Goal: Contribute content: Contribute content

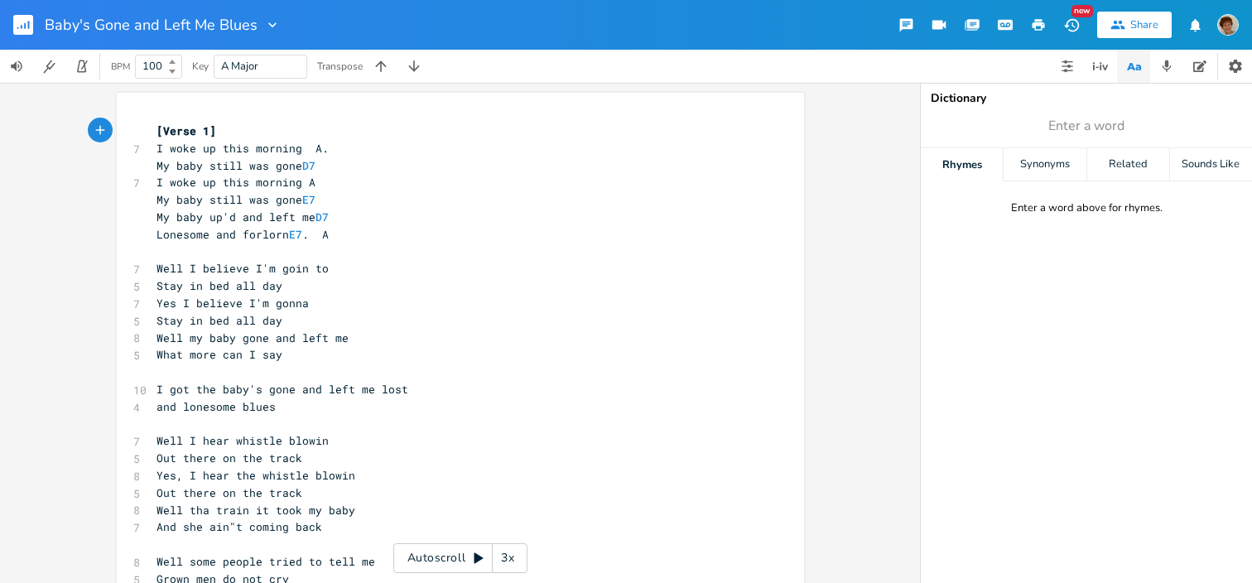
click at [238, 163] on span "My baby still was gone D7" at bounding box center [235, 165] width 159 height 15
type textarea "he w"
click at [236, 200] on span "My baby still was gone E7" at bounding box center [235, 199] width 159 height 15
type textarea "he"
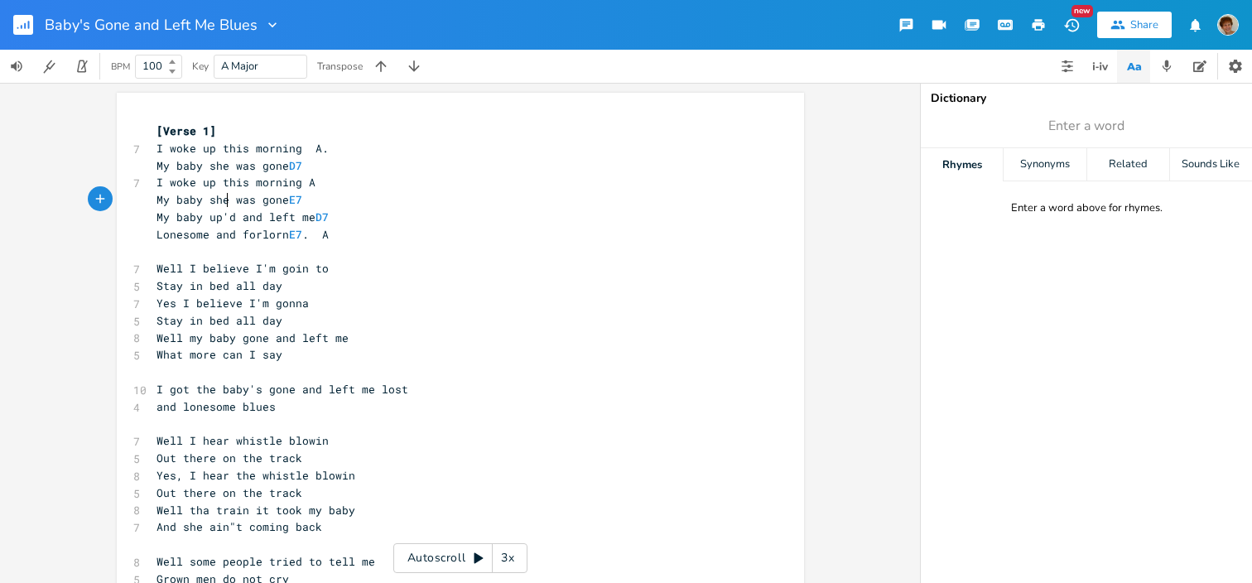
scroll to position [0, 14]
click at [315, 206] on pre "My baby she was gone E7" at bounding box center [452, 199] width 598 height 17
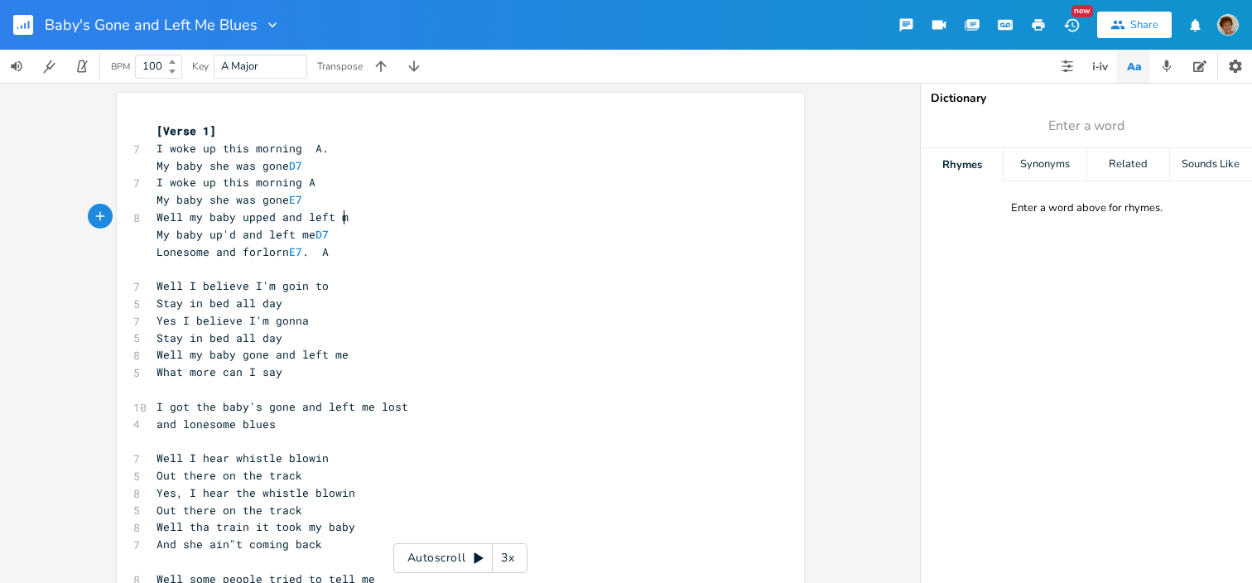
type textarea "Well my baby upped and left me"
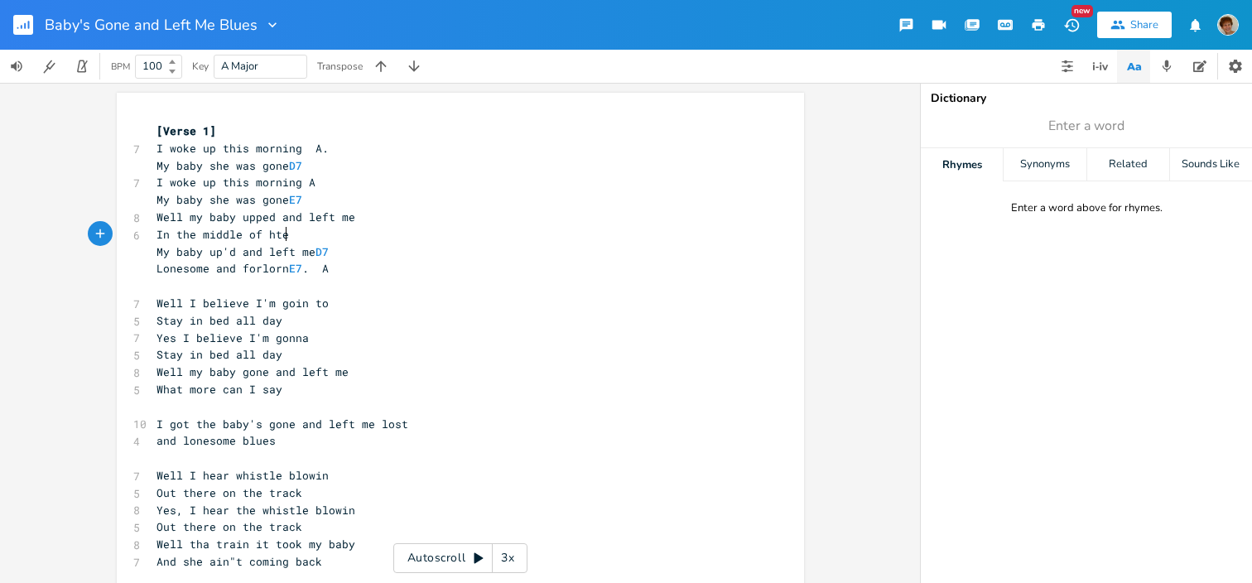
type textarea "In the middle of hte n"
type textarea "=="
type textarea "the night"
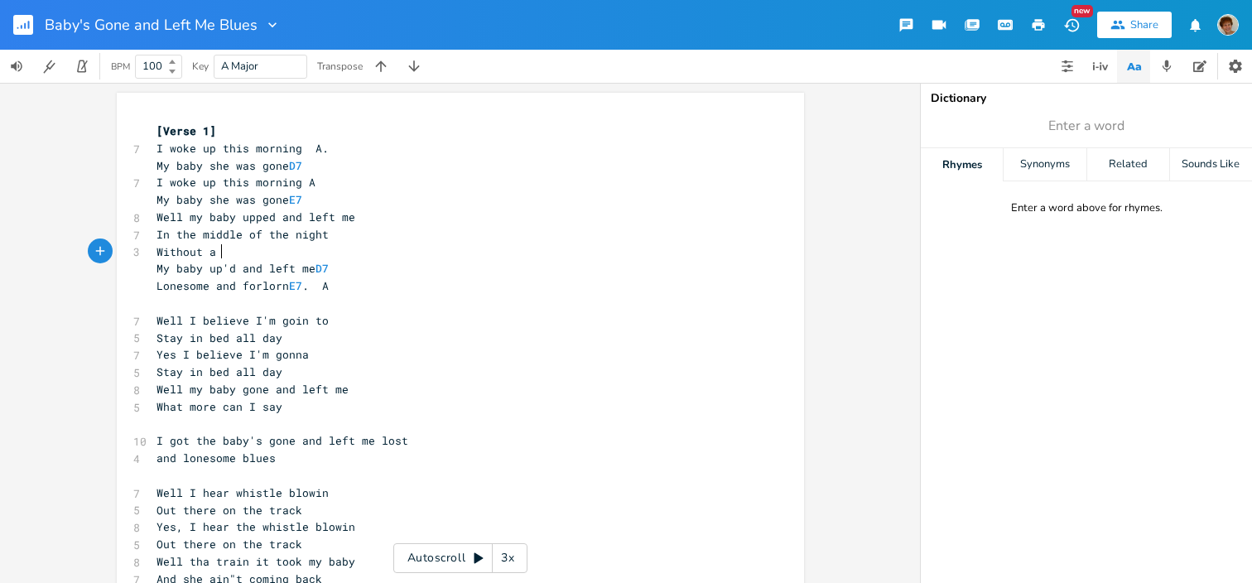
type textarea "Without a wa"
type textarea "ord, not"
type textarea "w that's not right"
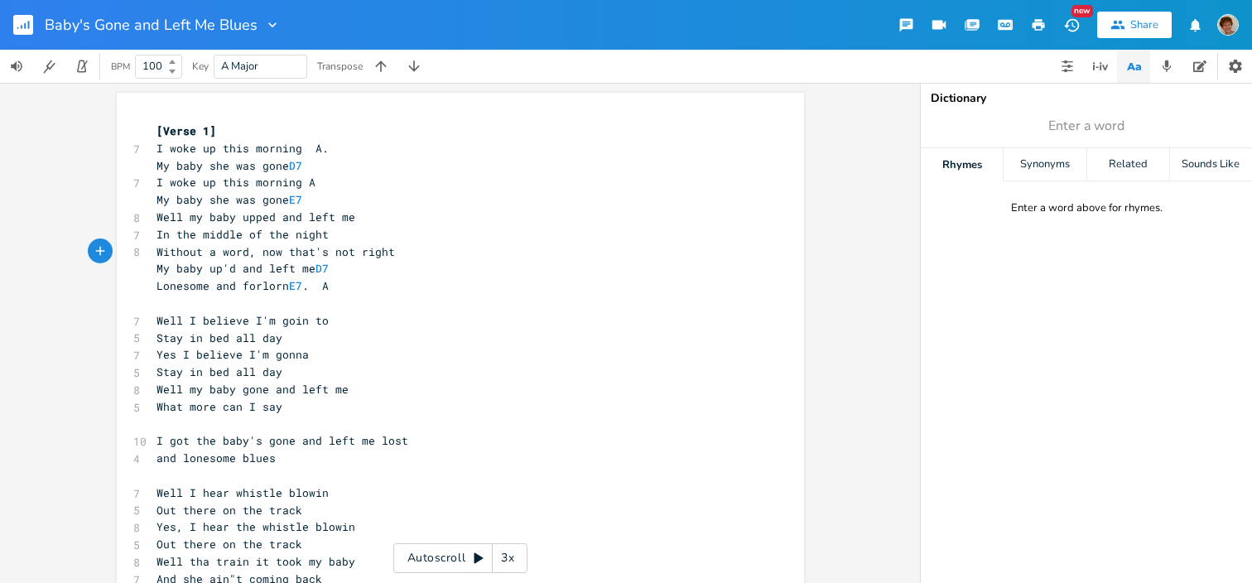
click at [310, 272] on span "My baby up'd and left me D7" at bounding box center [242, 268] width 172 height 15
click at [261, 268] on span "My baby up'd and left me D7" at bounding box center [242, 268] width 172 height 15
type textarea "gone and l"
click at [365, 219] on pre "Well my baby upped and left me" at bounding box center [452, 217] width 598 height 17
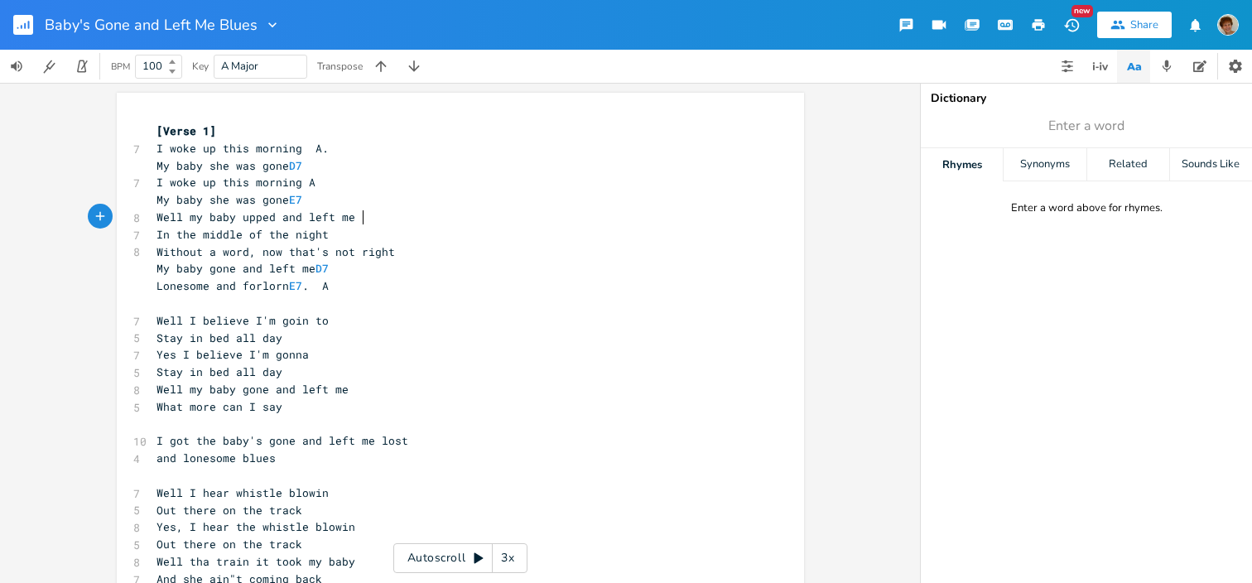
type textarea "A"
click at [338, 238] on pre "In the middle of the night" at bounding box center [452, 234] width 598 height 17
type textarea "E7"
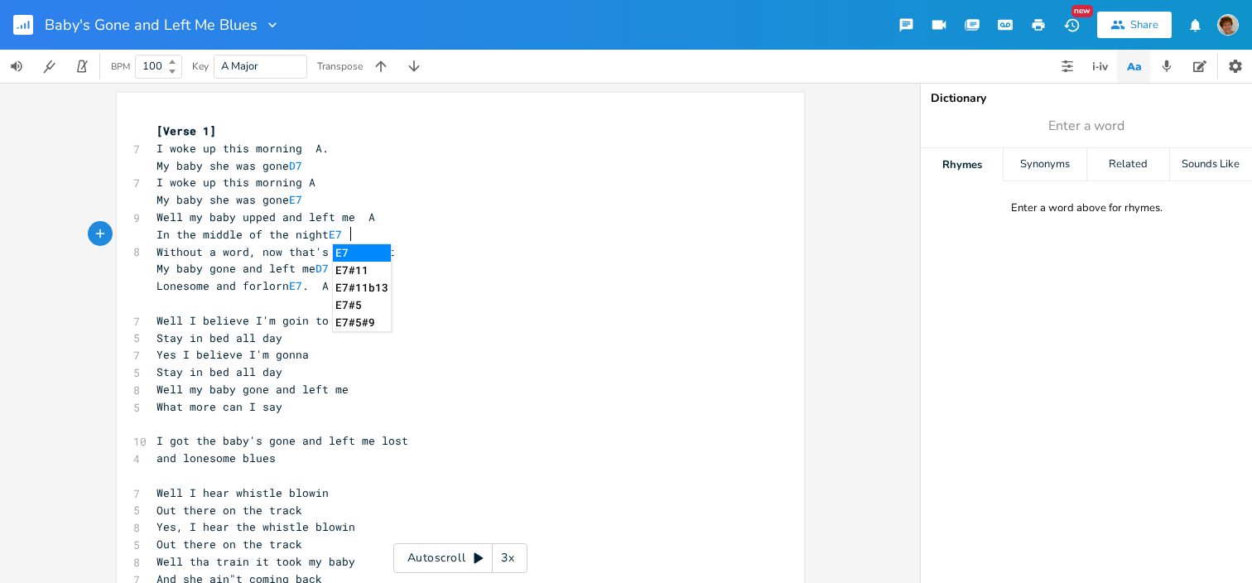
click at [354, 248] on li "E7" at bounding box center [362, 252] width 58 height 17
click at [424, 256] on pre "Without a word, now that's not right" at bounding box center [452, 251] width 598 height 17
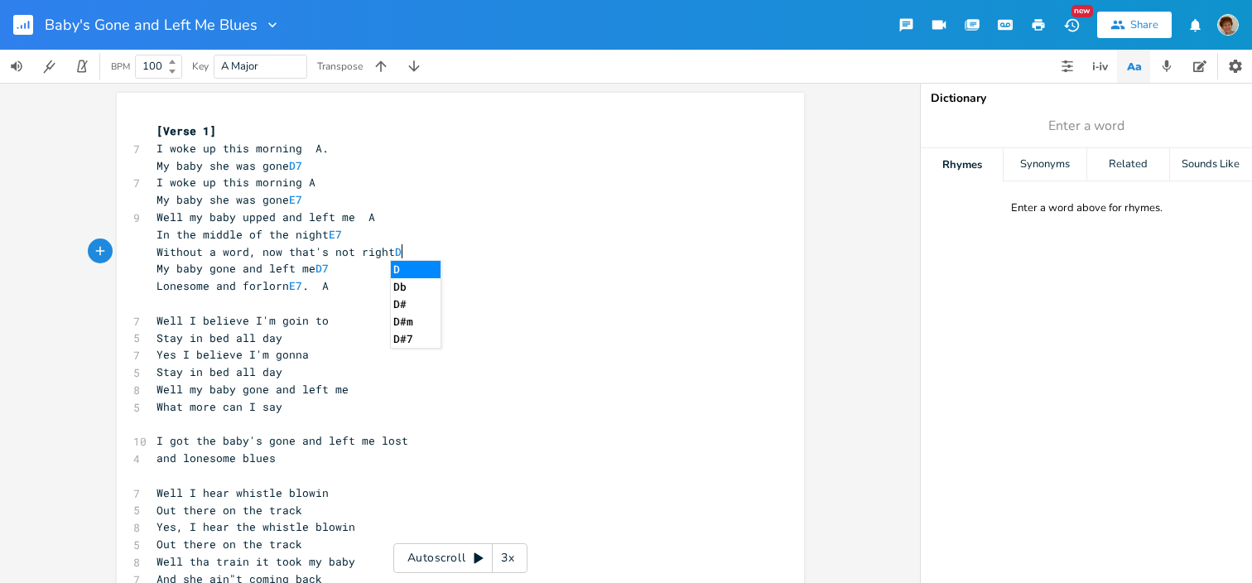
scroll to position [0, 17]
type textarea "D7"
click at [421, 272] on li "D7" at bounding box center [420, 269] width 58 height 17
click at [350, 248] on span "Without a word, now that's not right D7" at bounding box center [282, 251] width 252 height 15
type textarea "t aint"
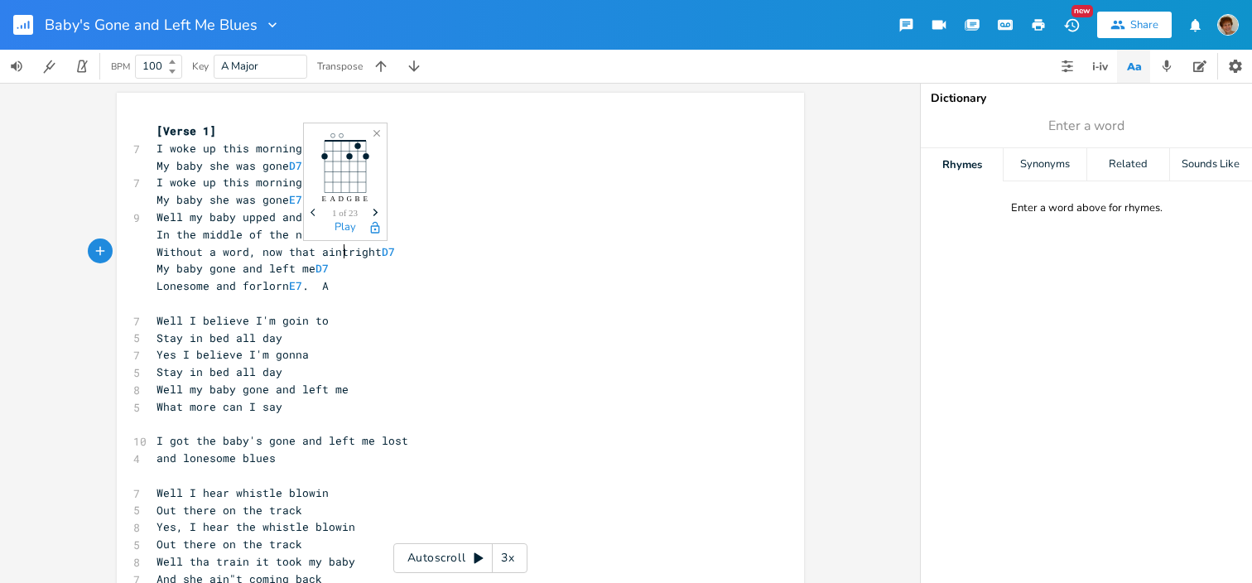
scroll to position [0, 27]
click at [329, 269] on span "D7" at bounding box center [321, 269] width 13 height 16
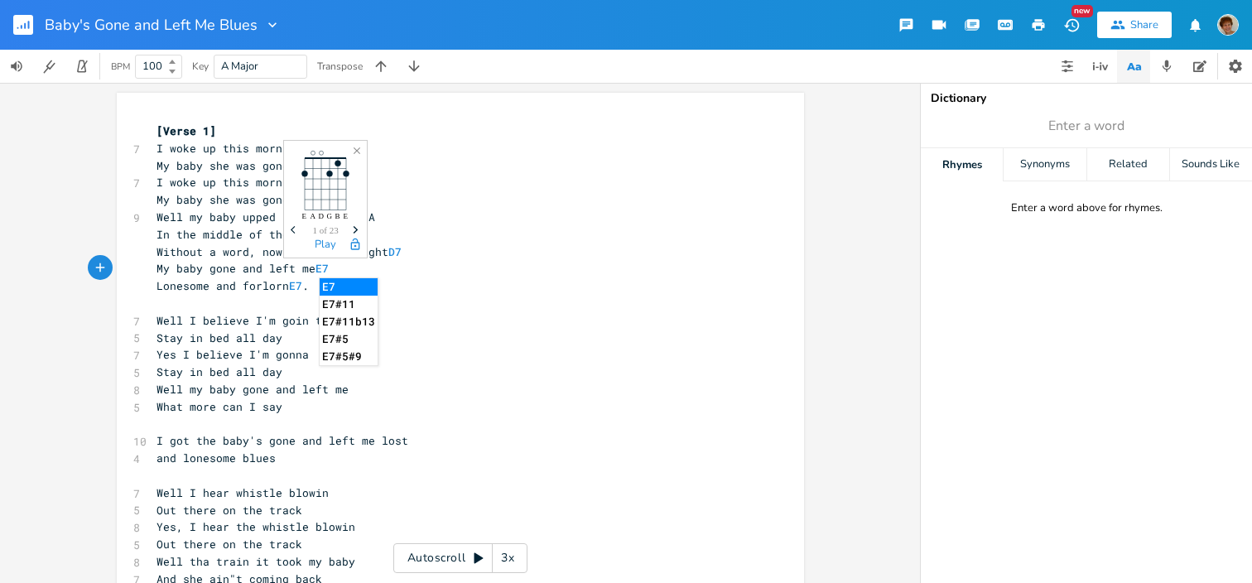
type textarea "E"
click at [336, 289] on li "E7" at bounding box center [349, 286] width 58 height 17
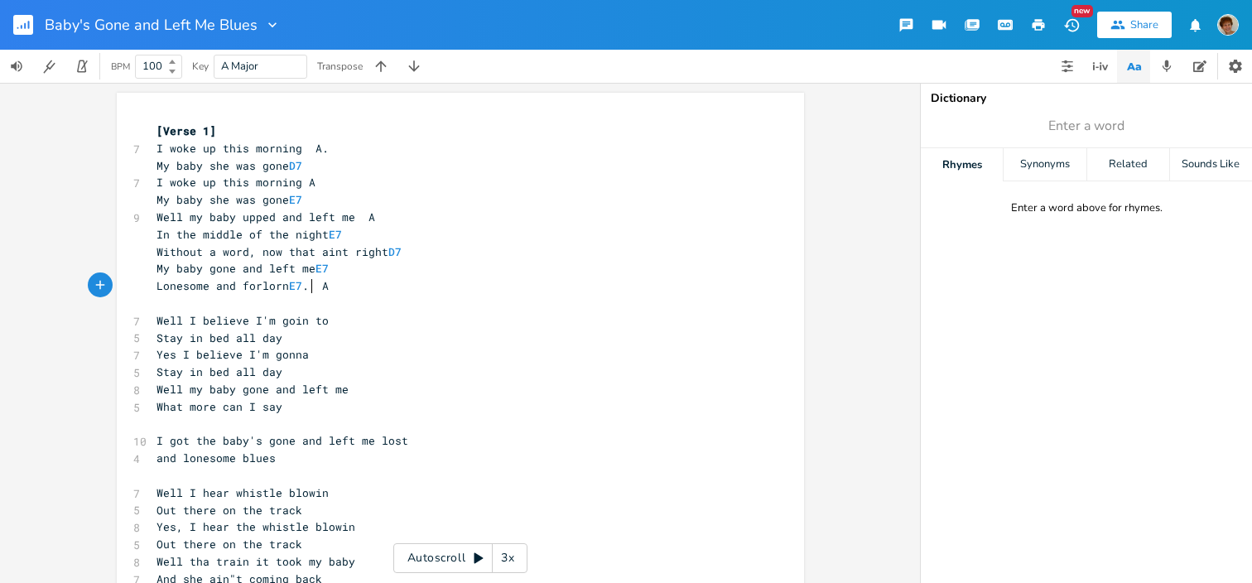
click at [306, 287] on span "Lonesome and forlorn E7 . A" at bounding box center [242, 285] width 172 height 15
click at [389, 335] on pre "Stay in bed all day" at bounding box center [452, 337] width 598 height 17
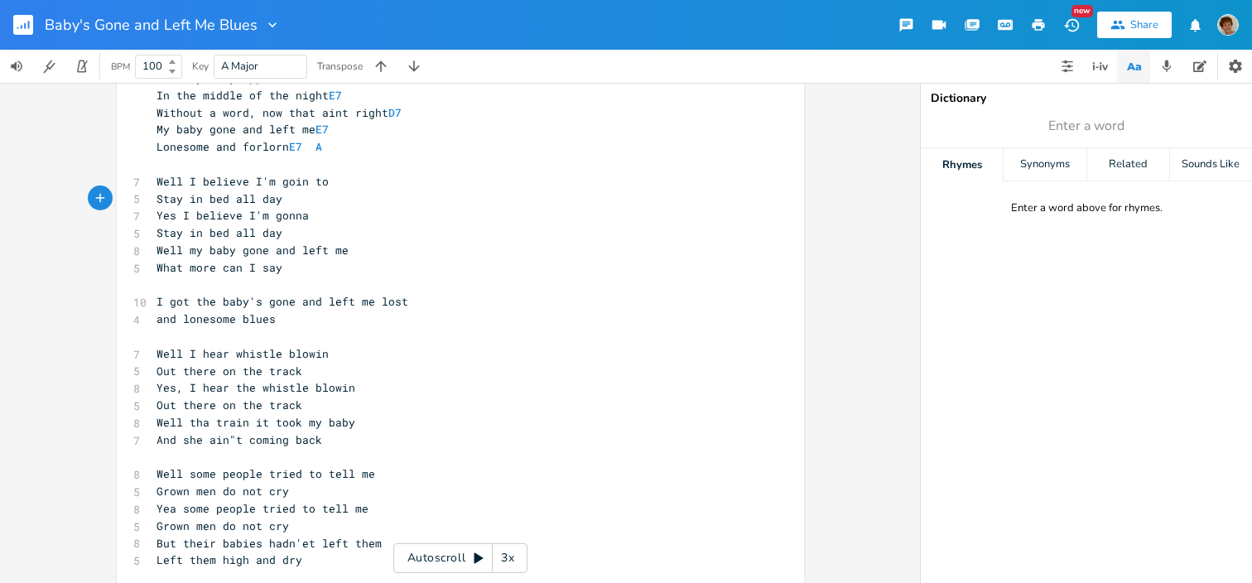
scroll to position [175, 0]
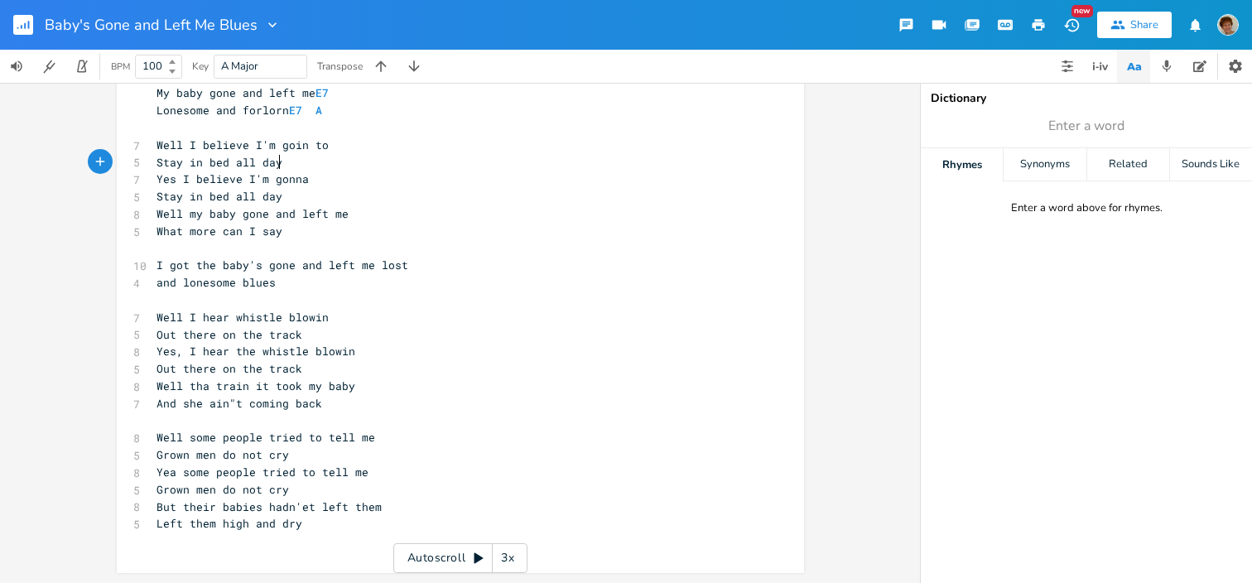
click at [319, 433] on span "Well some people tried to tell me" at bounding box center [265, 437] width 219 height 15
click at [300, 456] on pre "Grown men do not cry" at bounding box center [452, 454] width 598 height 17
click at [310, 473] on span "Yea some people tried to tell me" at bounding box center [262, 471] width 212 height 15
click at [305, 531] on pre "Left them high and dry" at bounding box center [452, 523] width 598 height 17
click at [219, 522] on span "Left them high and dry" at bounding box center [229, 523] width 146 height 15
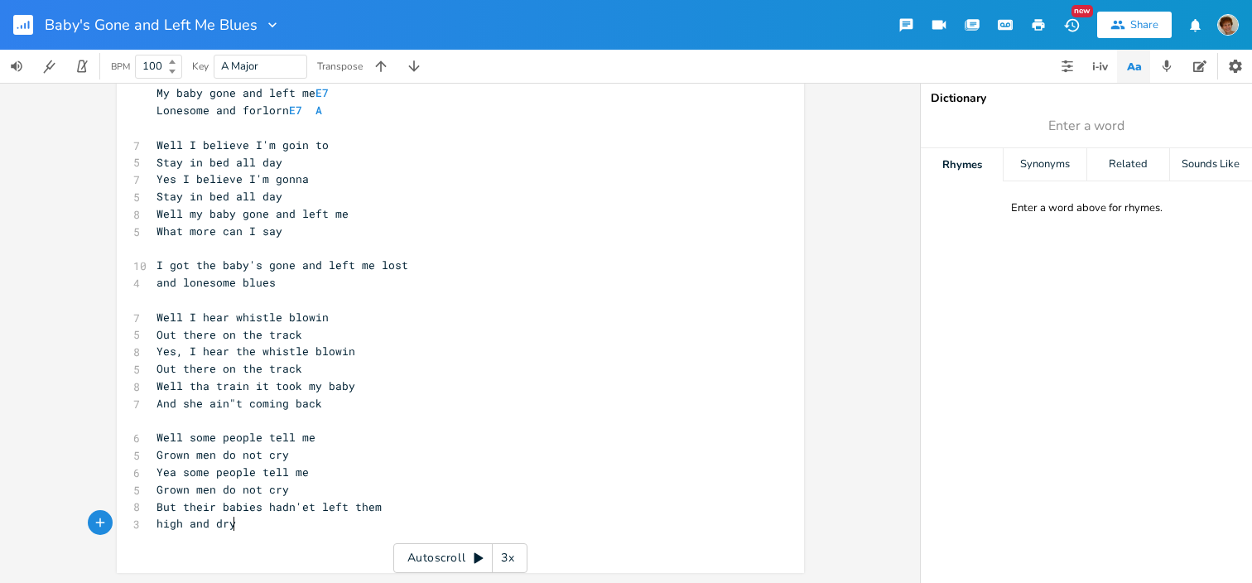
click at [249, 522] on pre "high and dry" at bounding box center [452, 523] width 598 height 17
type textarea "AND TH"
type textarea "f"
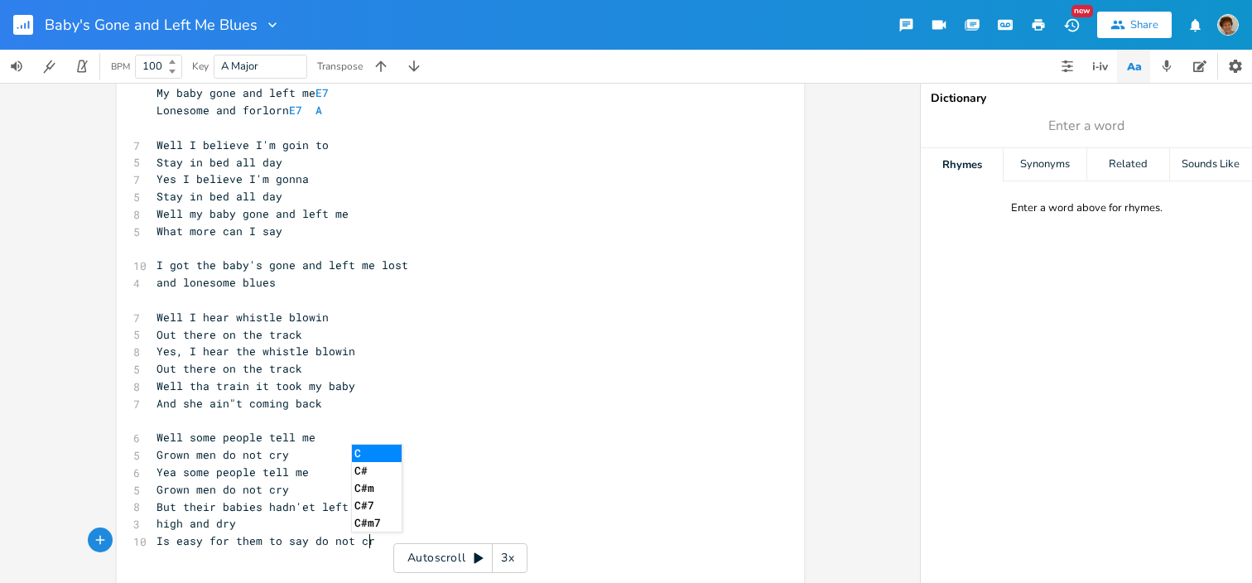
type textarea "Is easy for them to say do not cry"
type textarea "My baby gone and left me"
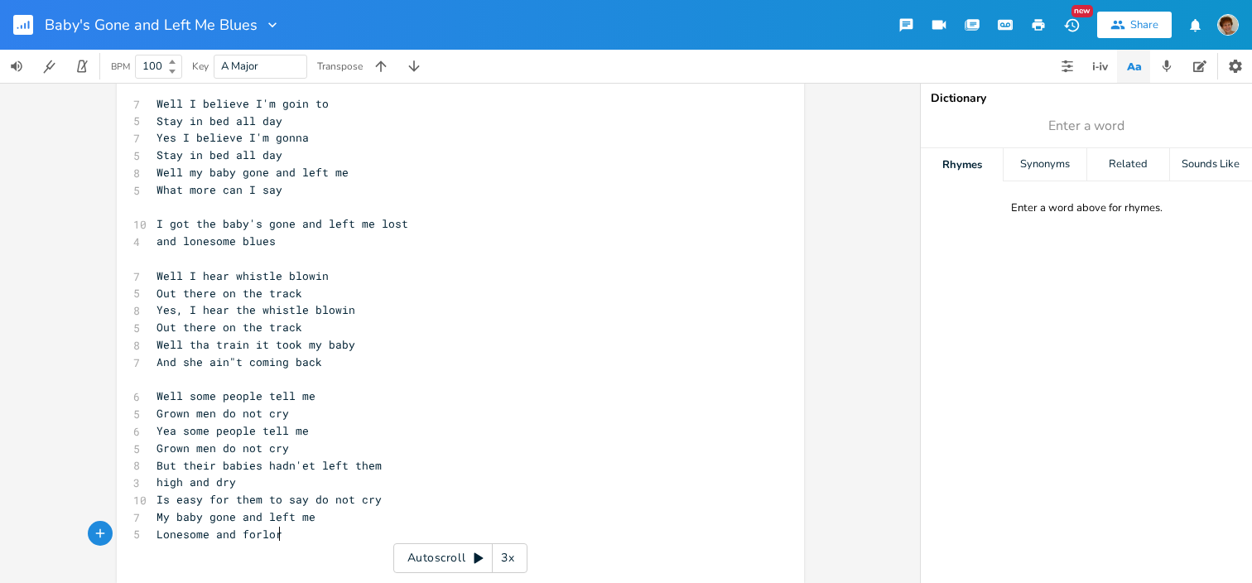
type textarea "Lonesome and forlorn"
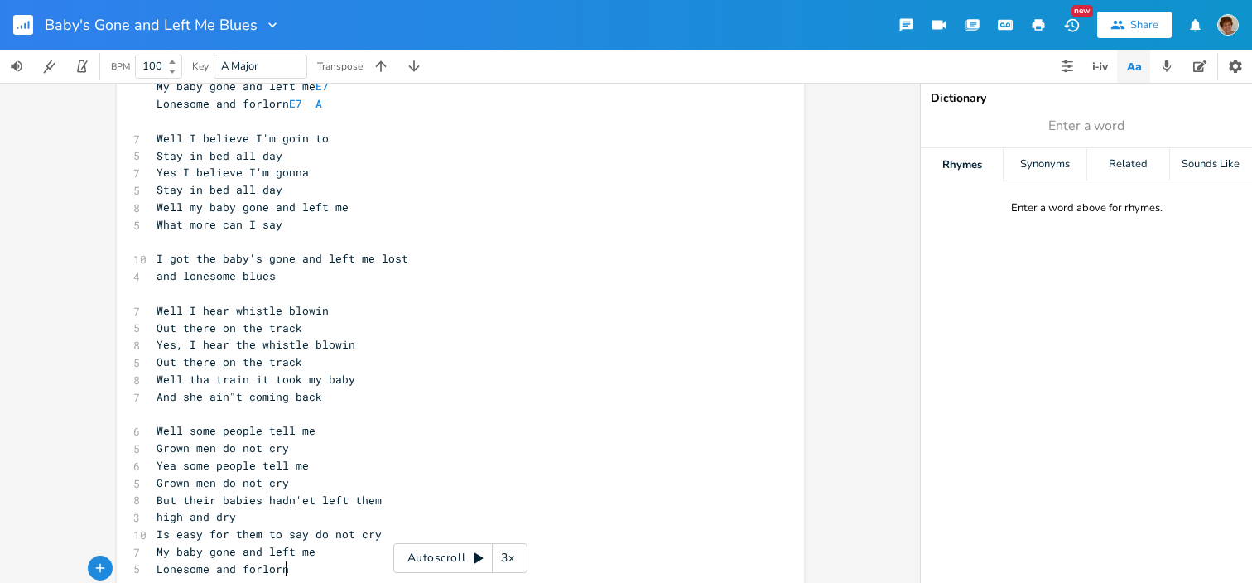
scroll to position [199, 0]
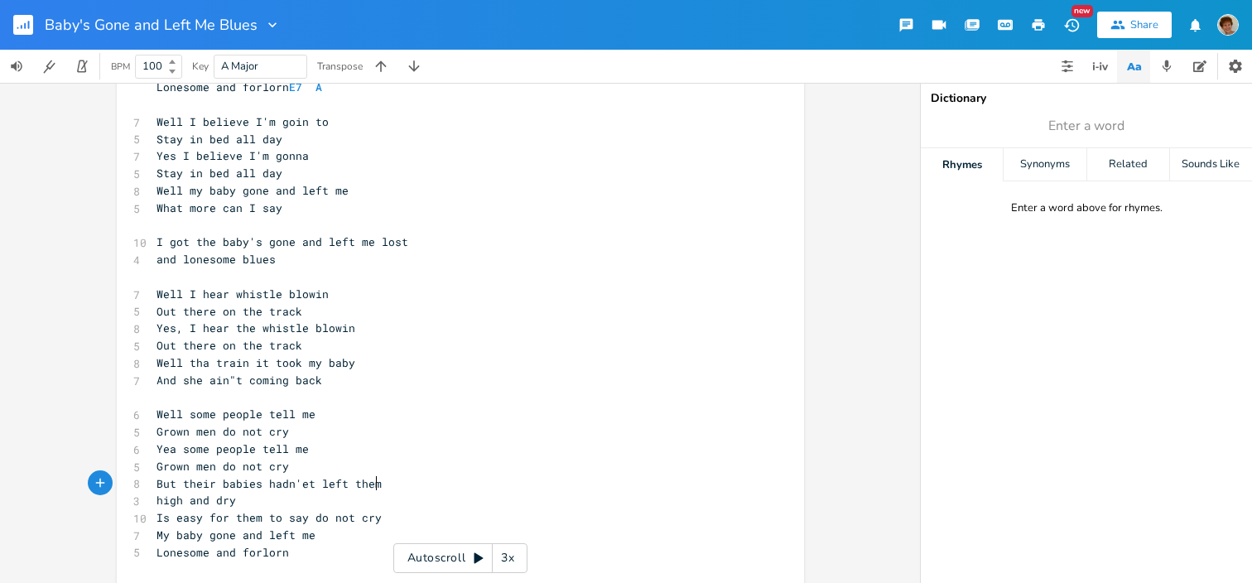
click at [404, 483] on pre "But their babies hadn'et left them" at bounding box center [452, 483] width 598 height 17
type textarea "A"
click at [396, 496] on li "A" at bounding box center [403, 501] width 50 height 17
click at [320, 501] on pre "high and dry" at bounding box center [452, 500] width 598 height 17
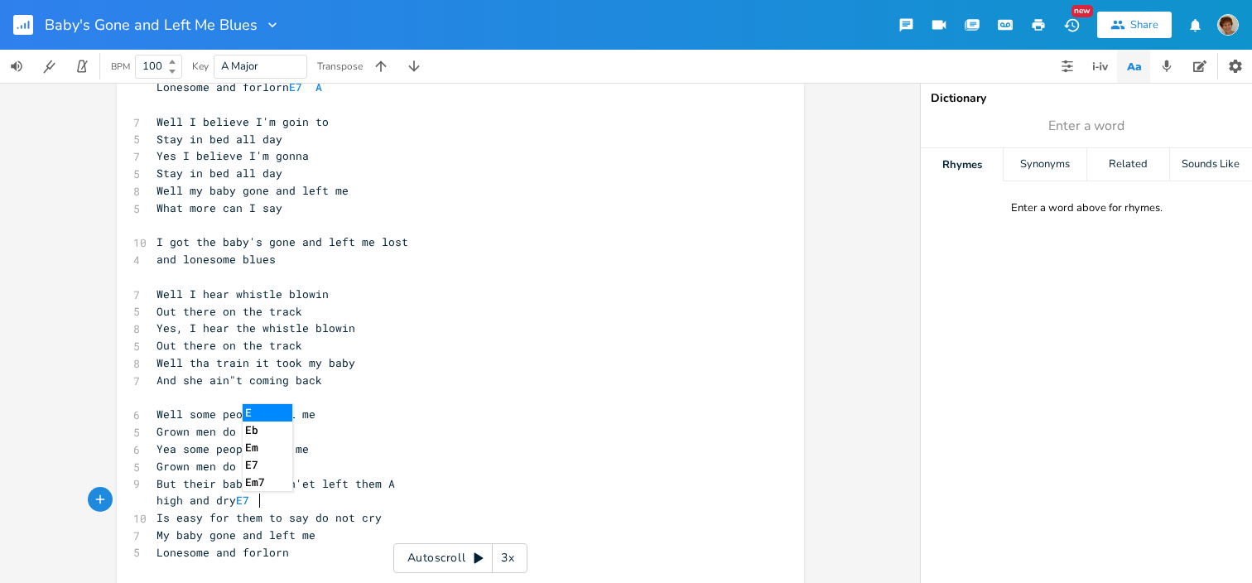
scroll to position [0, 17]
type textarea "E7"
click at [260, 413] on li "E7" at bounding box center [272, 412] width 58 height 17
click at [334, 415] on pre "Well some people tell me" at bounding box center [452, 414] width 598 height 17
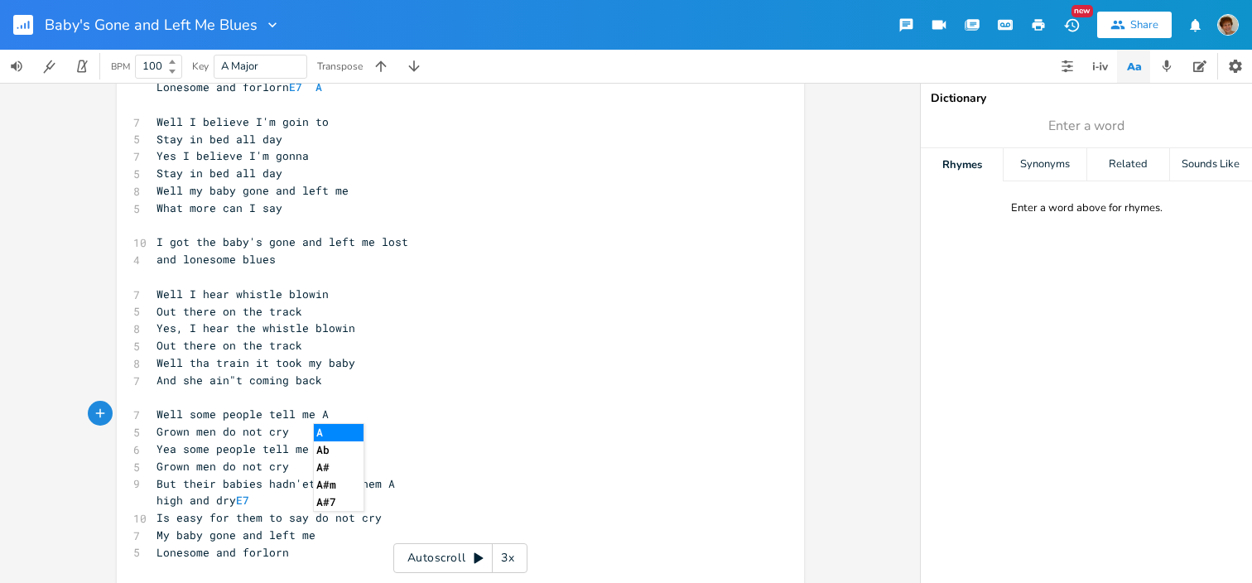
type textarea "A"
click at [313, 435] on pre "Grown men do not cry" at bounding box center [452, 431] width 598 height 17
type textarea "D7"
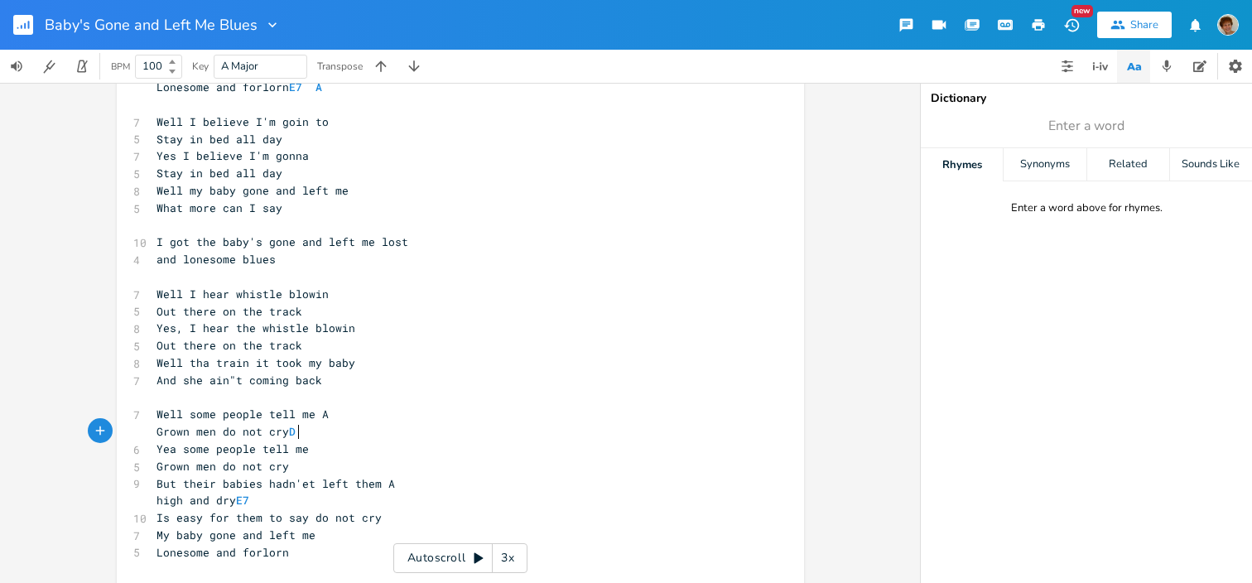
type textarea "D7"
click at [346, 458] on pre "Grown men do not cry" at bounding box center [452, 466] width 598 height 17
click at [329, 449] on pre "Yea some people tell me" at bounding box center [452, 448] width 598 height 17
type textarea "A"
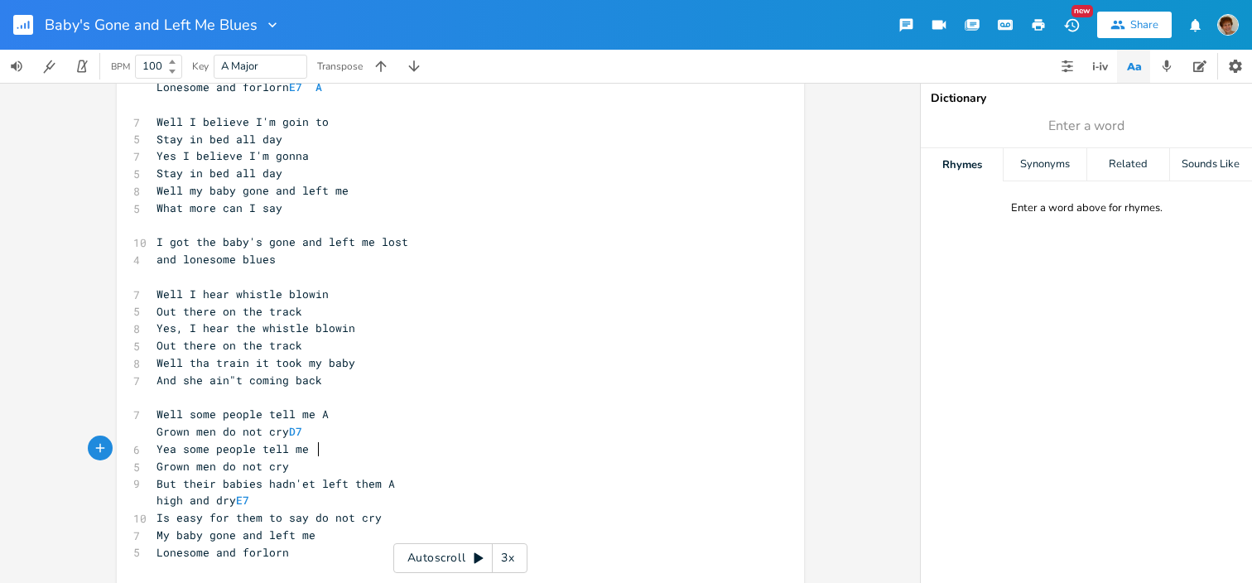
scroll to position [0, 12]
click at [301, 462] on pre "Grown men do not cry" at bounding box center [452, 466] width 598 height 17
type textarea "E7"
click at [306, 481] on li "E7" at bounding box center [323, 483] width 58 height 17
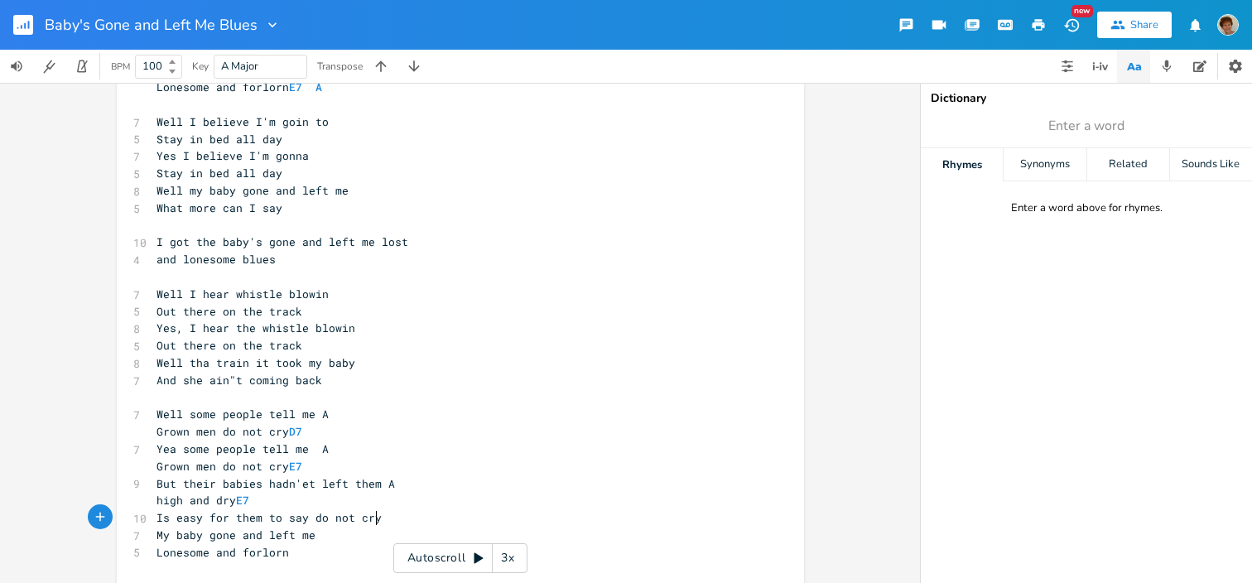
click at [413, 512] on pre "Is easy for them to say do not cry" at bounding box center [452, 517] width 598 height 17
type textarea "E7"
type textarea "D7"
click at [397, 526] on pre "My baby gone and left me" at bounding box center [452, 534] width 598 height 17
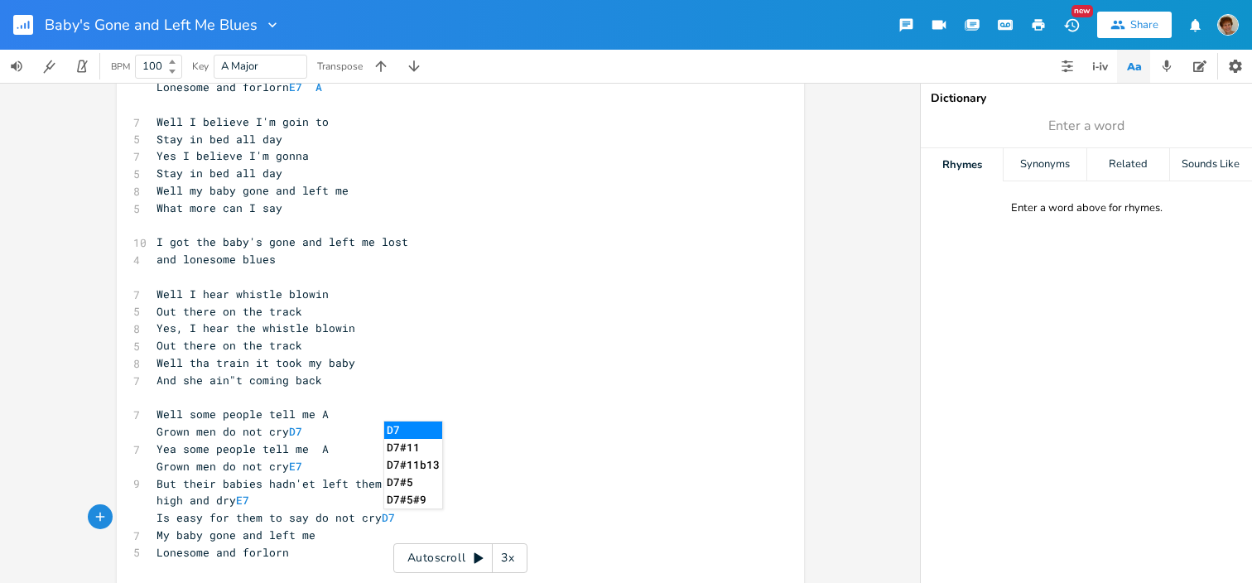
click at [468, 526] on pre "My baby gone and left me" at bounding box center [452, 534] width 598 height 17
click at [477, 483] on pre "But their babies hadn'et left them A" at bounding box center [452, 483] width 598 height 17
click at [349, 530] on pre "My baby gone and left me" at bounding box center [452, 534] width 598 height 17
type textarea "A"
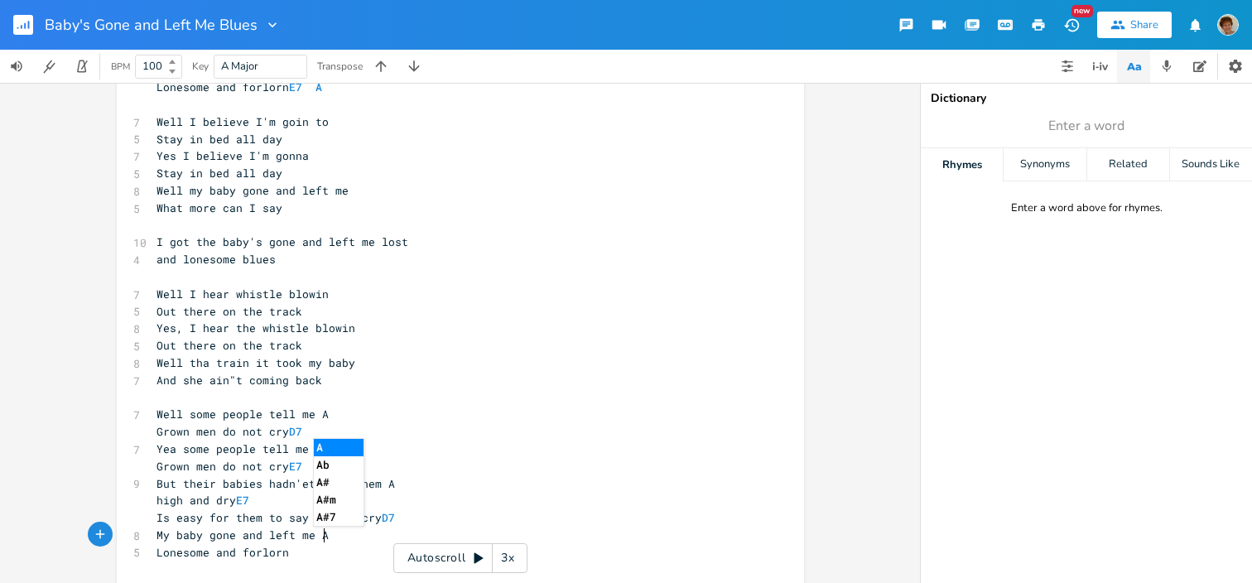
click at [331, 557] on pre "Lonesome and forlorn" at bounding box center [452, 552] width 598 height 17
type textarea "E7 - A"
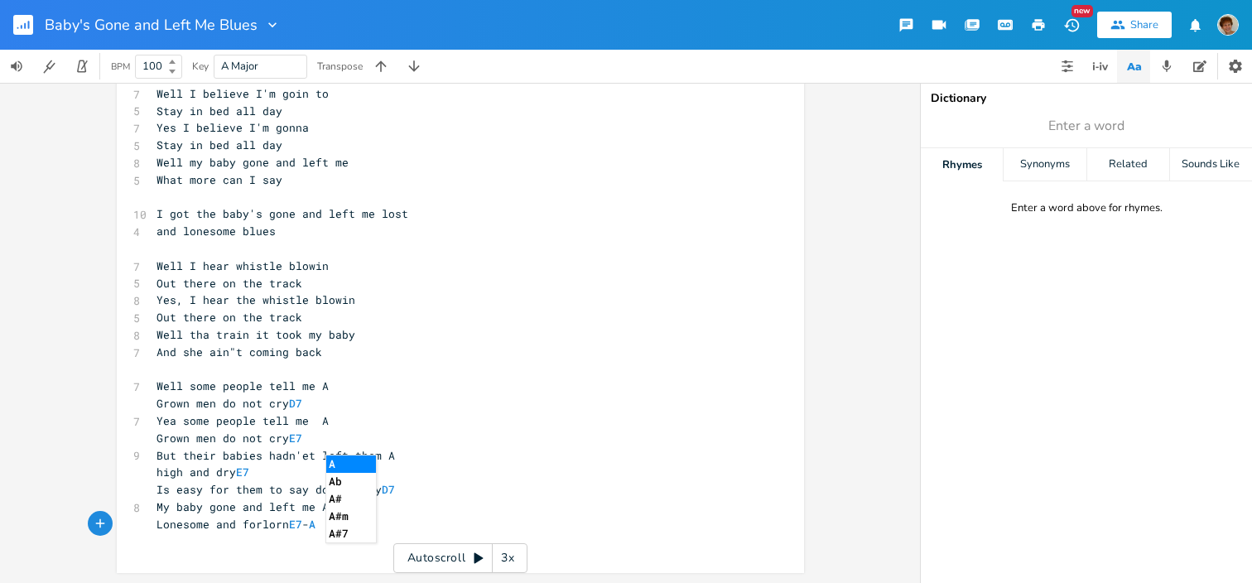
click at [706, 303] on pre "Yes, I hear the whistle blowin" at bounding box center [452, 299] width 598 height 17
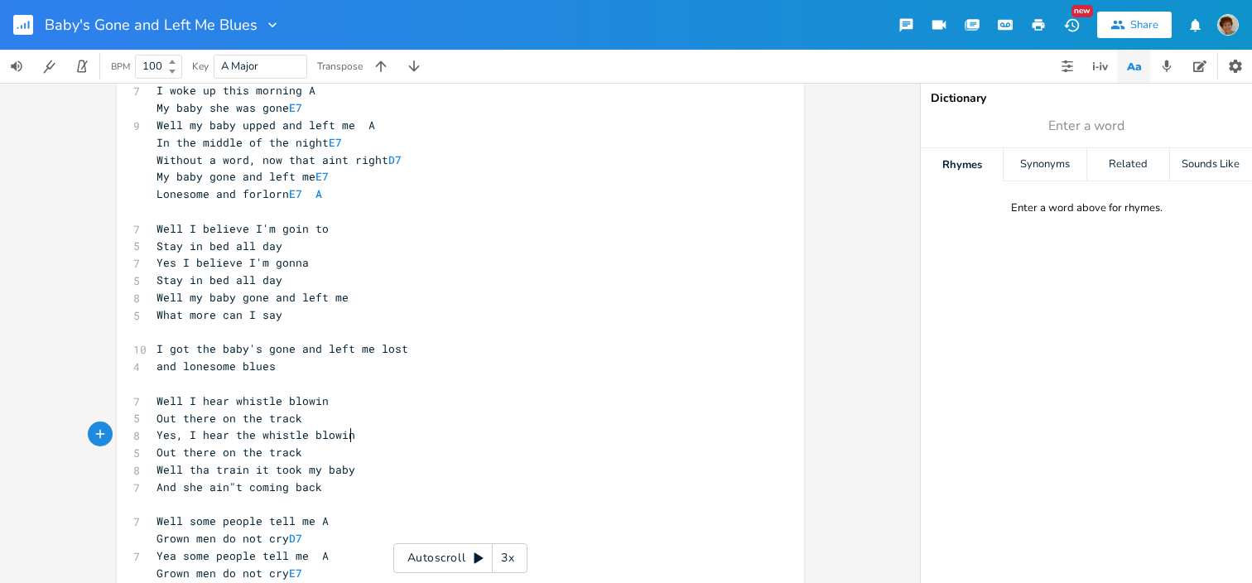
scroll to position [100, 0]
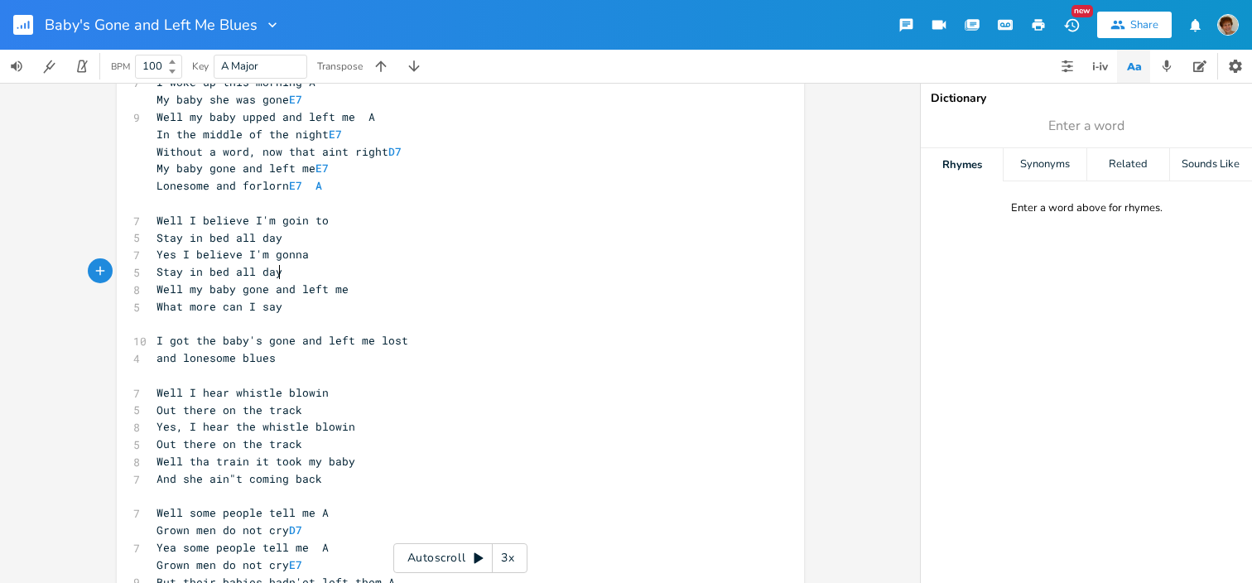
click at [315, 273] on pre "Stay in bed all day" at bounding box center [452, 271] width 598 height 17
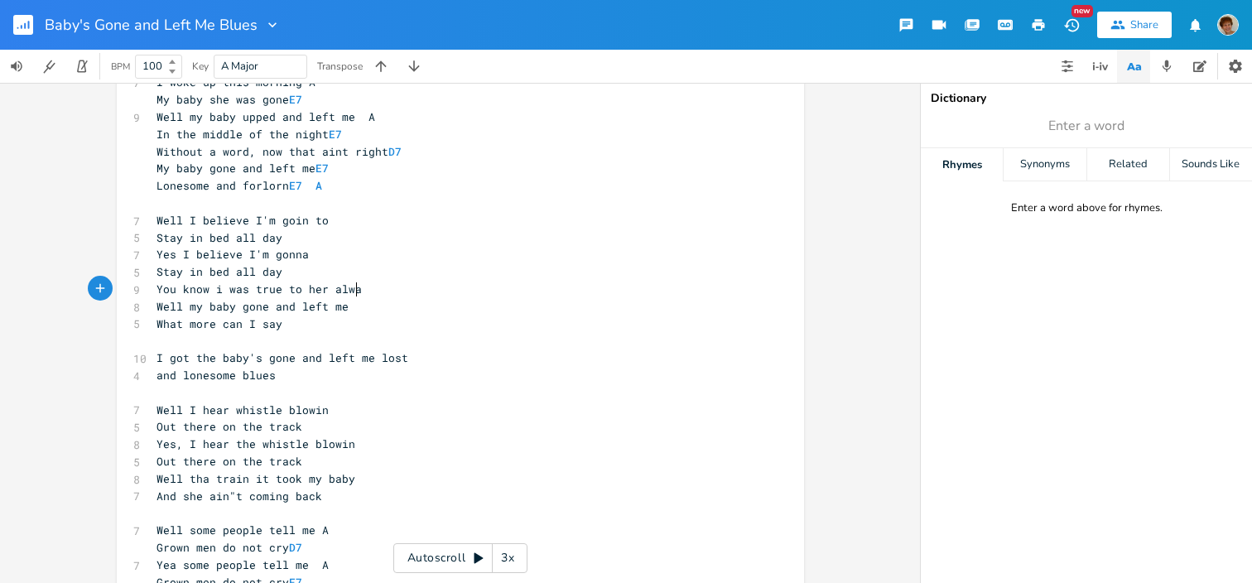
type textarea "You know i was true to her alwayws"
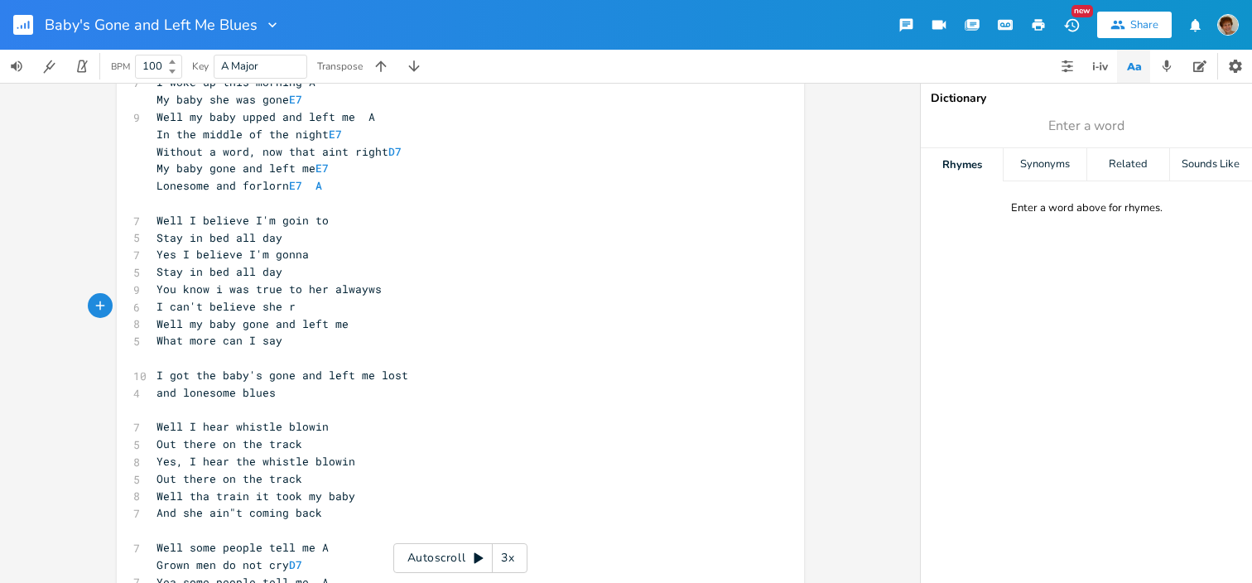
scroll to position [0, 99]
type textarea "I can't believe she ran away"
click at [300, 305] on span "I can't believe she ran away" at bounding box center [248, 306] width 185 height 15
type textarea "went"
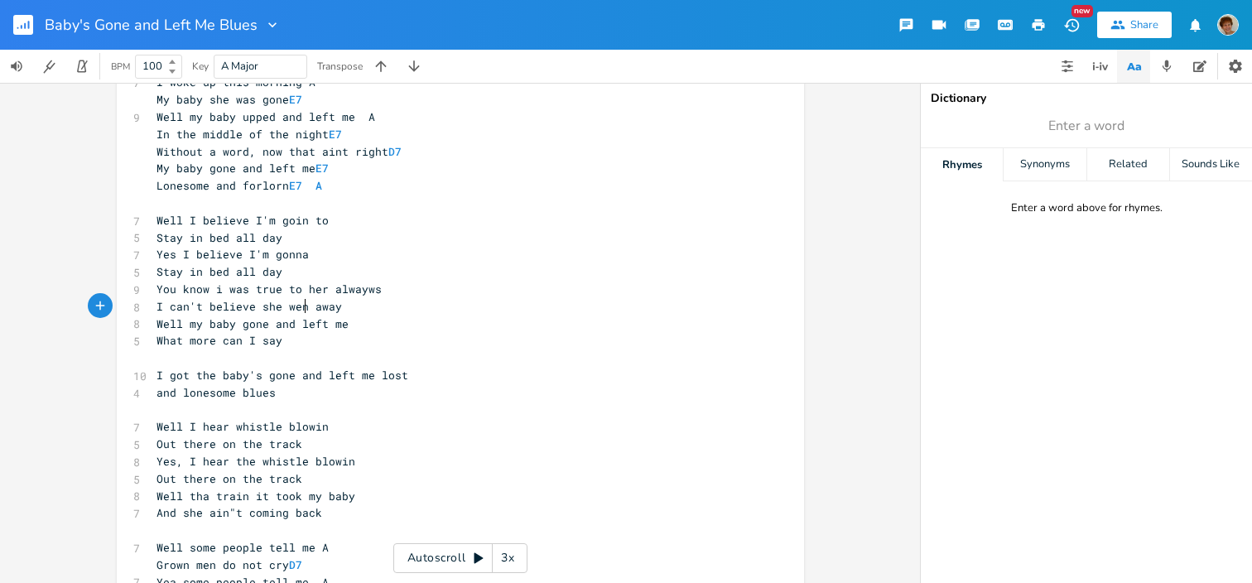
scroll to position [0, 24]
click at [297, 342] on pre "What more can I say" at bounding box center [452, 340] width 598 height 17
click at [344, 306] on pre "I can't believe she went away" at bounding box center [452, 306] width 598 height 17
type textarea "a"
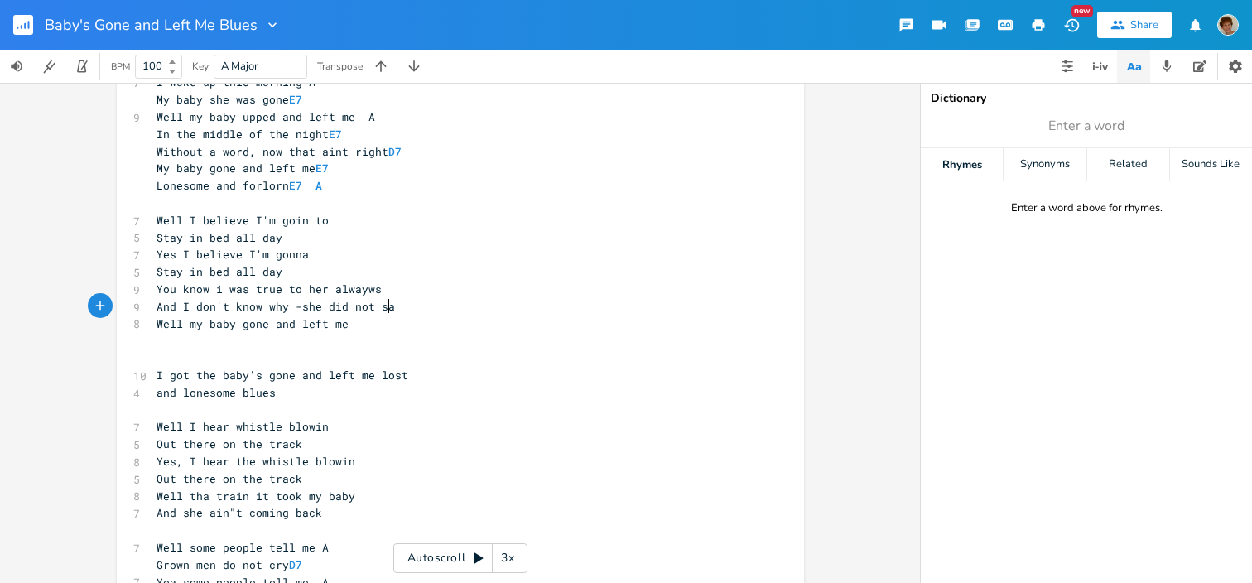
type textarea "And I don't know why -she did not say"
click at [359, 329] on pre "Well my baby gone and left me" at bounding box center [452, 323] width 598 height 17
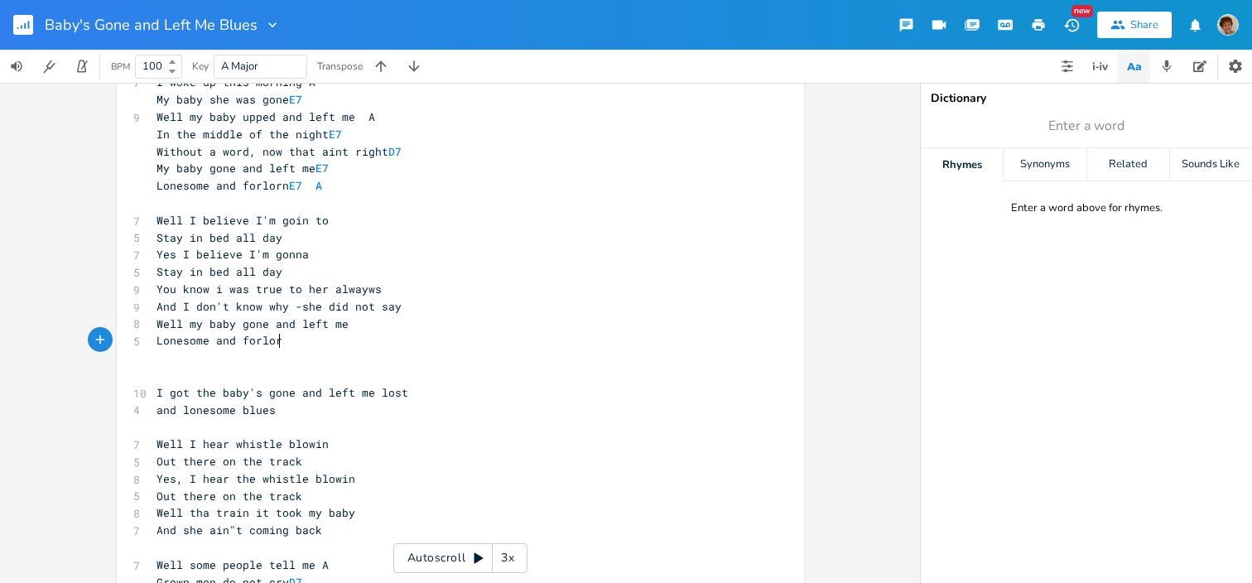
type textarea "Lonesome and forlorn"
click at [178, 323] on span "Well my baby gone and left me" at bounding box center [252, 323] width 192 height 15
type textarea "But"
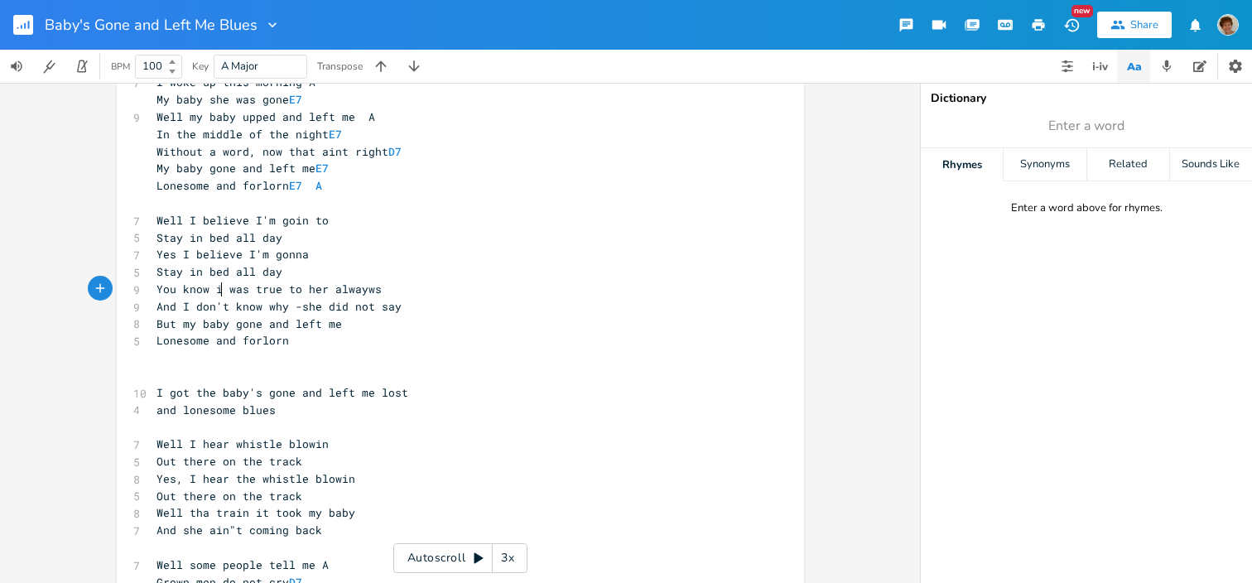
click at [215, 287] on span "You know i was true to her alwayws" at bounding box center [268, 288] width 225 height 15
type textarea "I"
click at [366, 286] on span "You know I was true to her alwayws" at bounding box center [268, 288] width 225 height 15
click at [394, 303] on pre "And I don't know why -she did not say" at bounding box center [452, 306] width 598 height 17
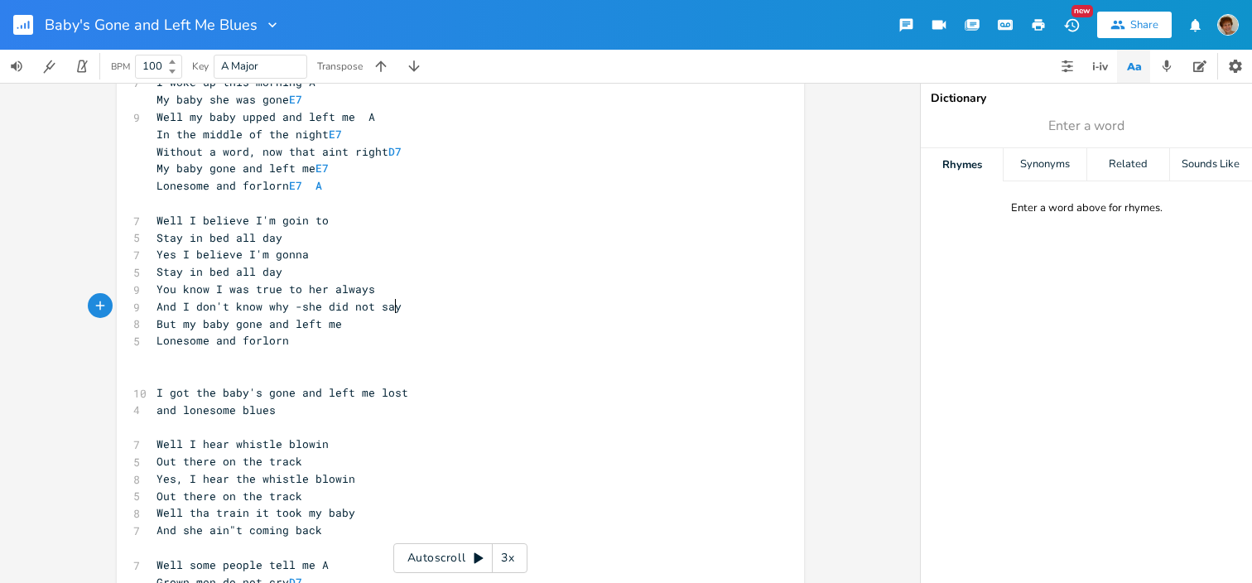
click at [400, 306] on pre "And I don't know why -she did not say" at bounding box center [452, 306] width 598 height 17
click at [286, 306] on span "And I don't know why -she did not say" at bounding box center [278, 306] width 245 height 15
type textarea "why she left"
click at [348, 219] on pre "Well I believe I'm goin to" at bounding box center [452, 220] width 598 height 17
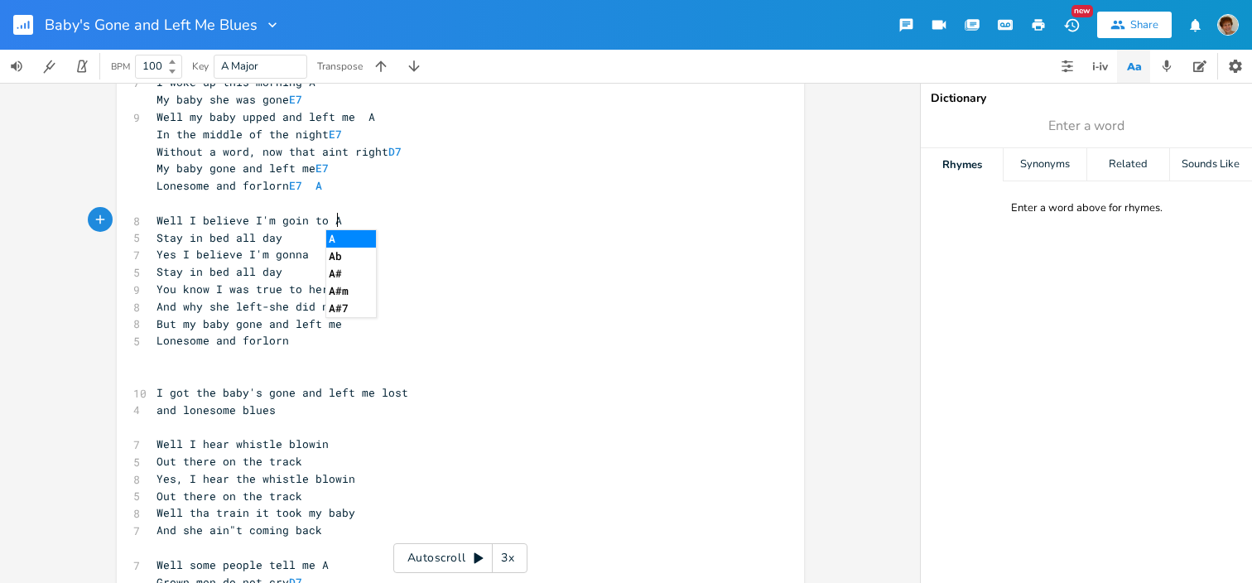
type textarea "A"
click at [320, 238] on pre "Stay in bed all day" at bounding box center [452, 237] width 598 height 17
type textarea "D7"
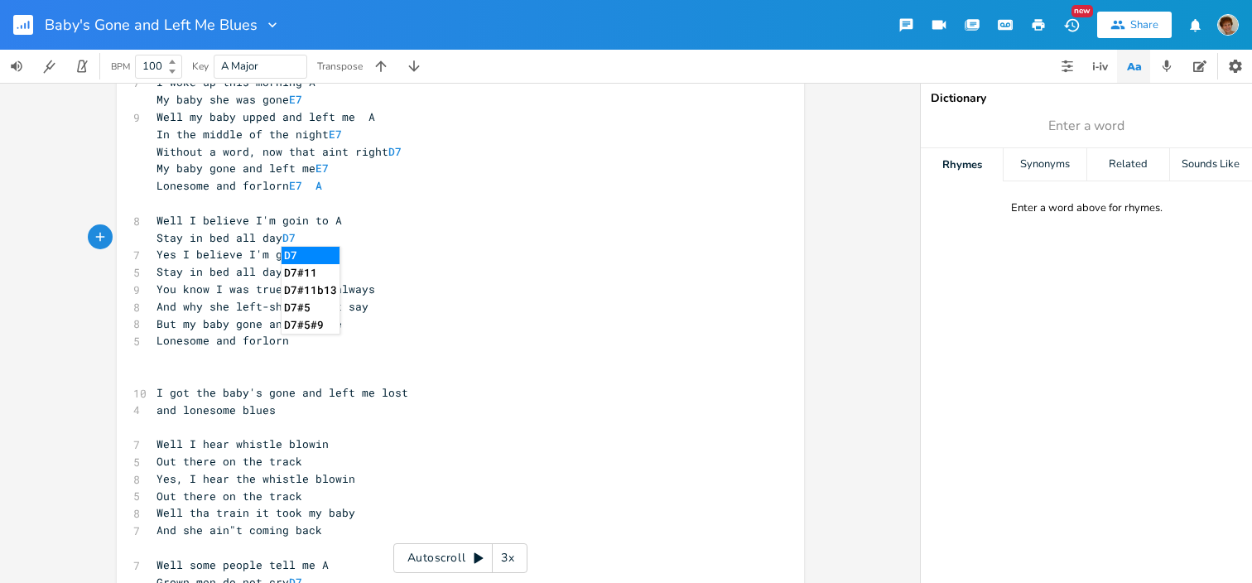
click at [359, 255] on pre "Yes I believe I'm gonna" at bounding box center [452, 254] width 598 height 17
type textarea "A"
click at [339, 271] on pre "Stay in bed all day" at bounding box center [452, 271] width 598 height 17
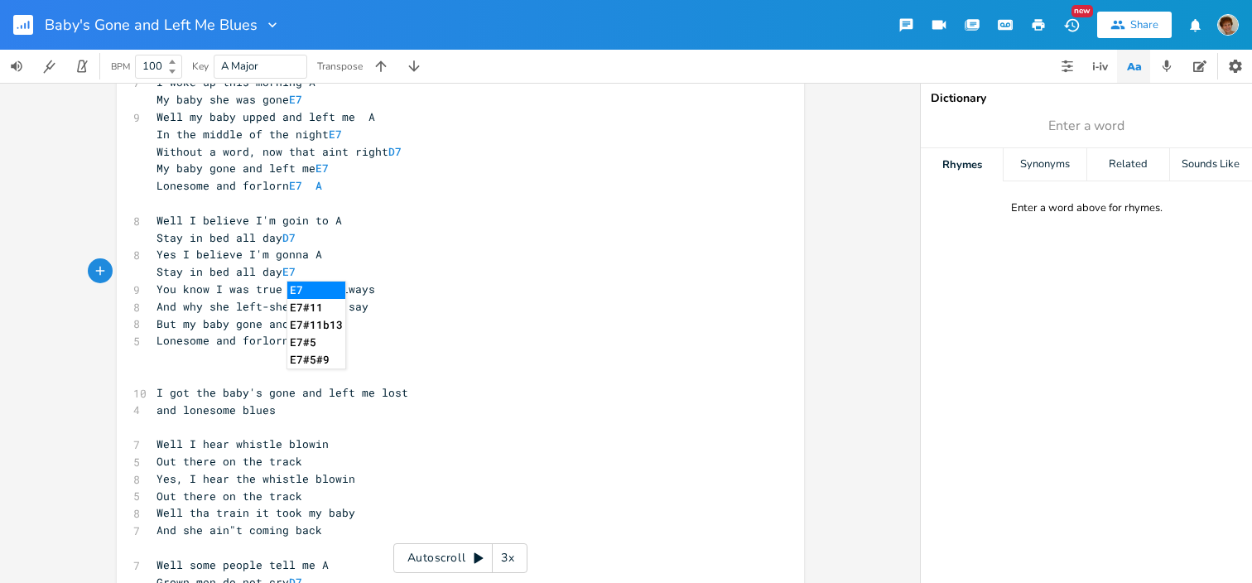
type textarea "E7"
click at [327, 290] on li "E7" at bounding box center [316, 289] width 58 height 17
click at [386, 291] on pre "You know I was true to her always" at bounding box center [452, 289] width 598 height 17
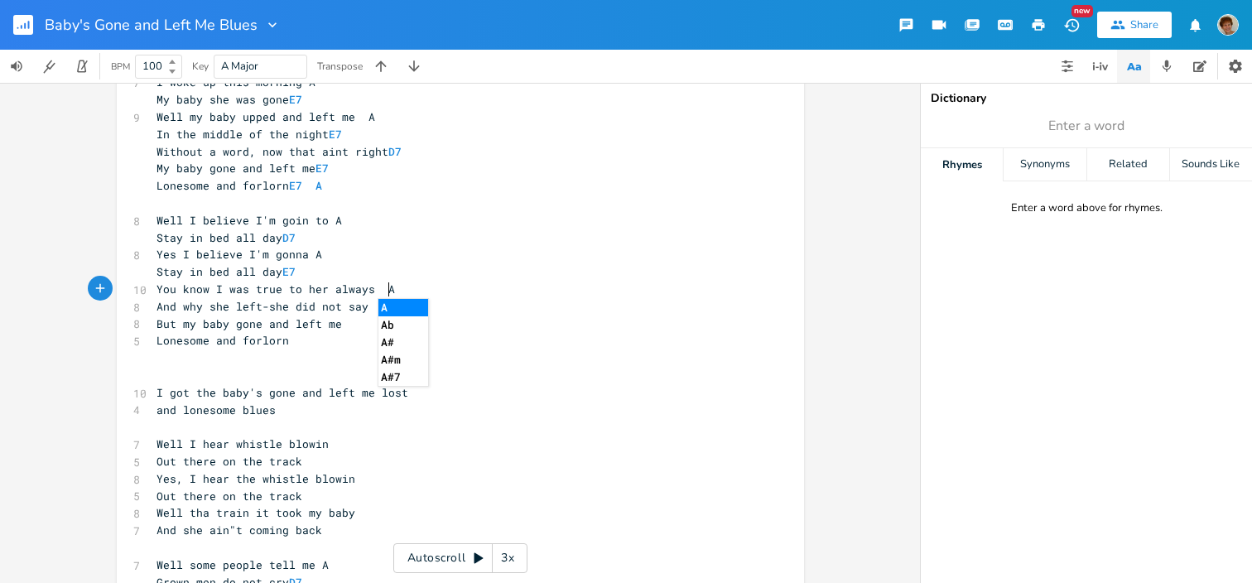
type textarea "A"
click at [385, 302] on li "A" at bounding box center [403, 307] width 50 height 17
click at [381, 311] on pre "And why she left-she did not say" at bounding box center [452, 306] width 598 height 17
type textarea "D7"
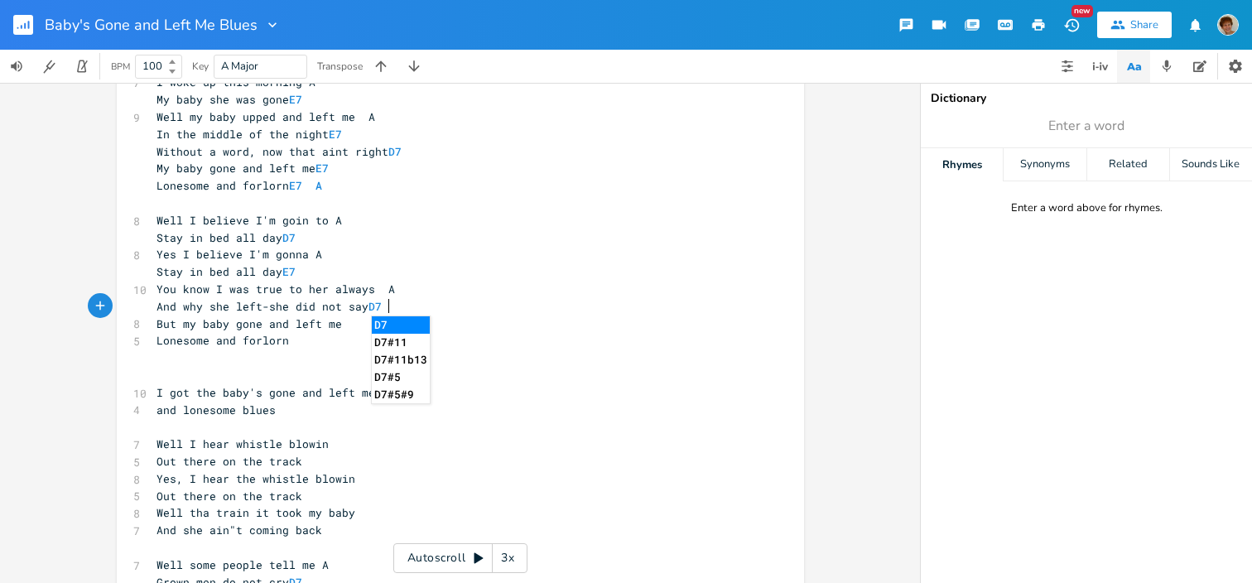
click at [379, 324] on li "D7" at bounding box center [401, 324] width 58 height 17
click at [358, 329] on pre "But my baby gone and left me" at bounding box center [452, 323] width 598 height 17
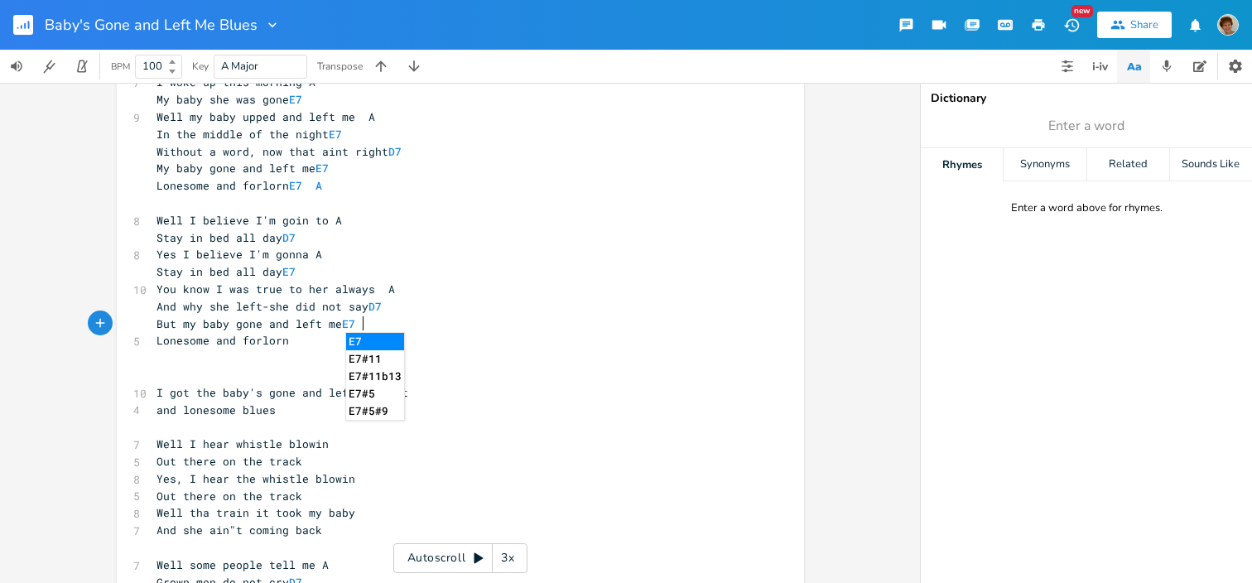
type textarea "E7"
click at [358, 344] on li "E7" at bounding box center [375, 341] width 58 height 17
click at [310, 346] on pre "Lonesome and forlorn" at bounding box center [452, 340] width 598 height 17
type textarea "E &"
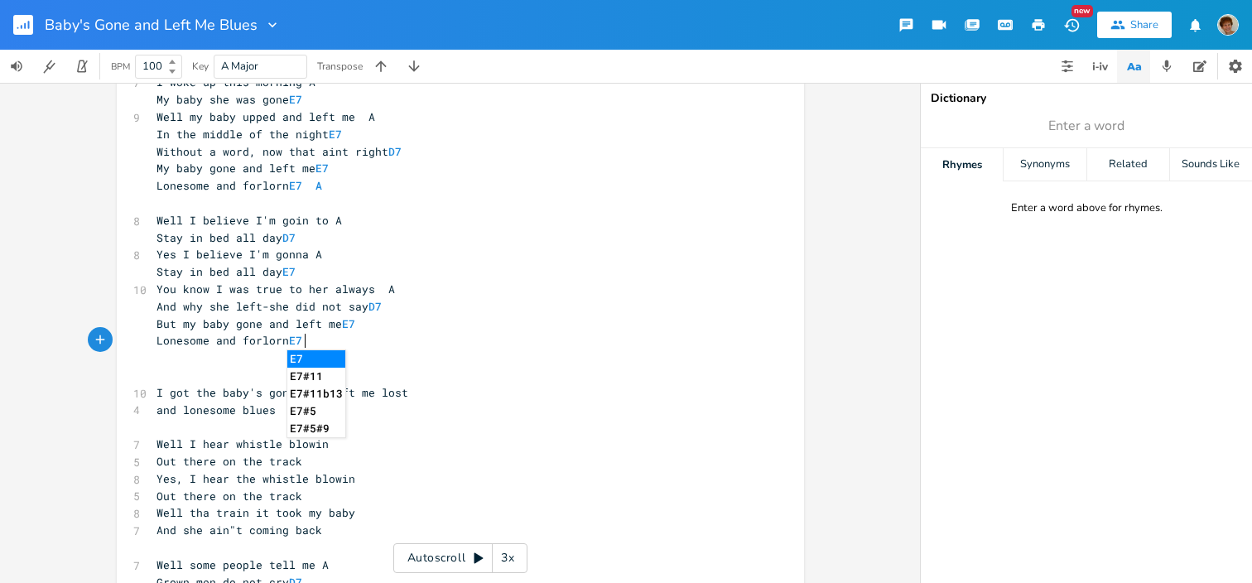
type textarea "7."
type textarea "A"
click at [598, 353] on pre "​" at bounding box center [452, 357] width 598 height 17
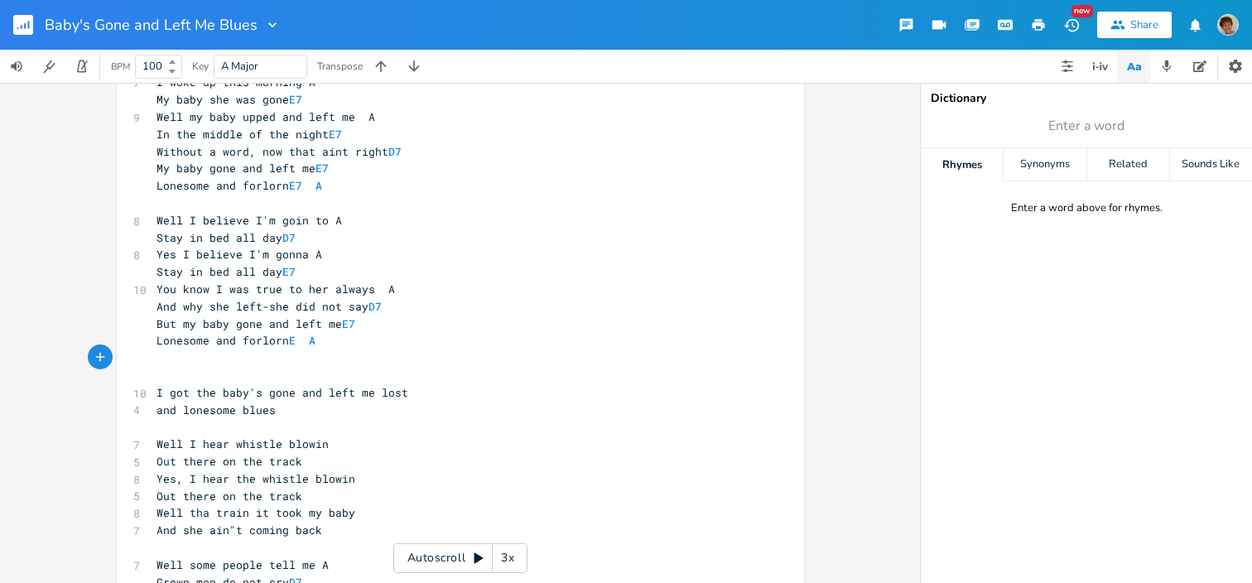
click at [441, 283] on pre "You know I was true to her always A" at bounding box center [452, 289] width 598 height 17
type textarea "- D7"
click at [447, 306] on li "D7" at bounding box center [440, 307] width 58 height 17
click at [370, 121] on pre "Well my baby upped and left me A" at bounding box center [452, 116] width 598 height 17
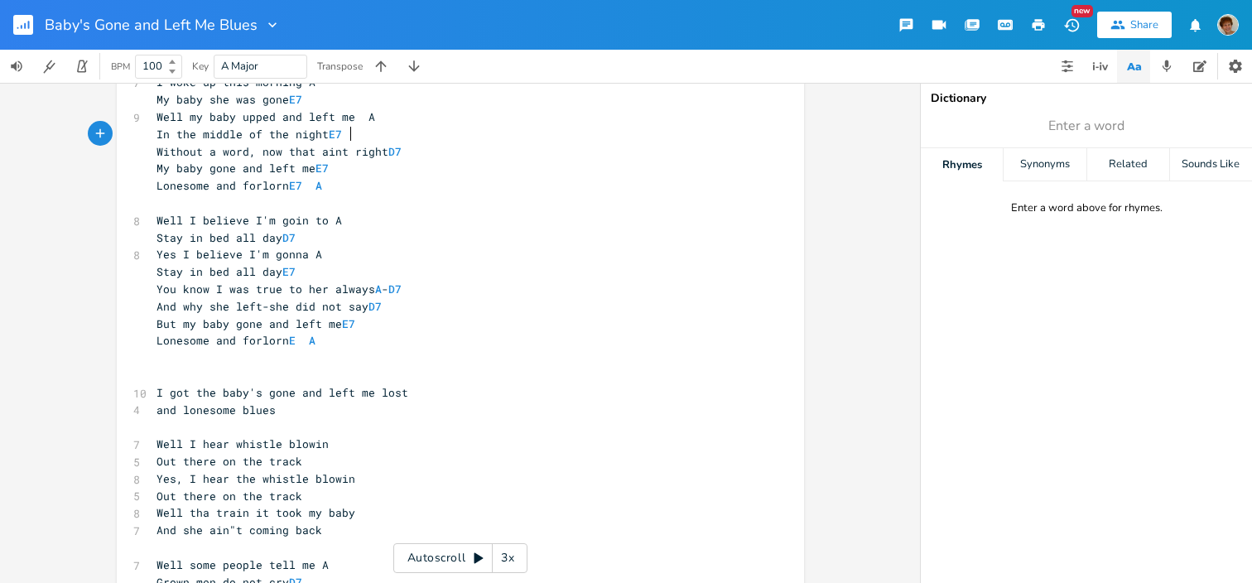
click at [358, 130] on pre "In the middle of the night E7" at bounding box center [452, 134] width 598 height 17
type textarea "D7"
click at [353, 150] on li "D7" at bounding box center [362, 152] width 58 height 17
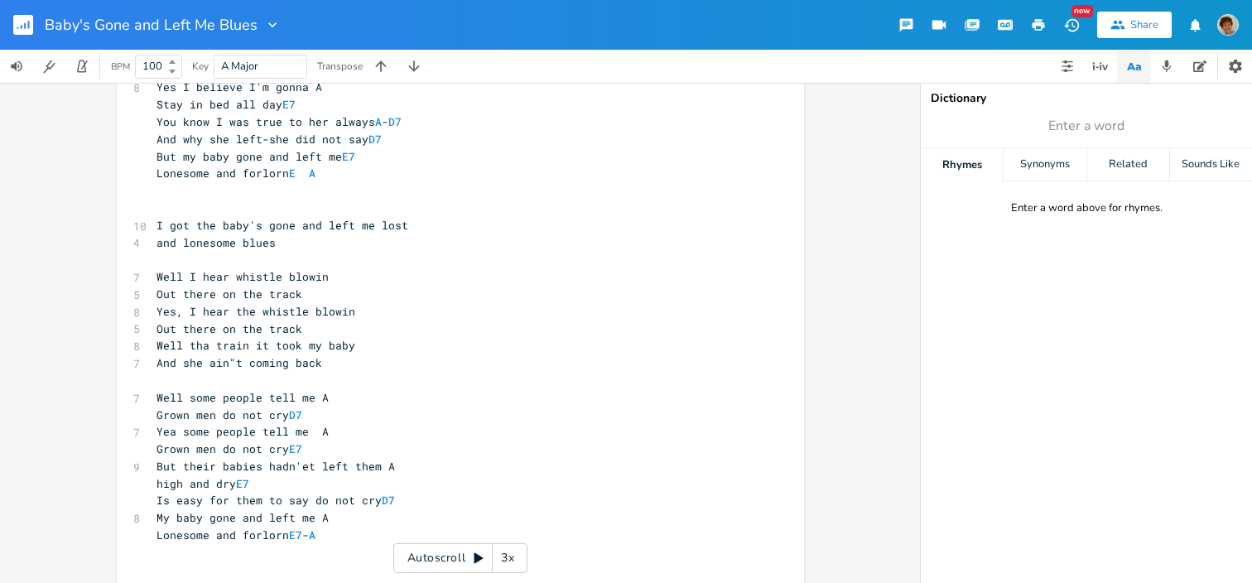
scroll to position [259, 0]
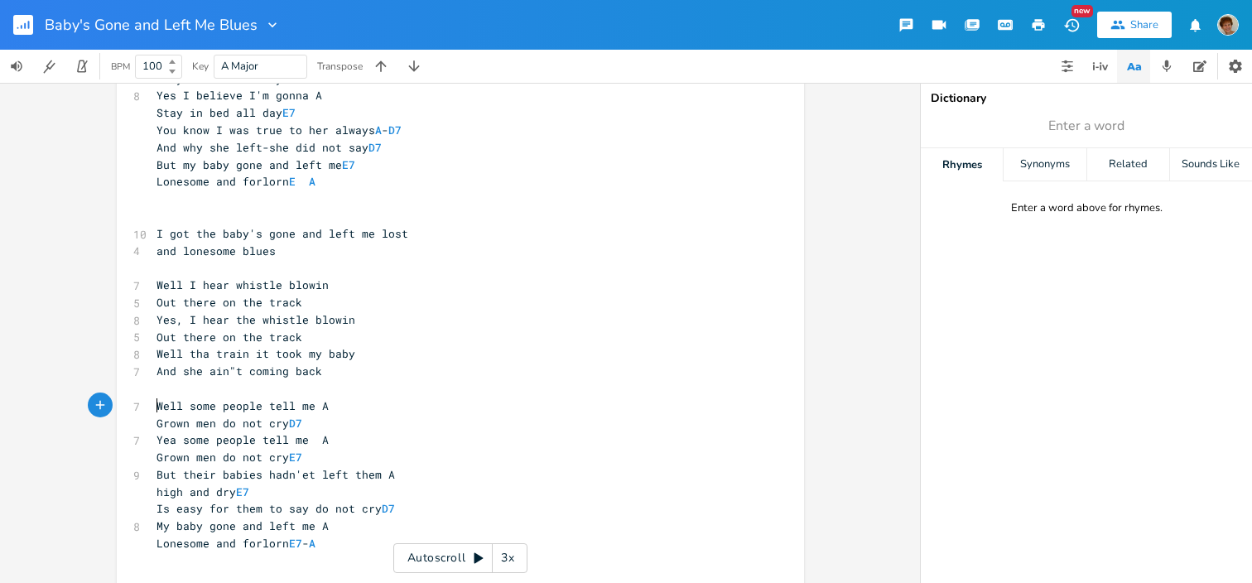
click at [153, 401] on pre "Well some people tell me A" at bounding box center [452, 405] width 598 height 17
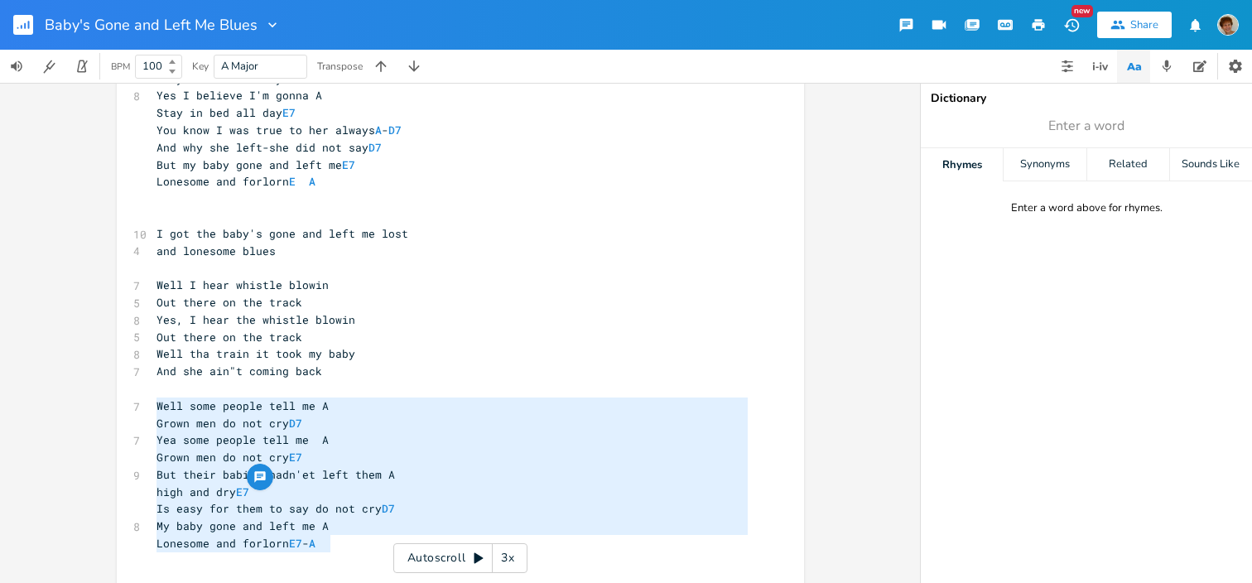
type textarea "Well some people tell me A Grown men do not cry D7 Yea some people tell me A Gr…"
drag, startPoint x: 150, startPoint y: 401, endPoint x: 341, endPoint y: 544, distance: 238.4
click at [341, 544] on div "[Verse 1] 7 I woke up this morning A. My baby she was gone D7 7 I woke up this …" at bounding box center [452, 216] width 598 height 706
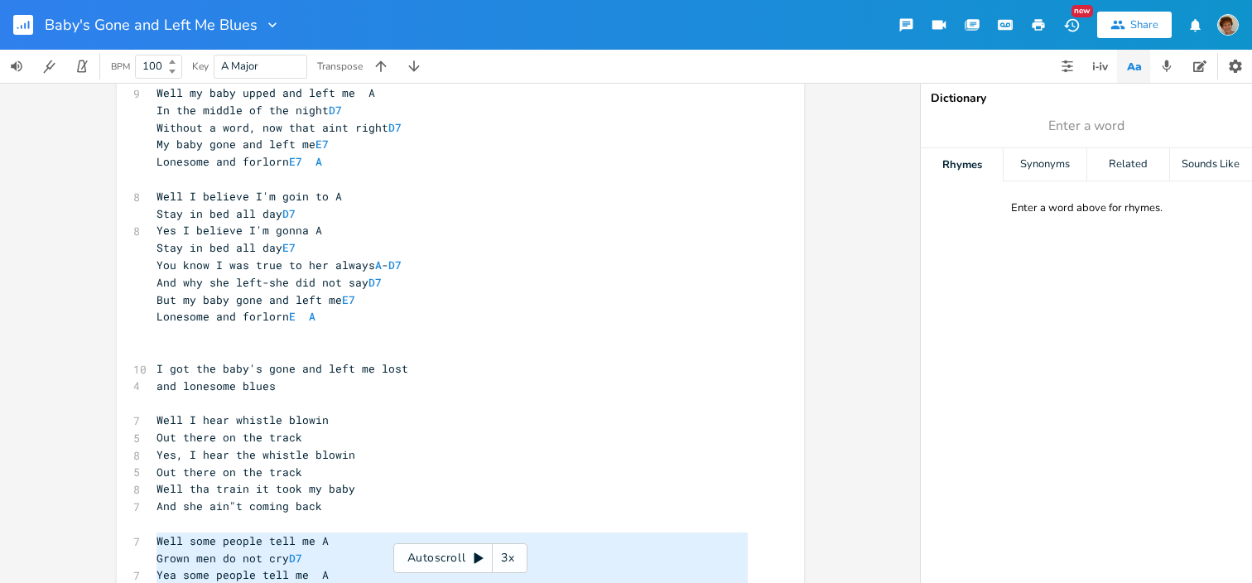
scroll to position [92, 0]
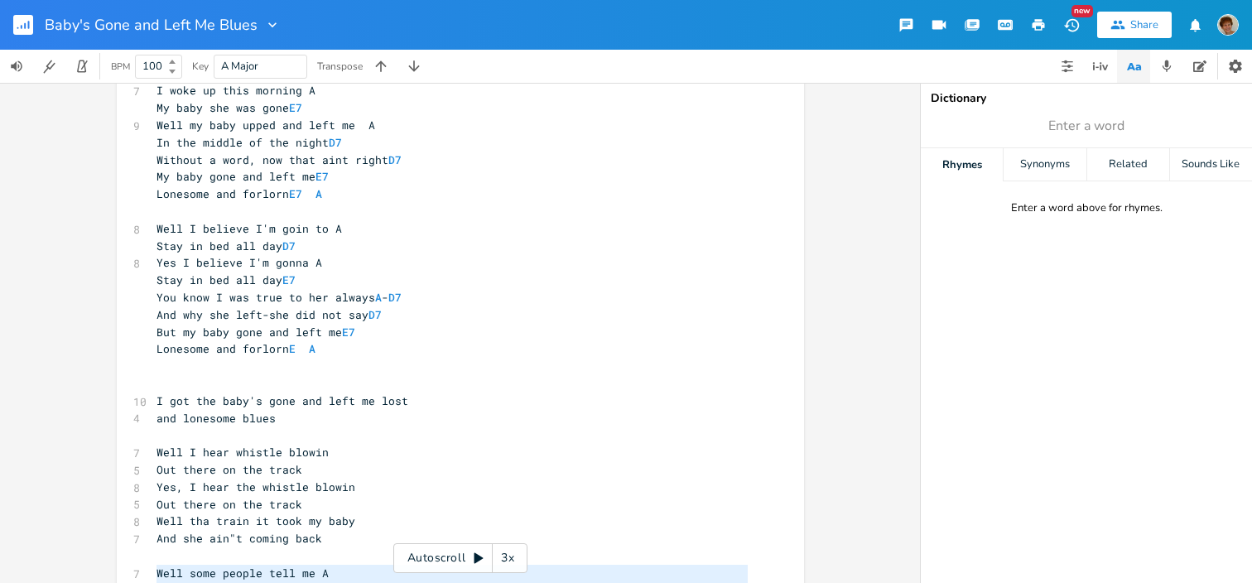
click at [352, 197] on pre "Lonesome and forlorn E7 A" at bounding box center [452, 193] width 598 height 17
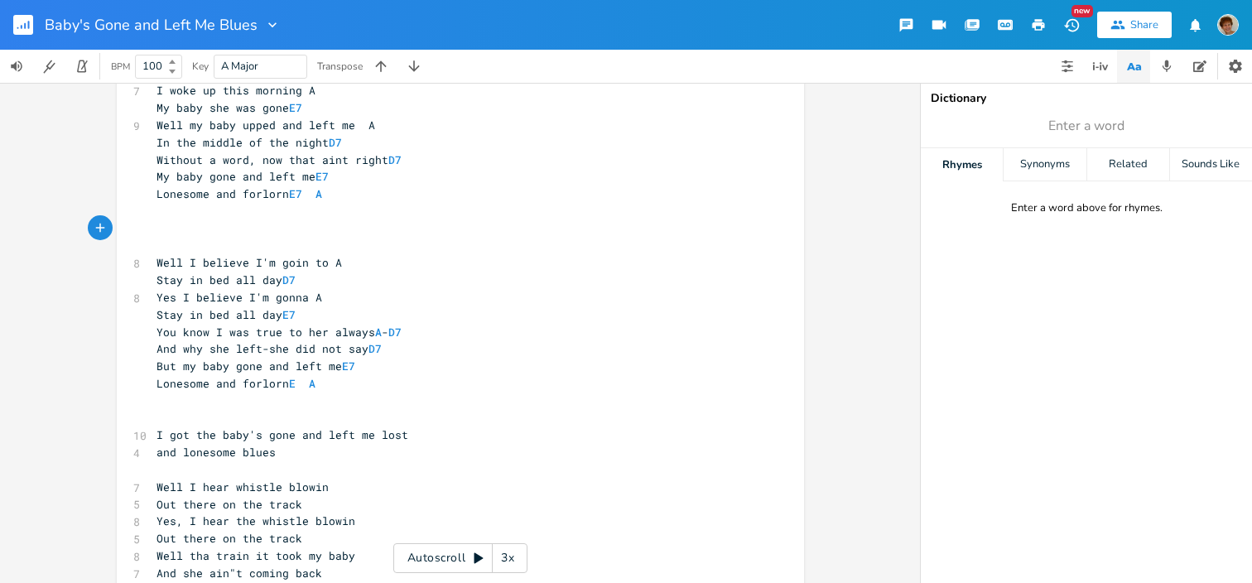
scroll to position [303, 0]
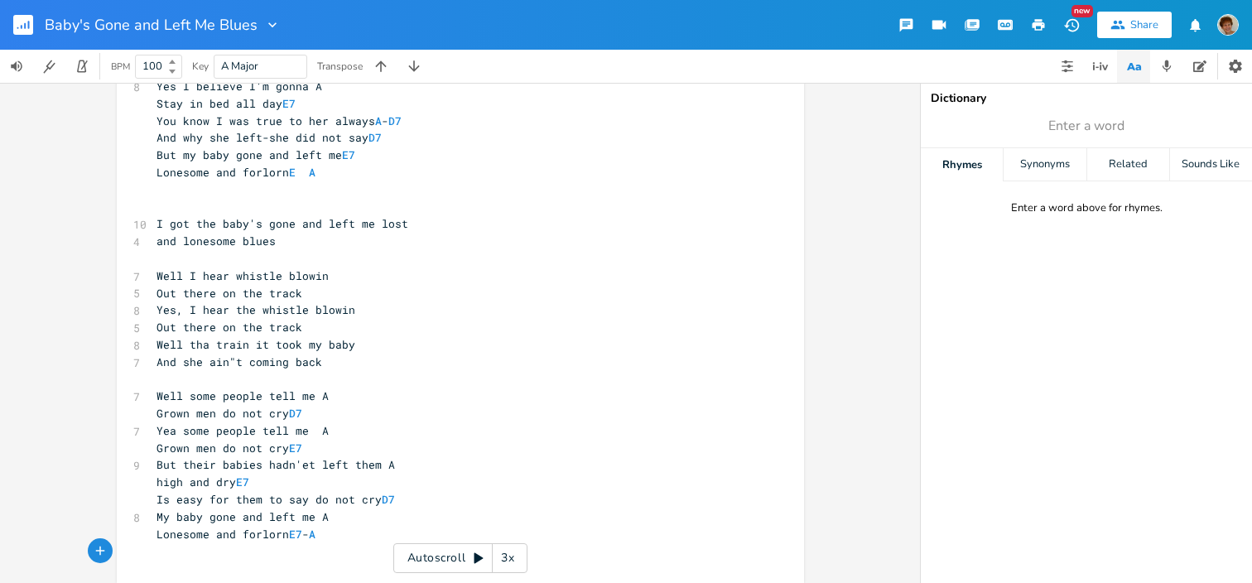
click at [333, 237] on pre "and lonesome blues" at bounding box center [452, 241] width 598 height 17
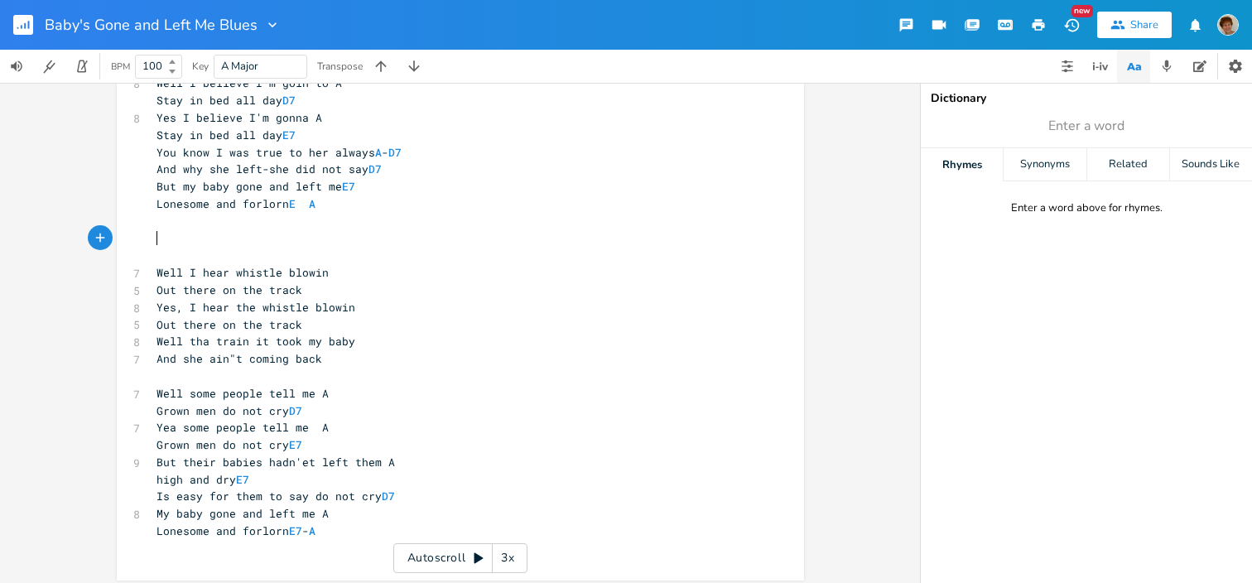
scroll to position [274, 0]
click at [283, 455] on span "But their babies hadn'et left them A" at bounding box center [275, 459] width 238 height 15
type textarea "v"
click at [301, 459] on span "But their babies havn'et left them A" at bounding box center [275, 459] width 238 height 15
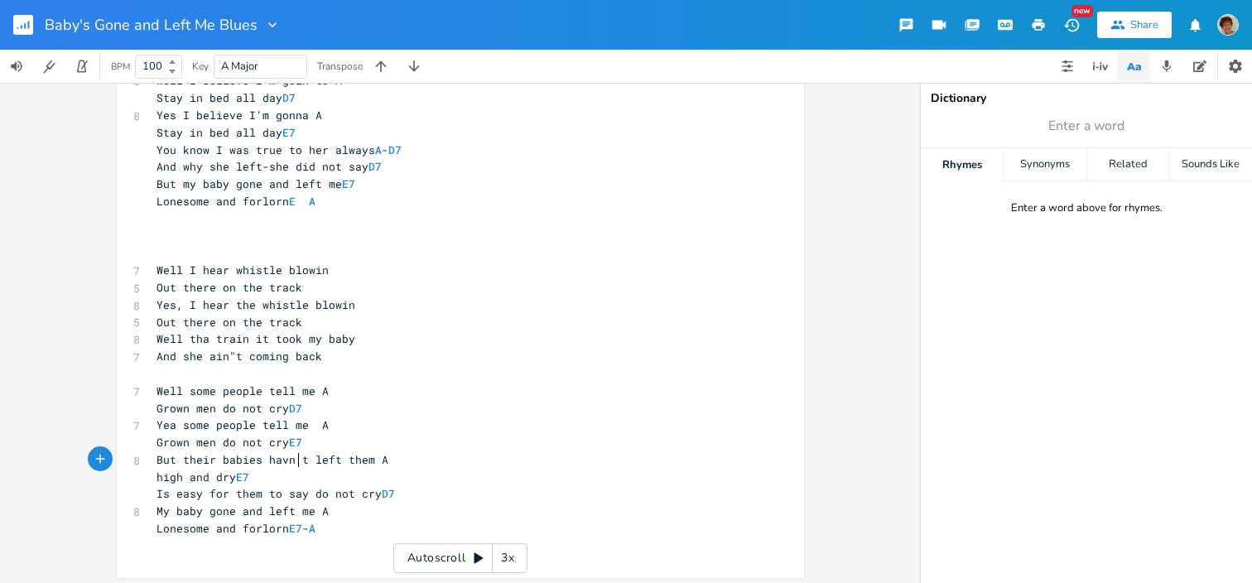
type textarea "n"
type textarea "."
type textarea """
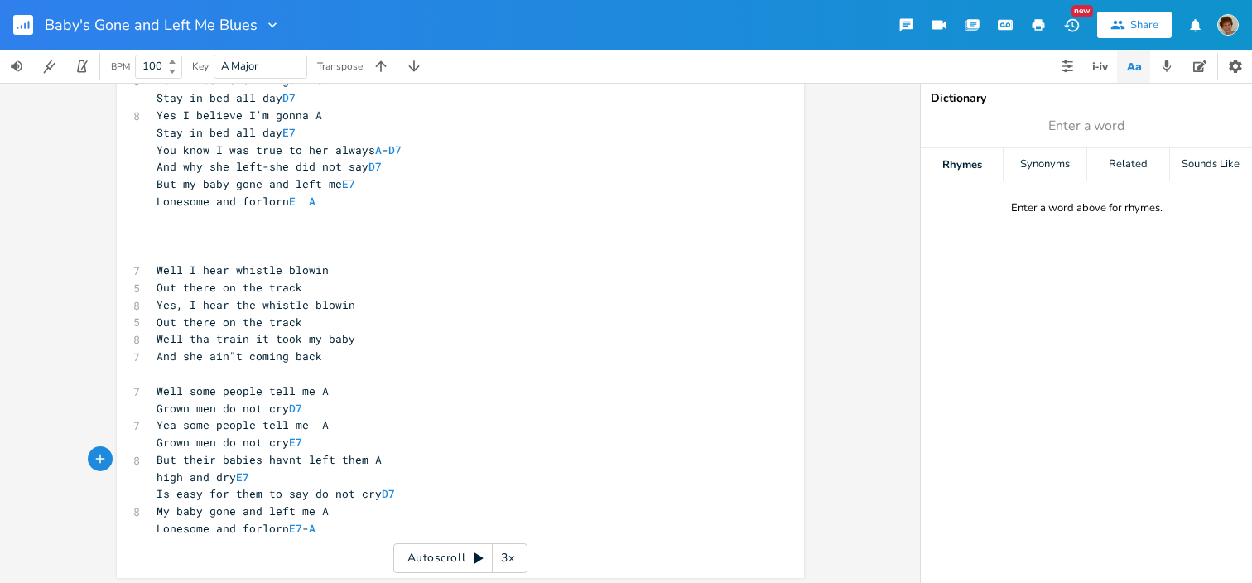
type textarea "'"
click at [351, 335] on pre "Well tha train it took my baby" at bounding box center [452, 338] width 598 height 17
type textarea "from me"
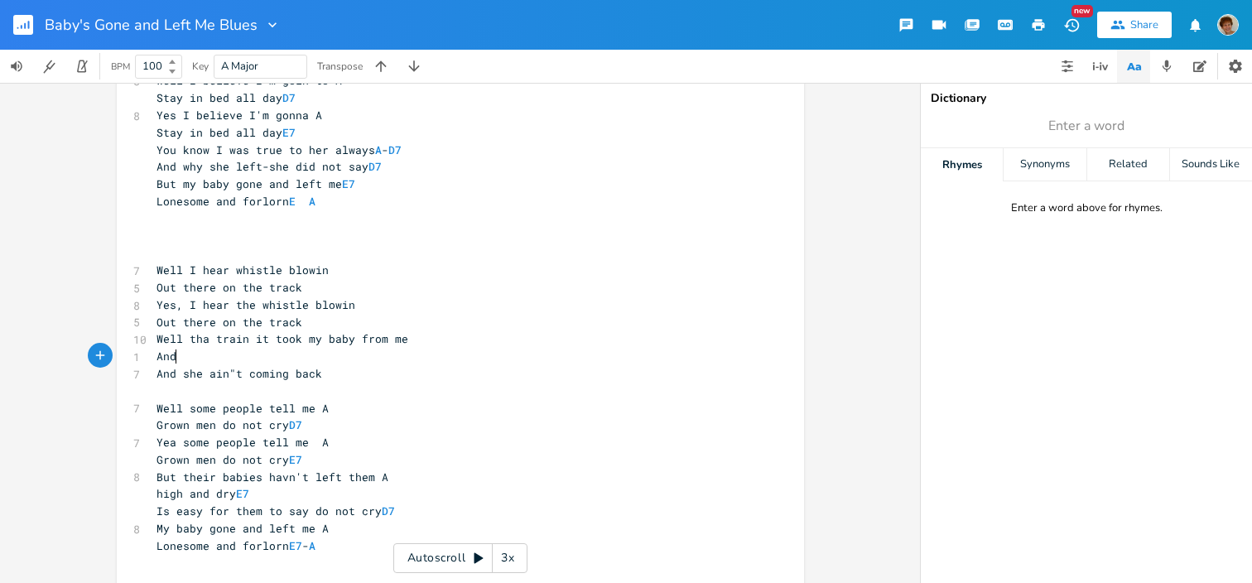
type textarea "And;"
type textarea "d I'm in bed in disbelief"
click at [336, 377] on pre "And she ain"t coming back" at bounding box center [452, 373] width 598 height 17
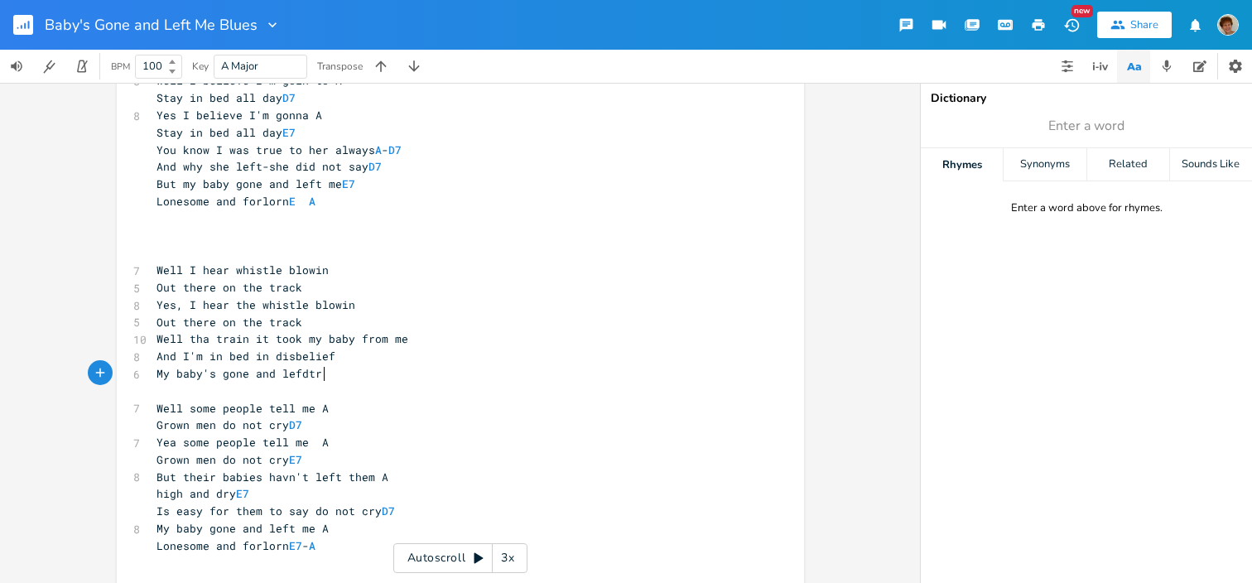
type textarea "My baby's gone and lefdtr ="
type textarea "=="
type textarea "t me"
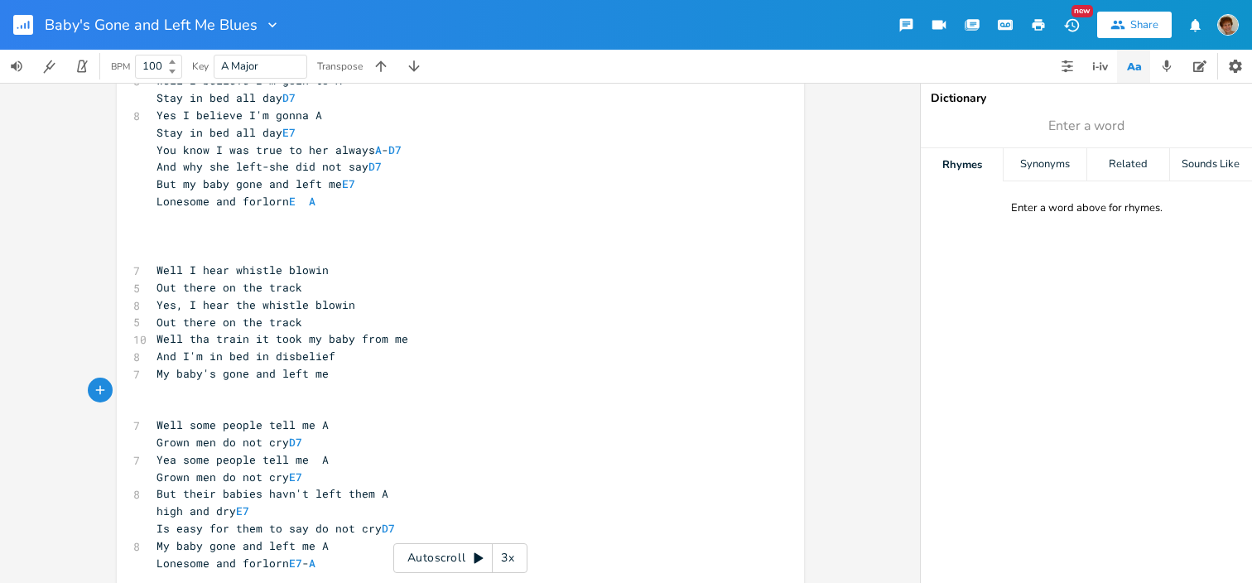
type textarea "J"
type textarea "Lonesome and forlorn"
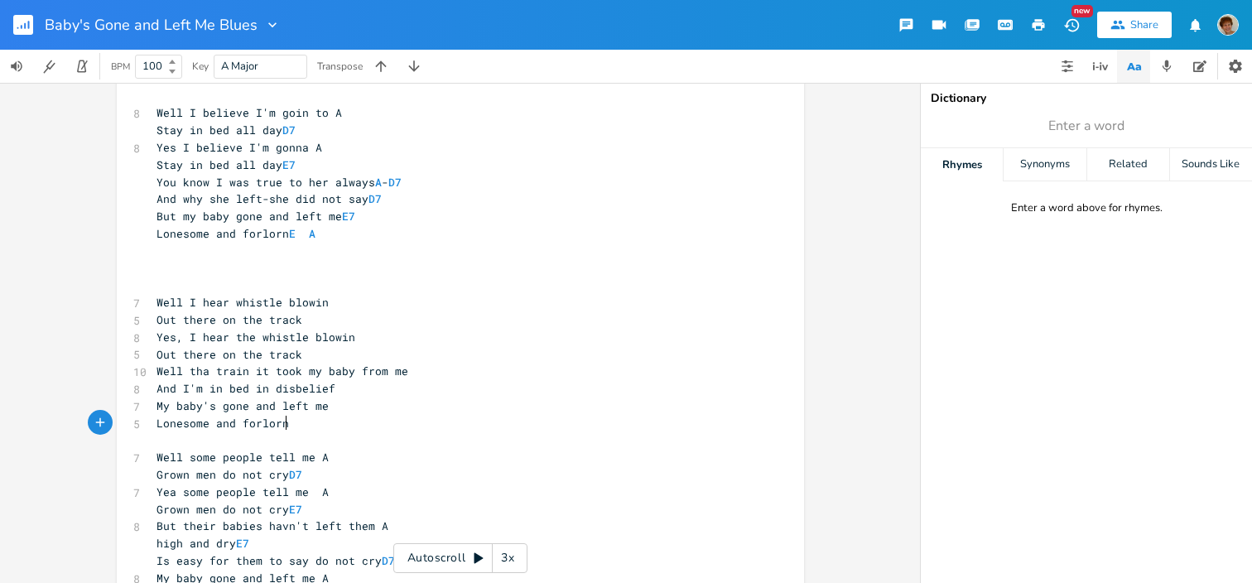
scroll to position [236, 0]
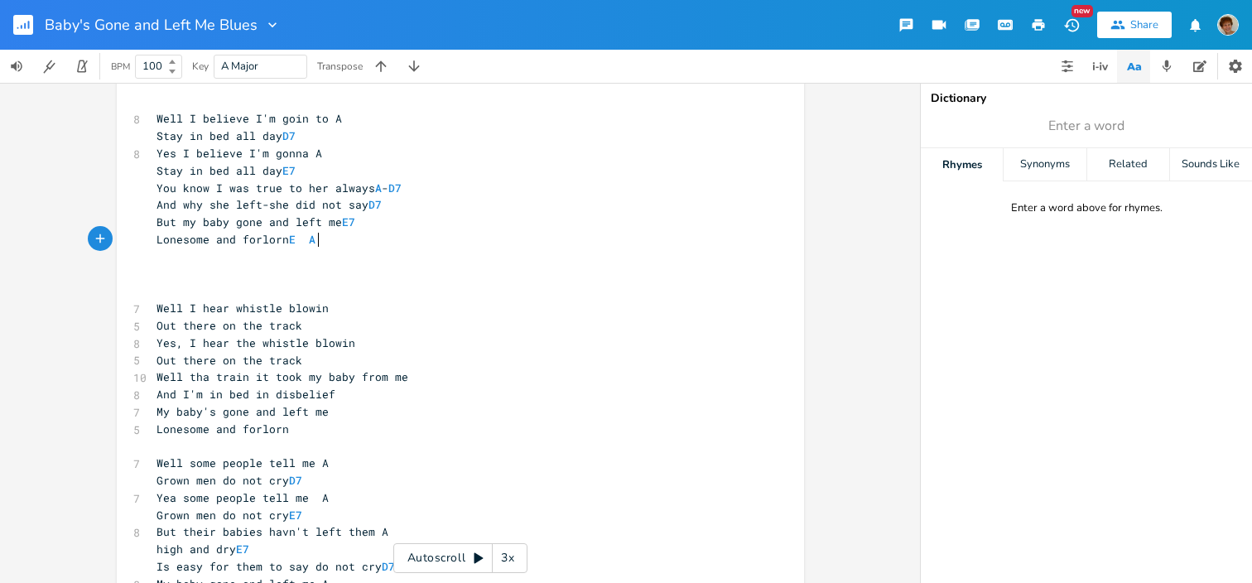
click at [377, 243] on pre "Lonesome and forlorn E A" at bounding box center [452, 239] width 598 height 17
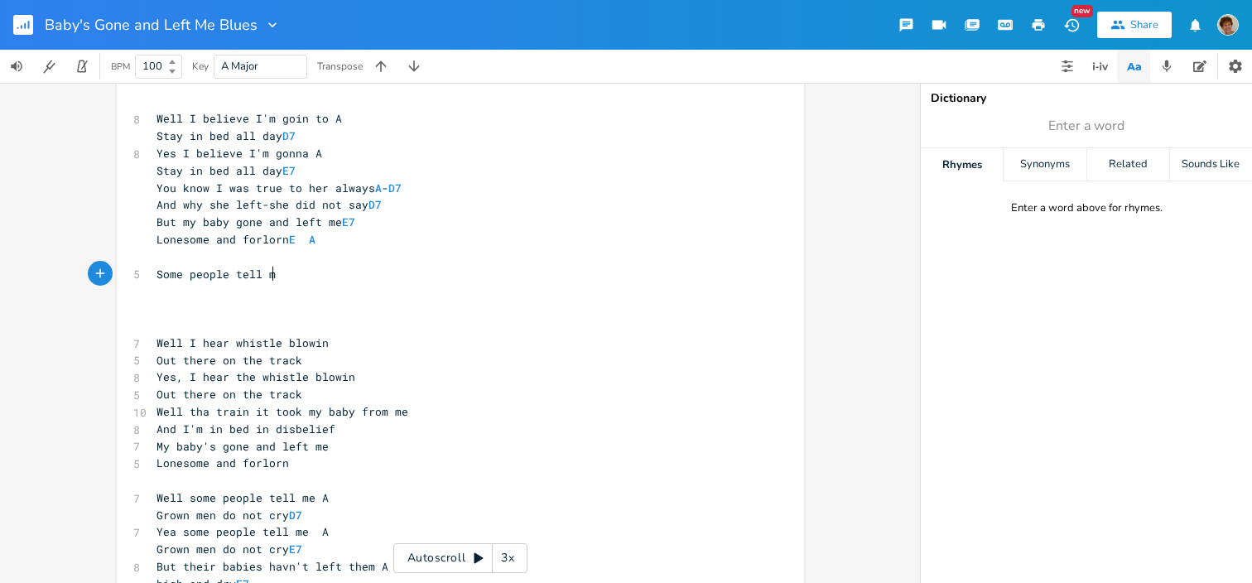
type textarea "Some people tell me"
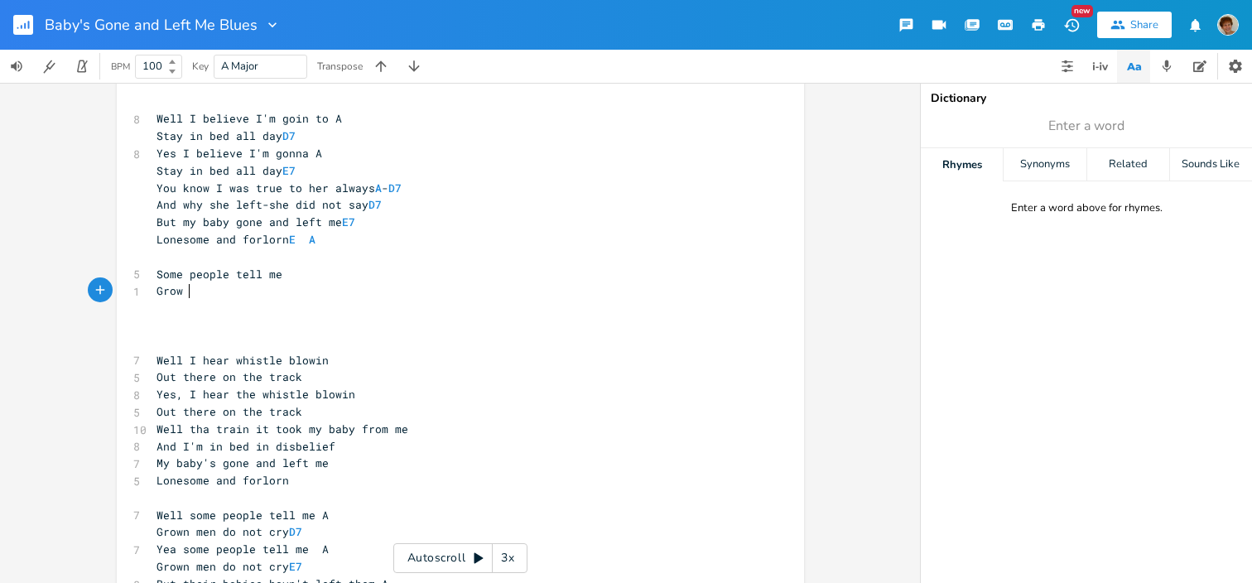
type textarea "Grow ="
type textarea "wn men do not fry'Y"
type textarea "cry"
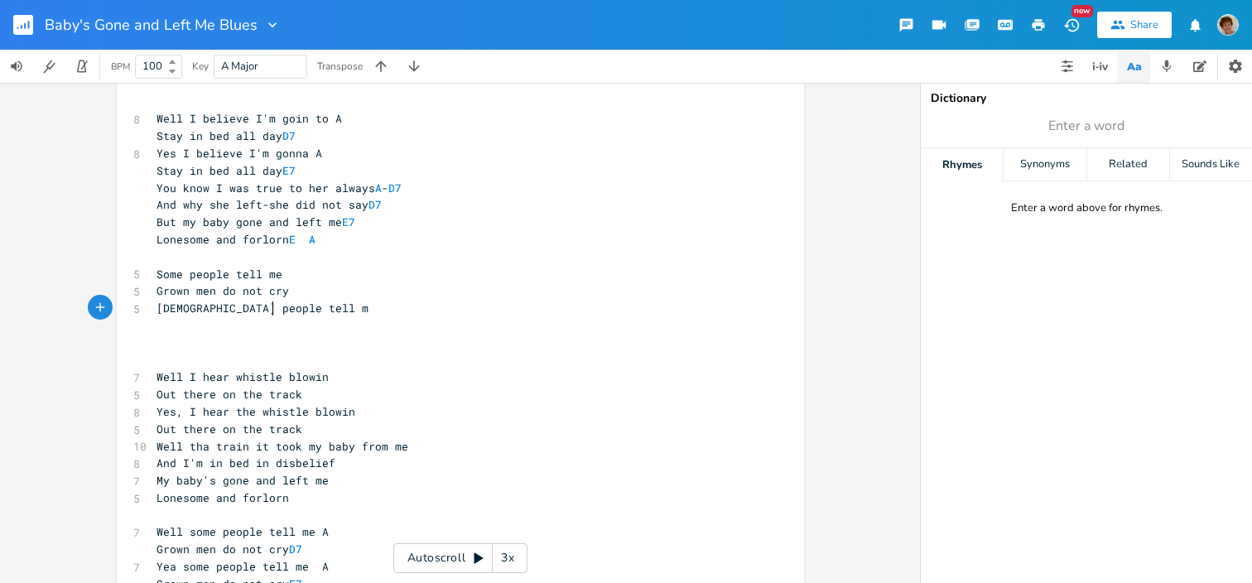
type textarea "[DEMOGRAPHIC_DATA] people tell me"
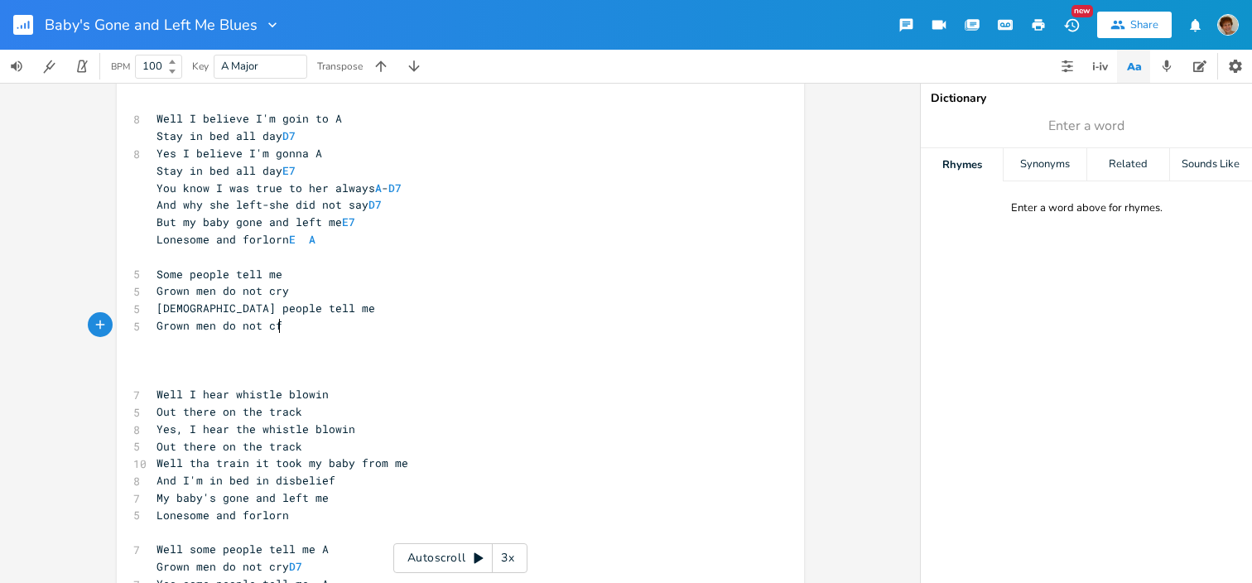
scroll to position [0, 113]
type textarea "Grown men do not cfry"
type textarea "ry, no no"
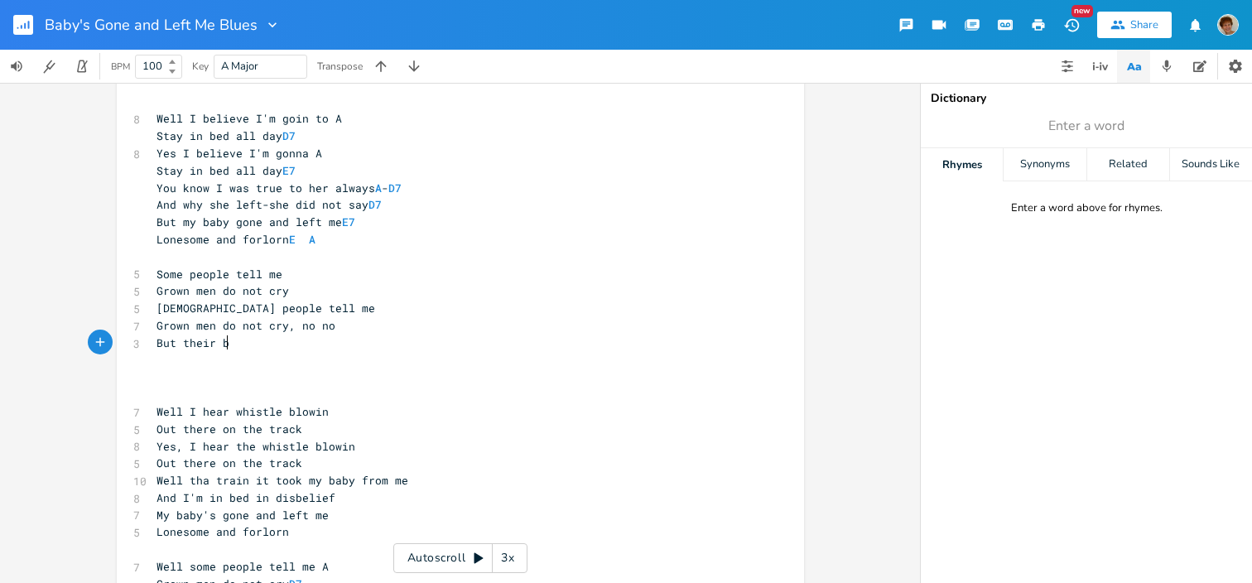
type textarea "But their ba"
type textarea "aby's haven't left them"
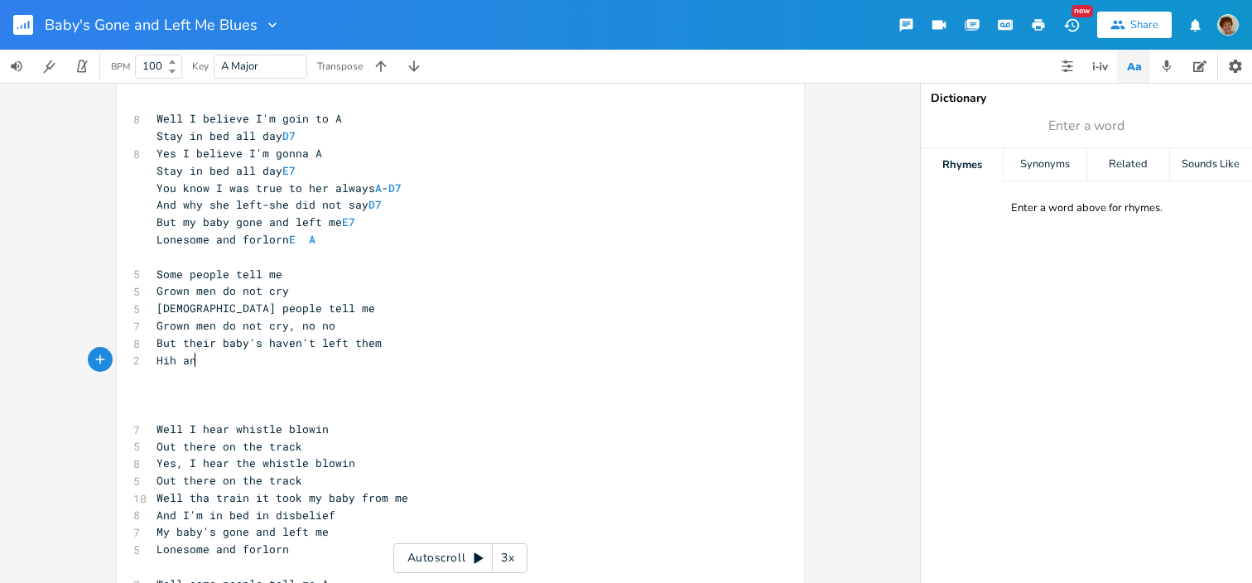
type textarea "Hih and"
type textarea "gh and dry"
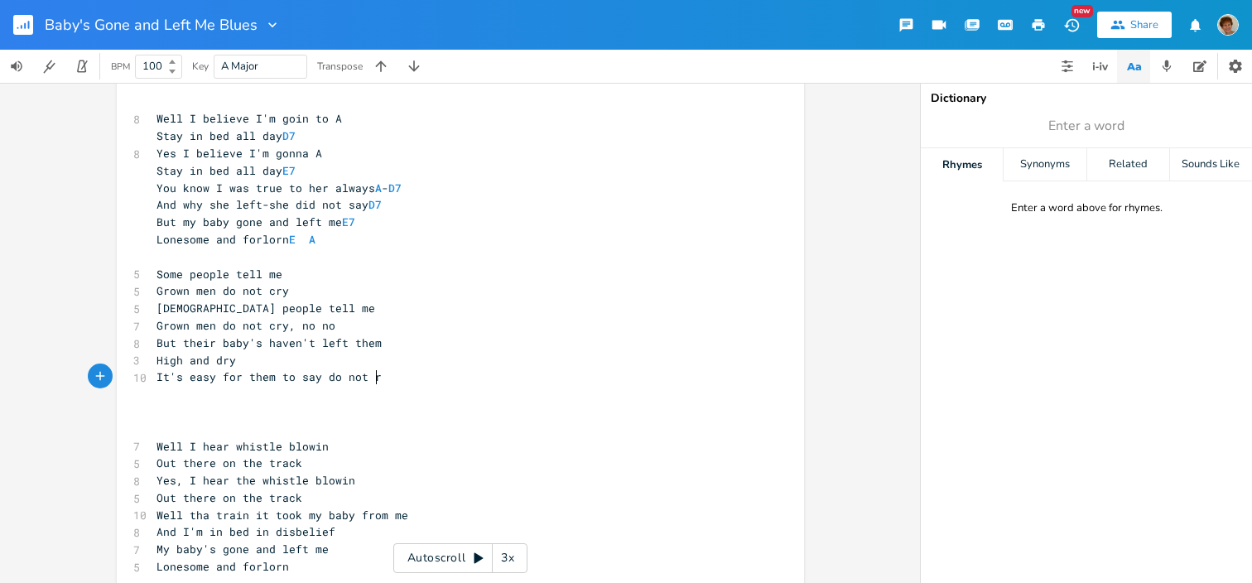
type textarea "It's easy for them to say do not ry"
type textarea "cr=="
type textarea "cry"
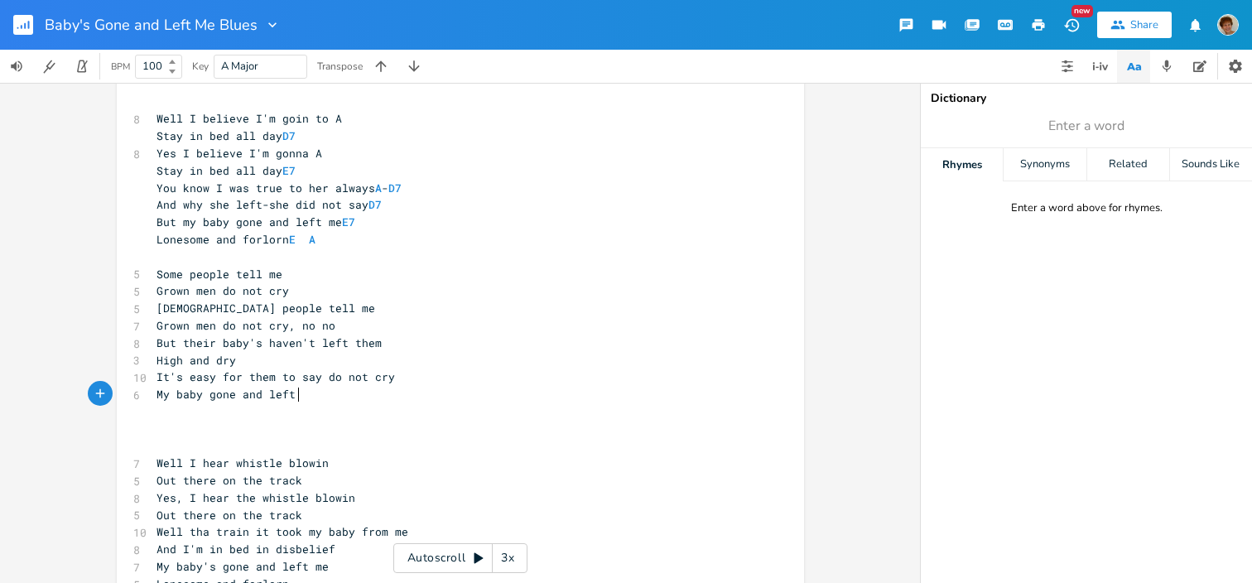
type textarea "My baby gone and left me"
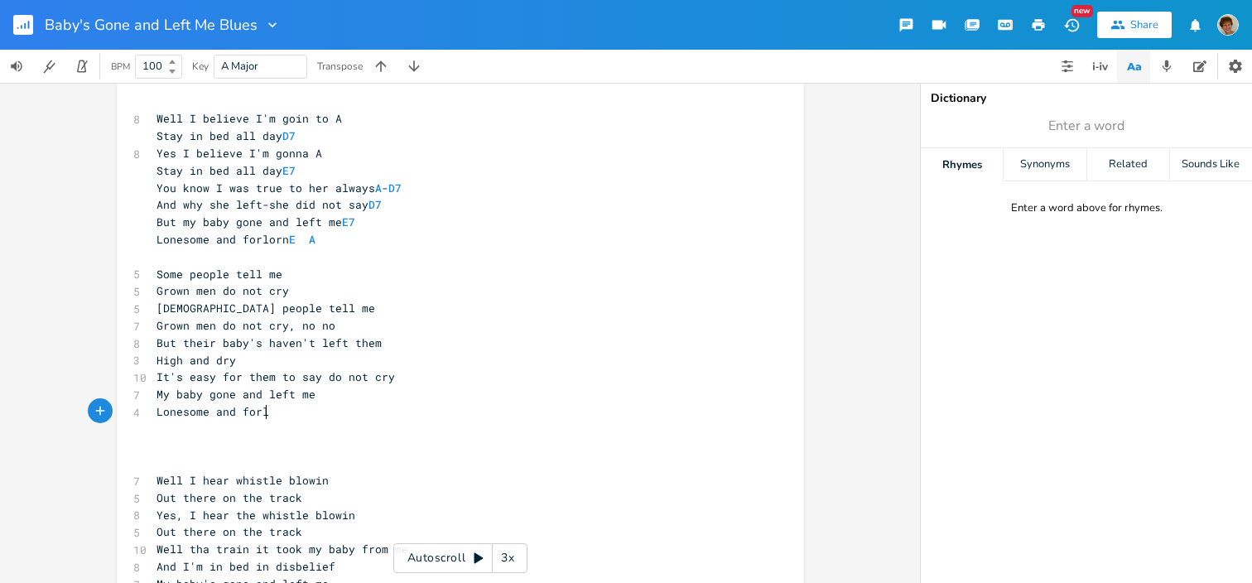
type textarea "Lonesome and forlorn"
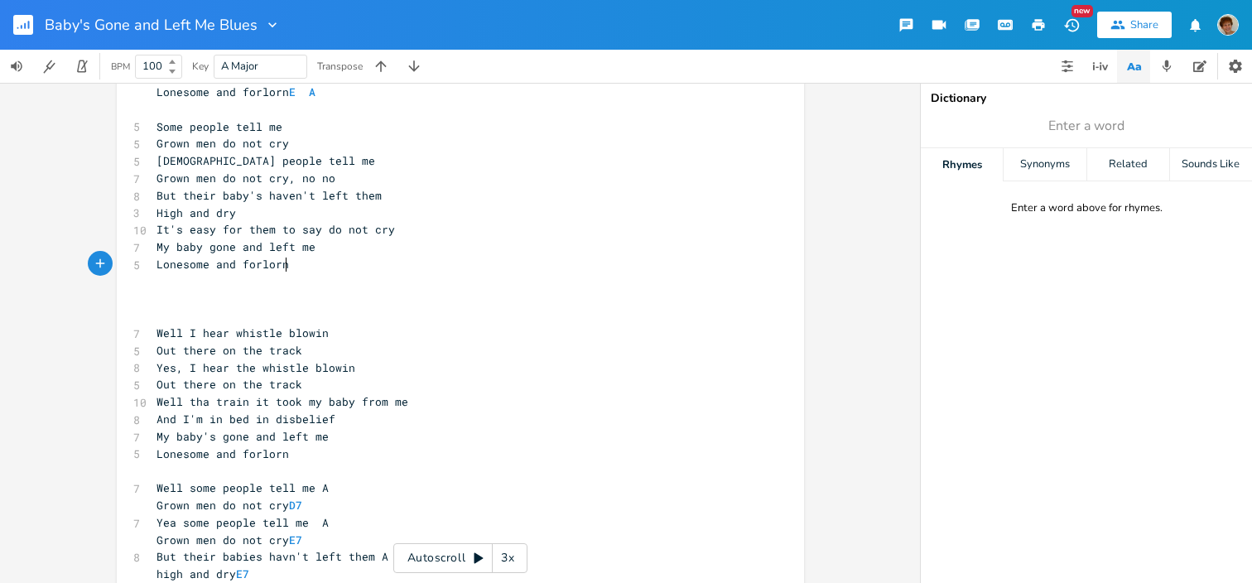
scroll to position [485, 0]
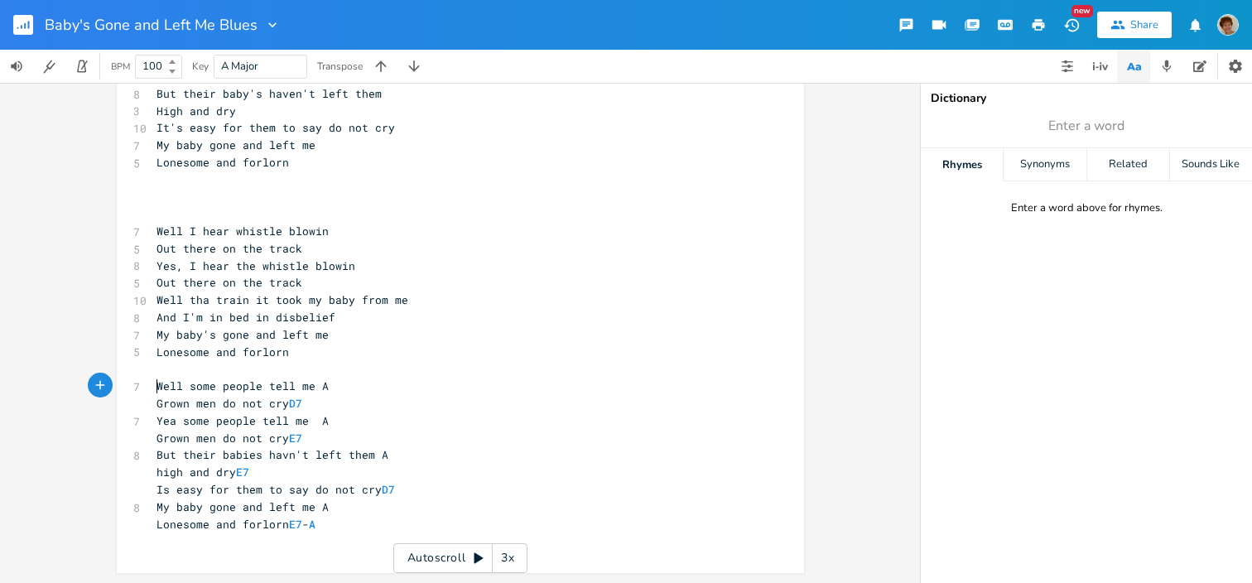
type textarea "Well some people tell me A Grown men do not cry D7 Yea some people tell me A Gr…"
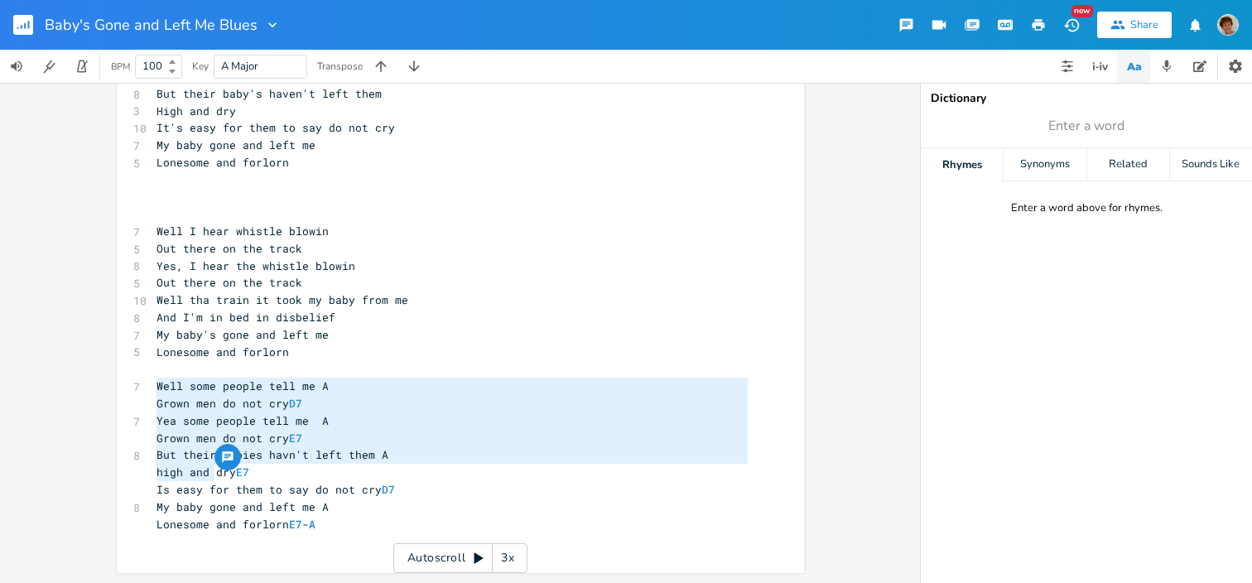
drag, startPoint x: 152, startPoint y: 383, endPoint x: 210, endPoint y: 465, distance: 100.4
click at [210, 465] on div "Well some people tell me A Grown men do not cry D7 Yea some people tell me A Gr…" at bounding box center [460, 90] width 687 height 965
click at [664, 289] on pre "Out there on the track" at bounding box center [452, 282] width 598 height 17
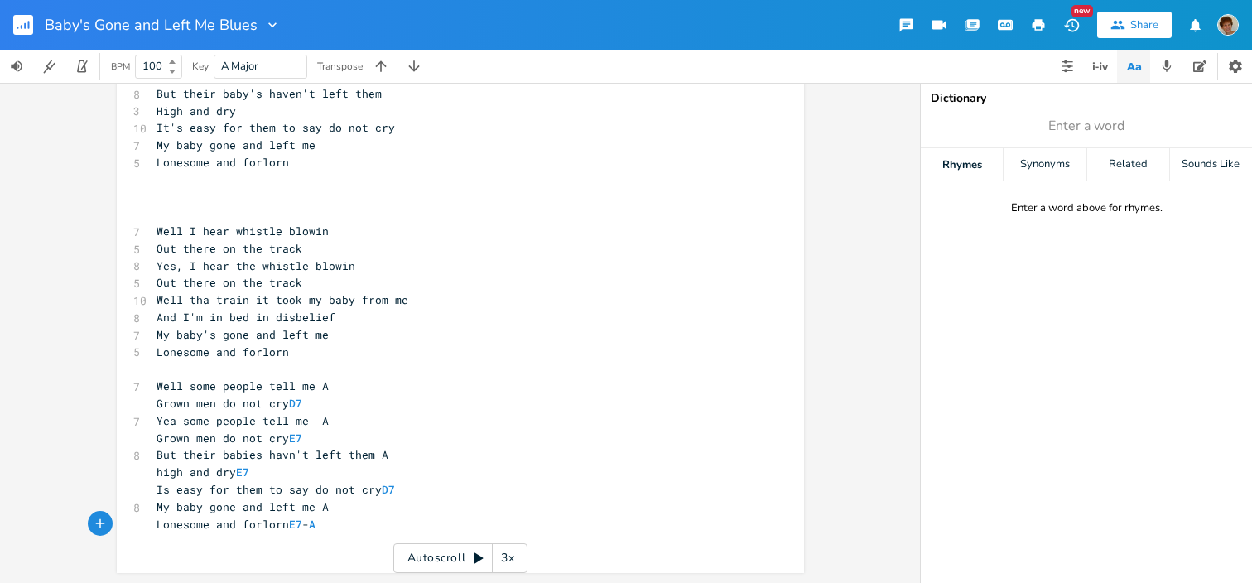
type textarea "abies havn't left them A high and dry E7 Is easy for them to say do not cry D7 …"
drag, startPoint x: 346, startPoint y: 519, endPoint x: 221, endPoint y: 463, distance: 137.1
click at [221, 463] on div "[Verse 1] 7 I woke up this morning A. My baby she was gone D7 7 I woke up this …" at bounding box center [452, 93] width 598 height 912
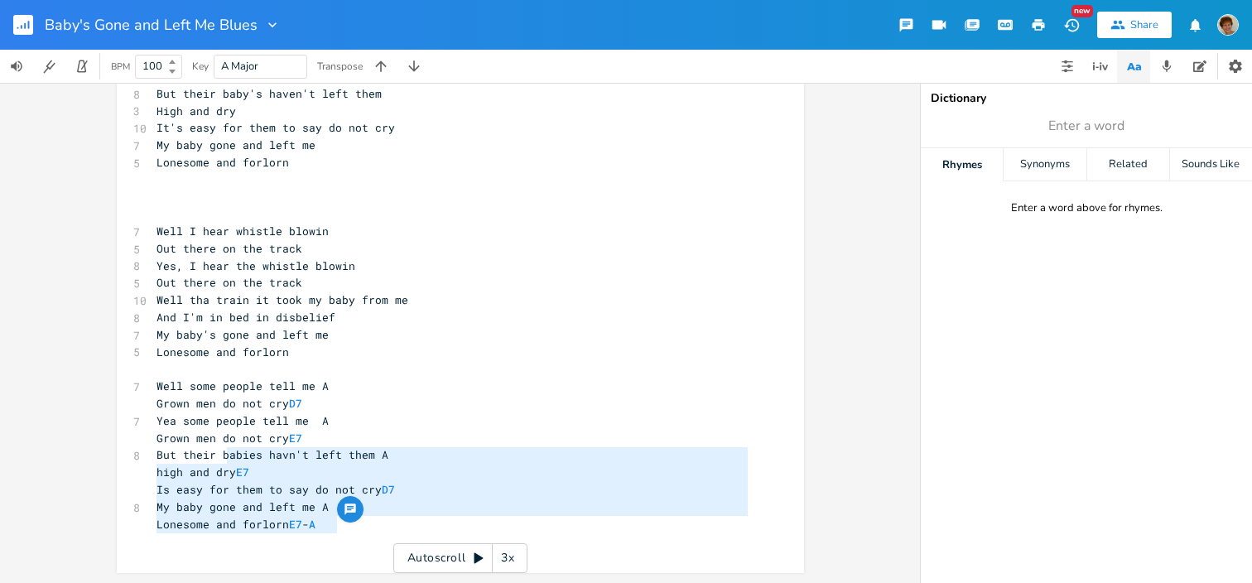
click at [368, 533] on pre "​" at bounding box center [452, 540] width 598 height 17
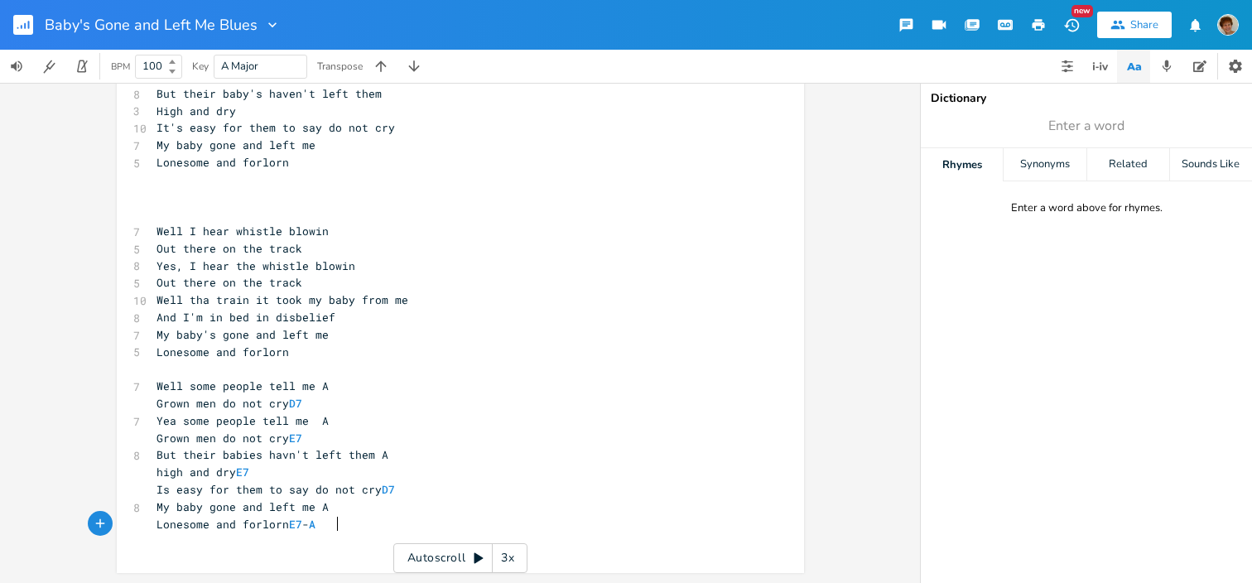
click at [358, 526] on pre "Lonesome and forlorn E7 - A" at bounding box center [452, 524] width 598 height 17
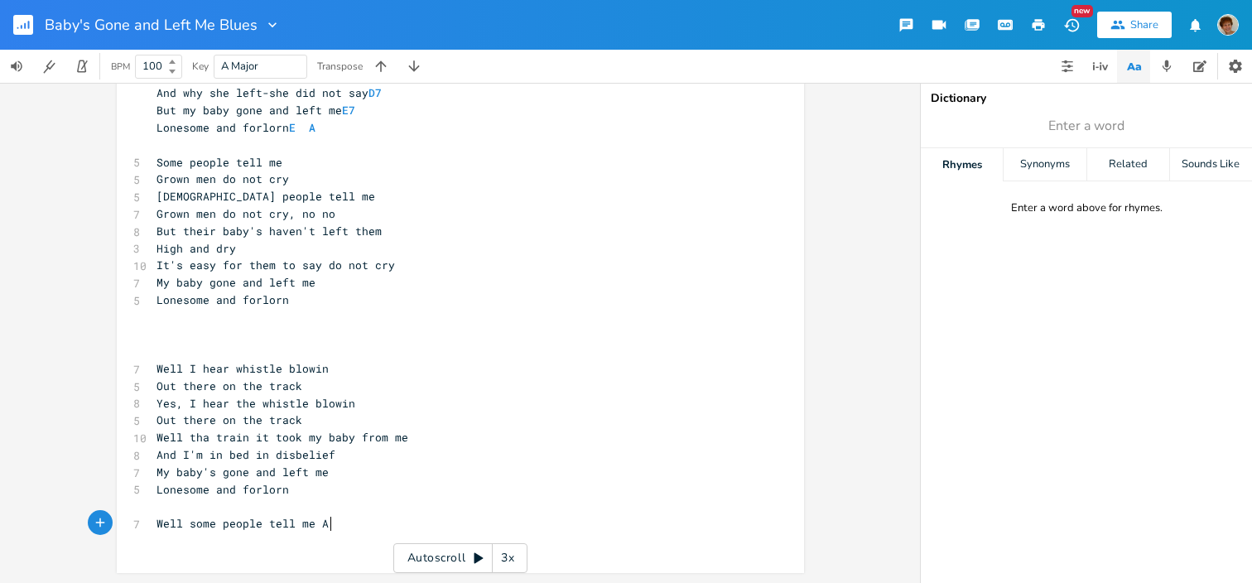
scroll to position [348, 0]
click at [353, 435] on span "Well tha train it took my baby from me" at bounding box center [282, 437] width 252 height 15
type textarea "away"
click at [214, 336] on pre "​" at bounding box center [452, 334] width 598 height 17
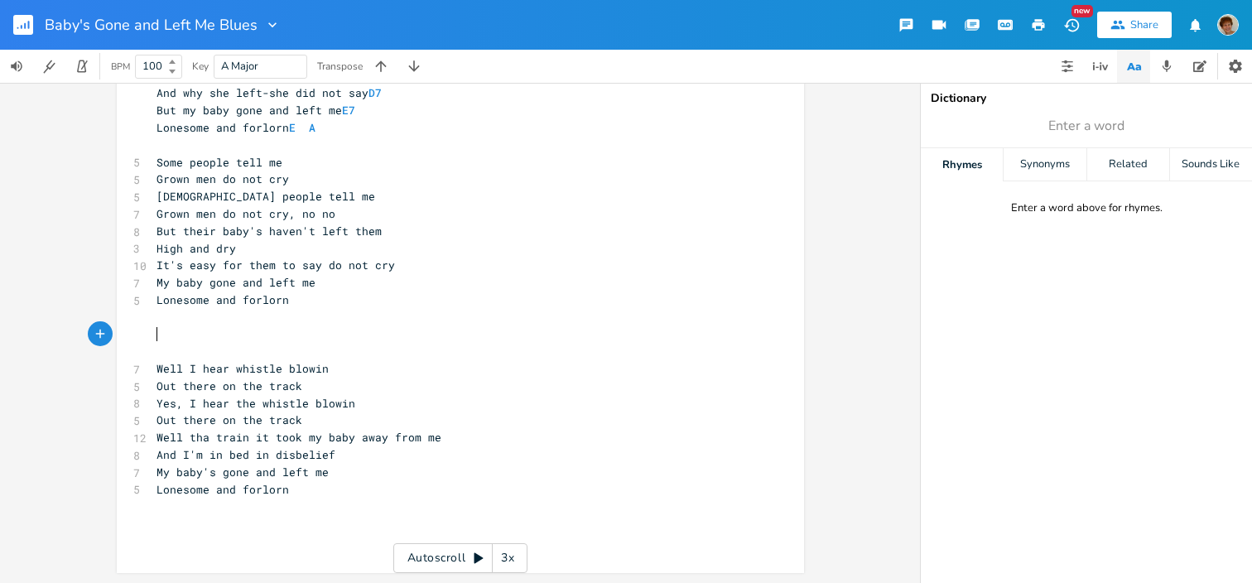
scroll to position [330, 0]
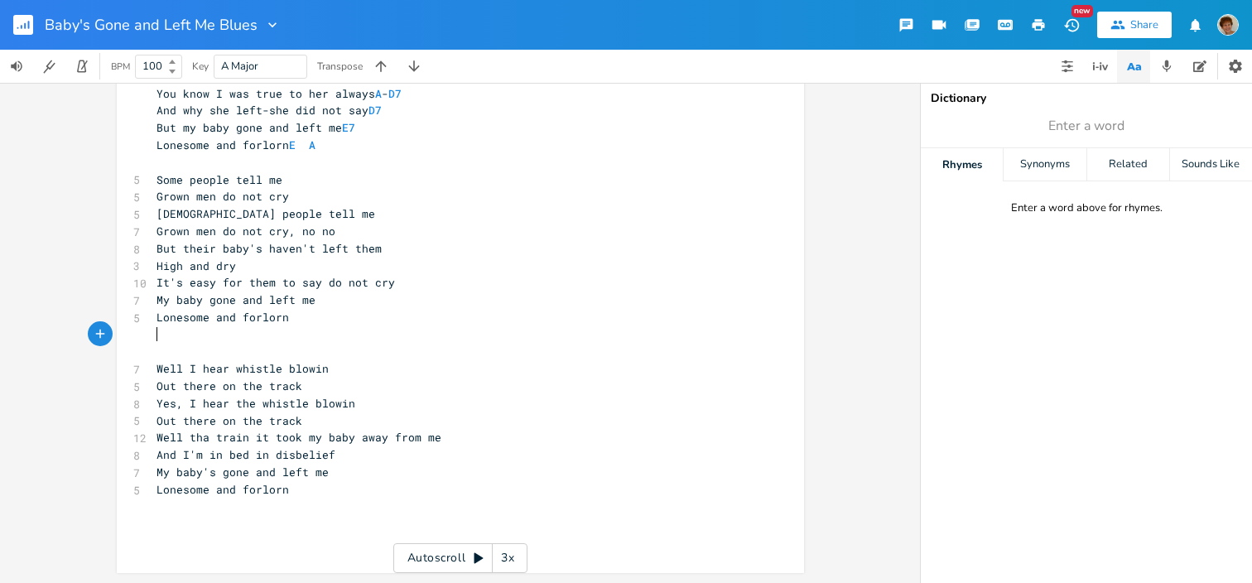
click at [311, 185] on pre "Some people tell me" at bounding box center [452, 179] width 598 height 17
type textarea "A."
click at [311, 201] on pre "Grown men do not cry" at bounding box center [452, 196] width 598 height 17
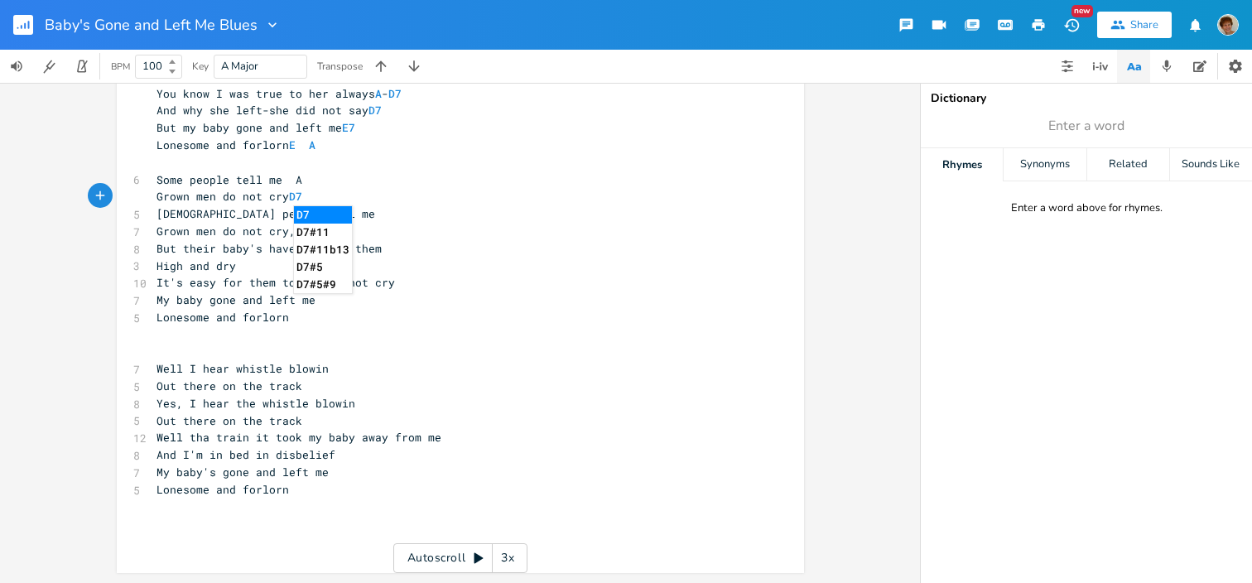
type textarea "D7"
click at [315, 216] on li "D7" at bounding box center [323, 214] width 58 height 17
click at [309, 217] on pre "[DEMOGRAPHIC_DATA] people tell me" at bounding box center [452, 213] width 598 height 17
type textarea "A"
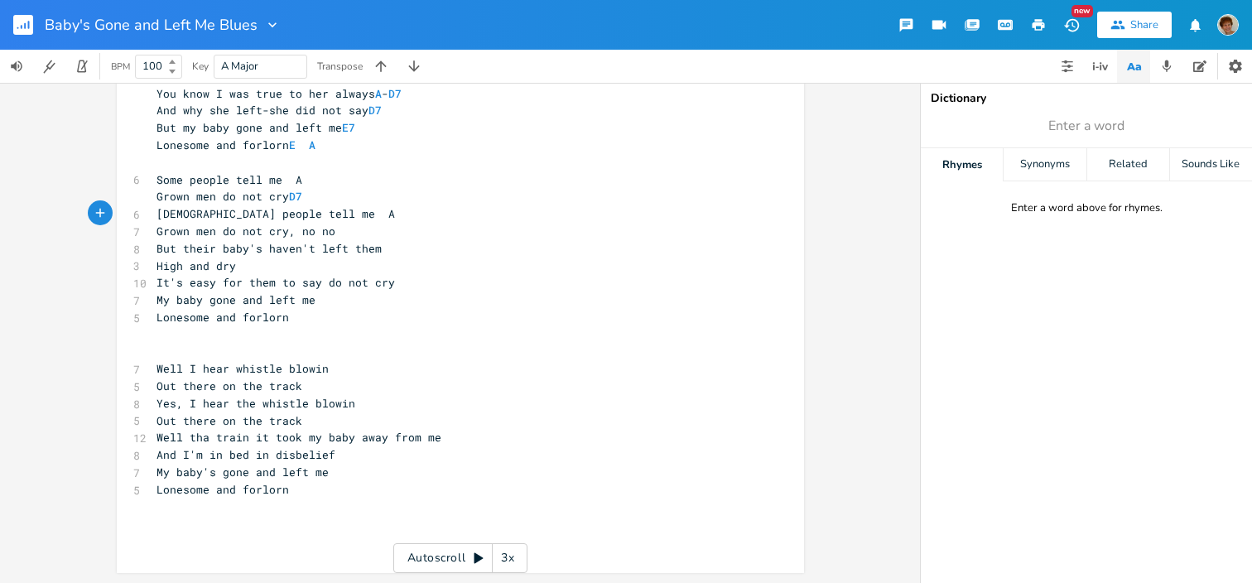
click at [353, 230] on pre "Grown men do not cry, no no" at bounding box center [452, 231] width 598 height 17
type textarea "E7"
click at [357, 248] on li "E7" at bounding box center [368, 249] width 58 height 17
click at [401, 252] on pre "But their baby's haven't left them" at bounding box center [452, 248] width 598 height 17
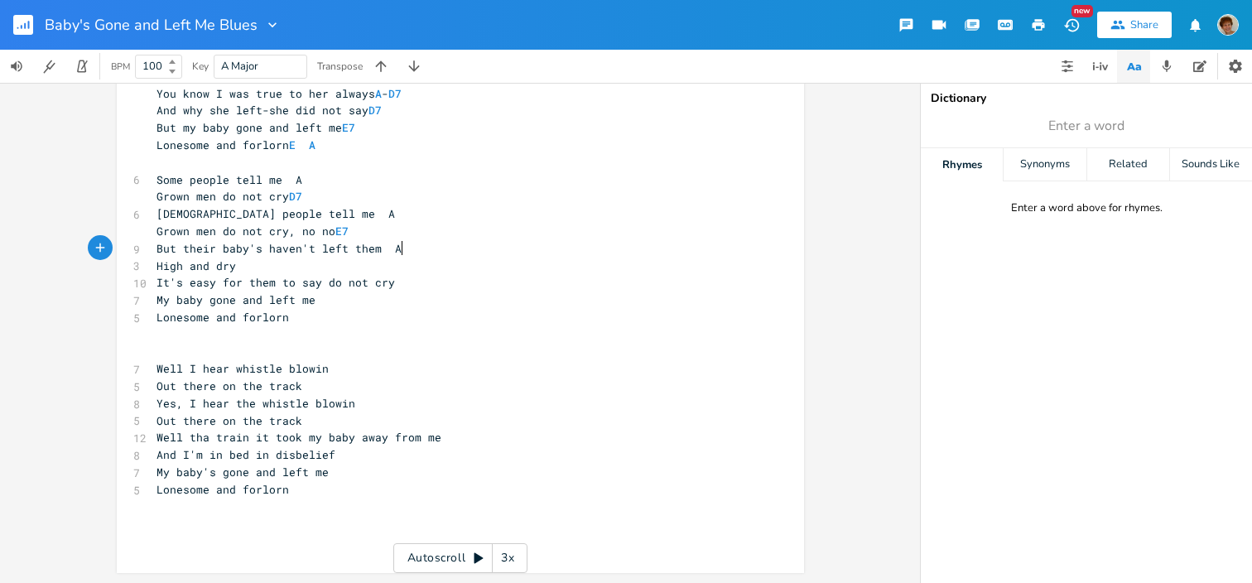
type textarea "A 0"
type textarea "- D7"
click at [411, 265] on li "D7" at bounding box center [440, 266] width 58 height 17
click at [323, 274] on pre "It's easy for them to say do not cry" at bounding box center [452, 282] width 598 height 17
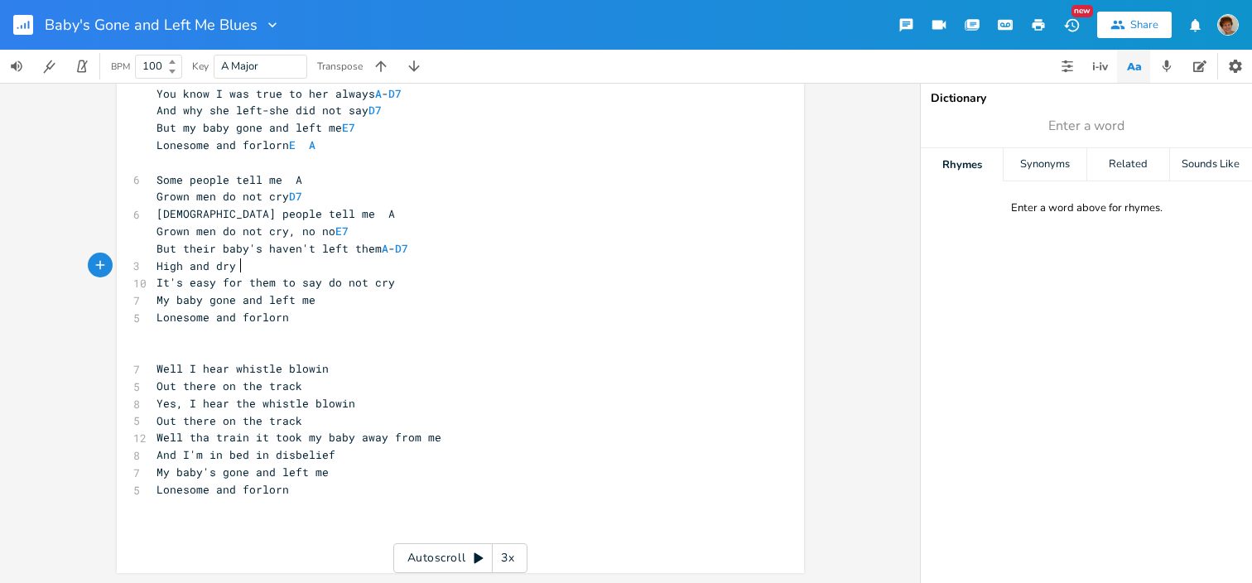
scroll to position [0, 2]
click at [438, 241] on pre "But their baby's haven't left them A - D7" at bounding box center [452, 248] width 598 height 17
type textarea "\"
click at [286, 267] on pre "High and dry" at bounding box center [452, 265] width 598 height 17
type textarea "D7"
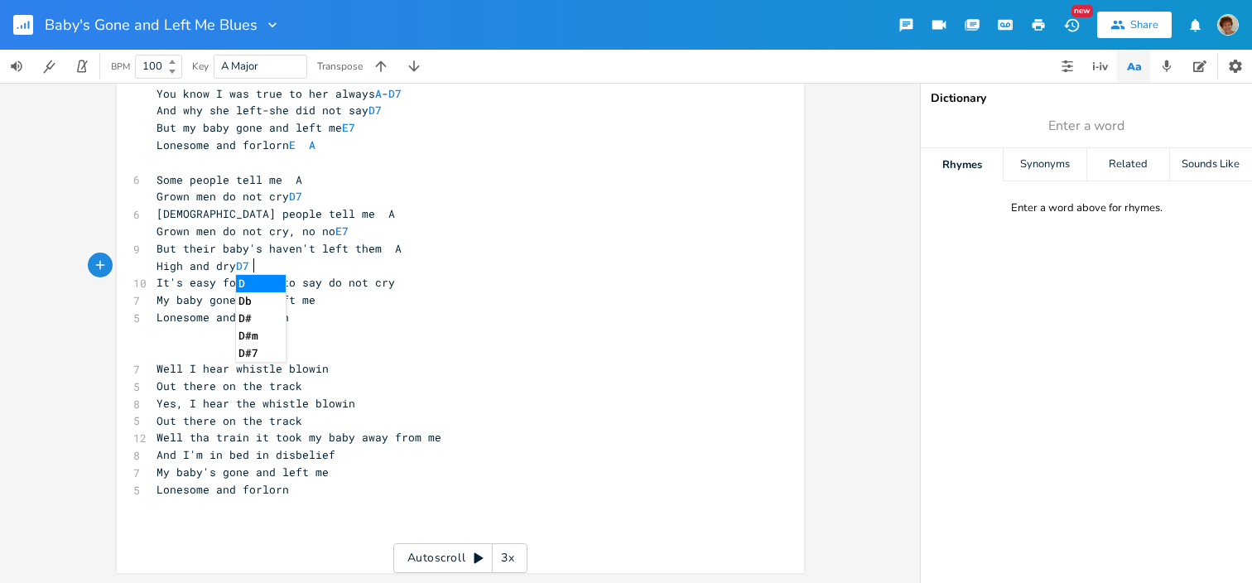
scroll to position [0, 14]
click at [510, 252] on pre "But their baby's haven't left them A" at bounding box center [452, 248] width 598 height 17
click at [415, 281] on pre "It's easy for them to say do not cry" at bounding box center [452, 282] width 598 height 17
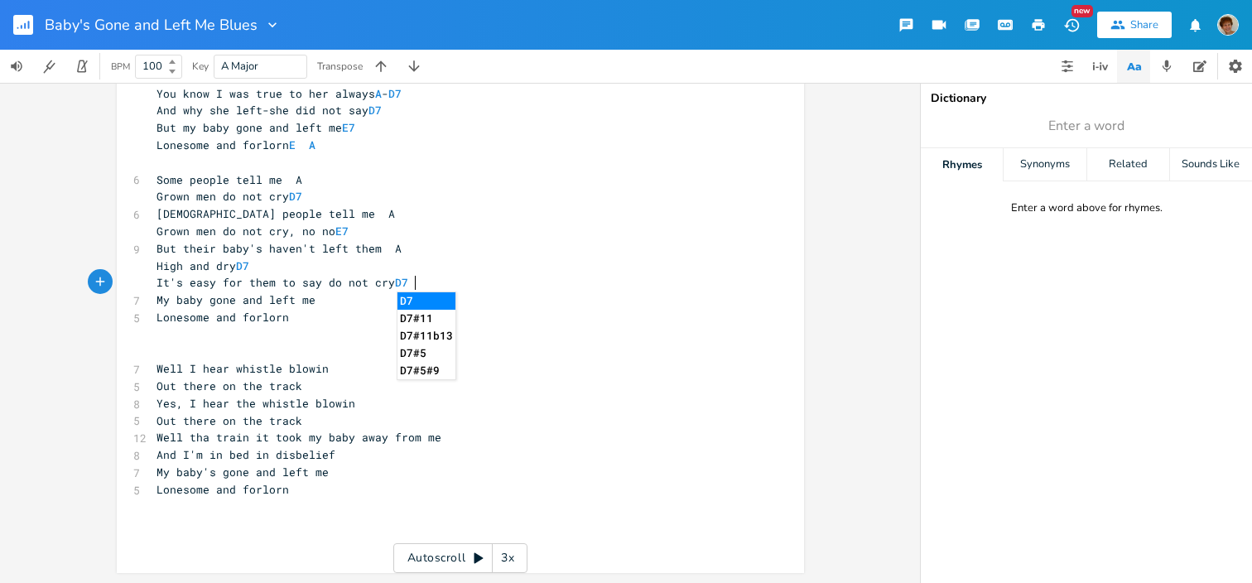
type textarea "D7"
click at [414, 297] on li "D7" at bounding box center [426, 300] width 58 height 17
click at [344, 296] on pre "My baby gone and left me" at bounding box center [452, 299] width 598 height 17
type textarea "A"
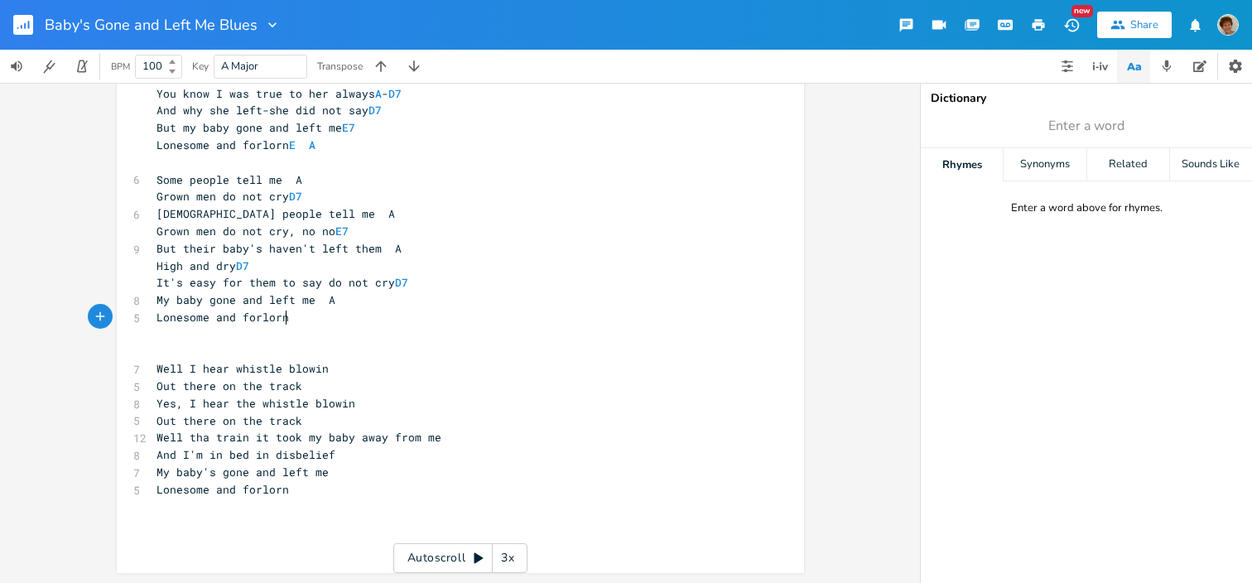
click at [298, 324] on pre "Lonesome and forlorn" at bounding box center [452, 317] width 598 height 17
type textarea "E7. - A"
click at [337, 366] on pre "Well I hear whistle blowin" at bounding box center [452, 368] width 598 height 17
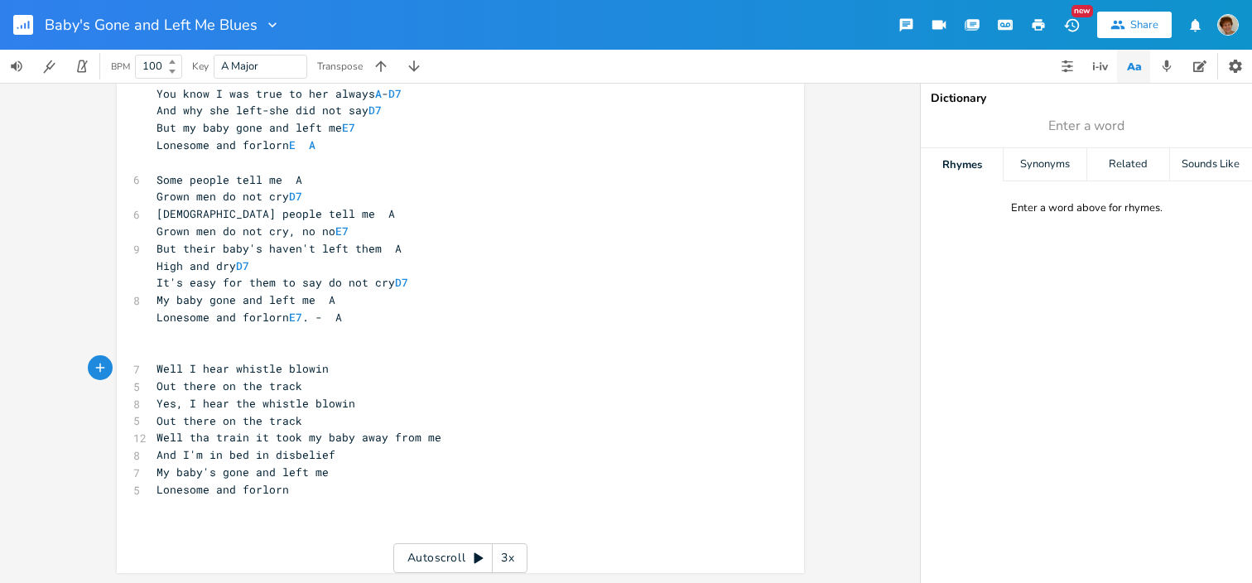
type textarea "A"
click at [322, 387] on pre "Out there on the track" at bounding box center [452, 385] width 598 height 17
type textarea "D7"
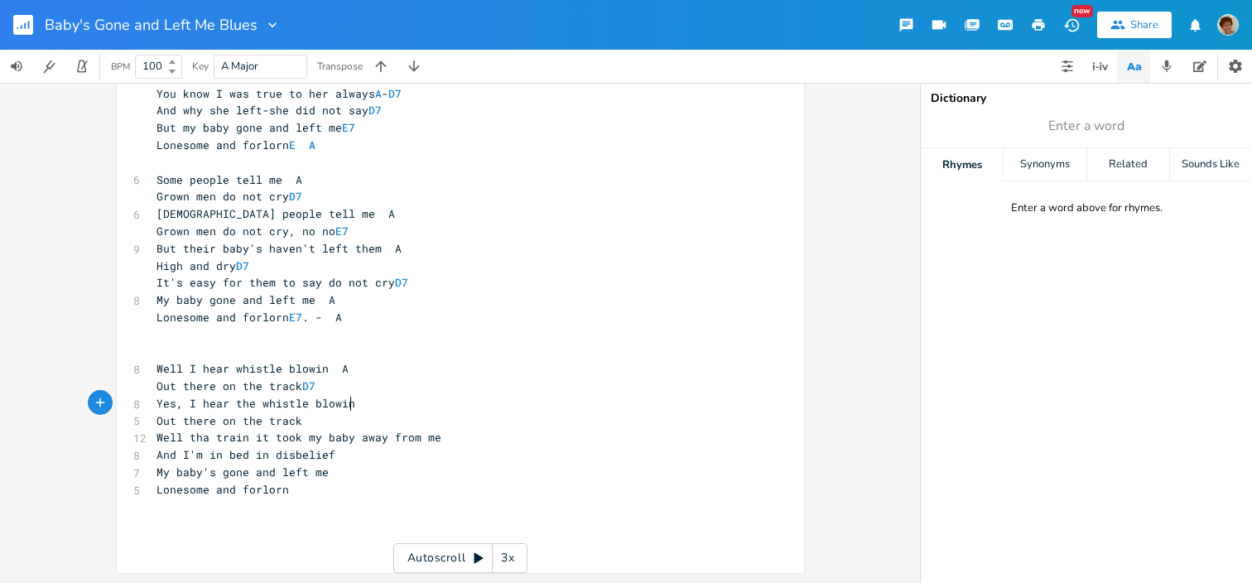
click at [387, 408] on pre "Yes, I hear the whistle blowin" at bounding box center [452, 403] width 598 height 17
type textarea "E"
type textarea "A"
click at [339, 412] on pre "Out there on the track" at bounding box center [452, 420] width 598 height 17
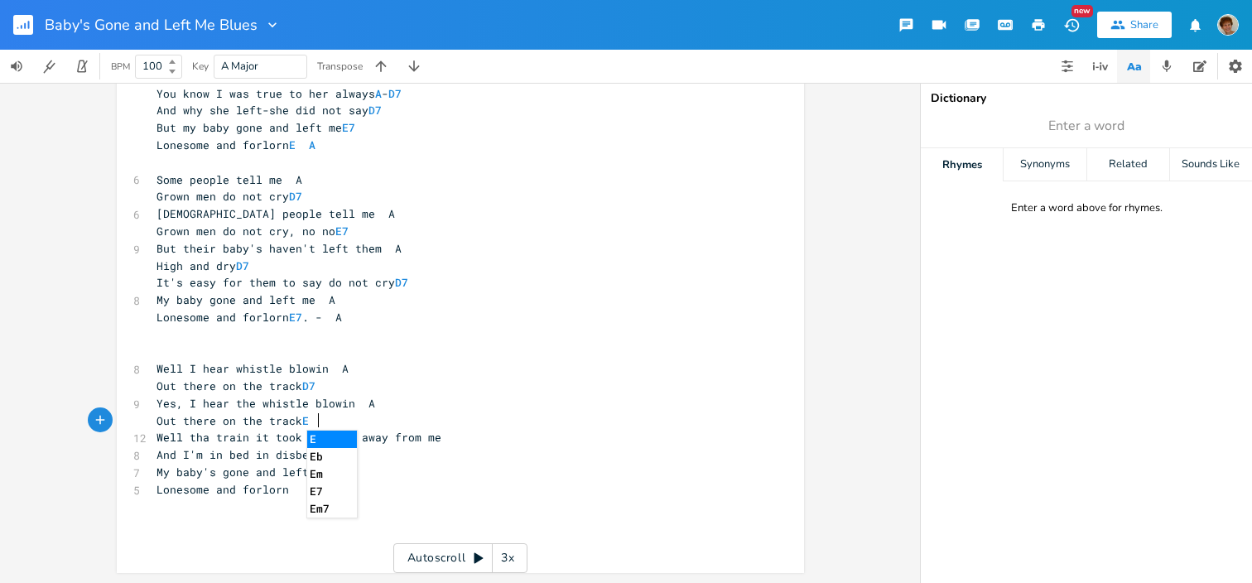
type textarea "E7"
click at [450, 439] on pre "Well tha train it took my baby away from me" at bounding box center [452, 437] width 598 height 17
click at [344, 435] on span "Well tha train it took my baby away from me" at bounding box center [298, 437] width 285 height 15
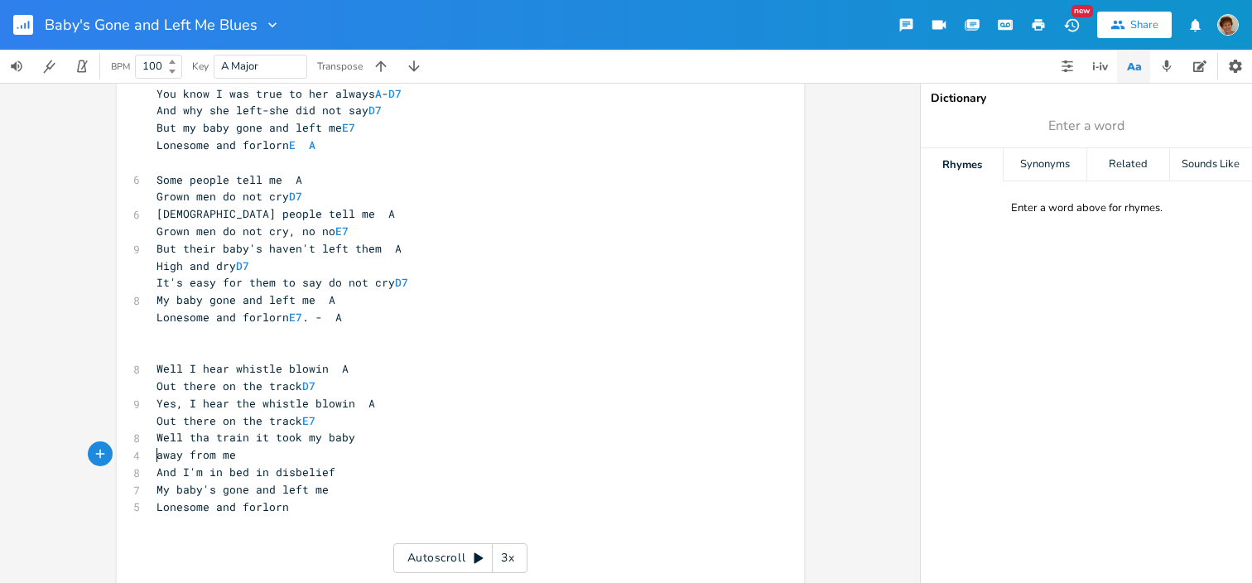
click at [373, 440] on pre "Well tha train it took my baby" at bounding box center [452, 437] width 598 height 17
type textarea "A"
click at [253, 453] on pre "away from me" at bounding box center [452, 454] width 598 height 17
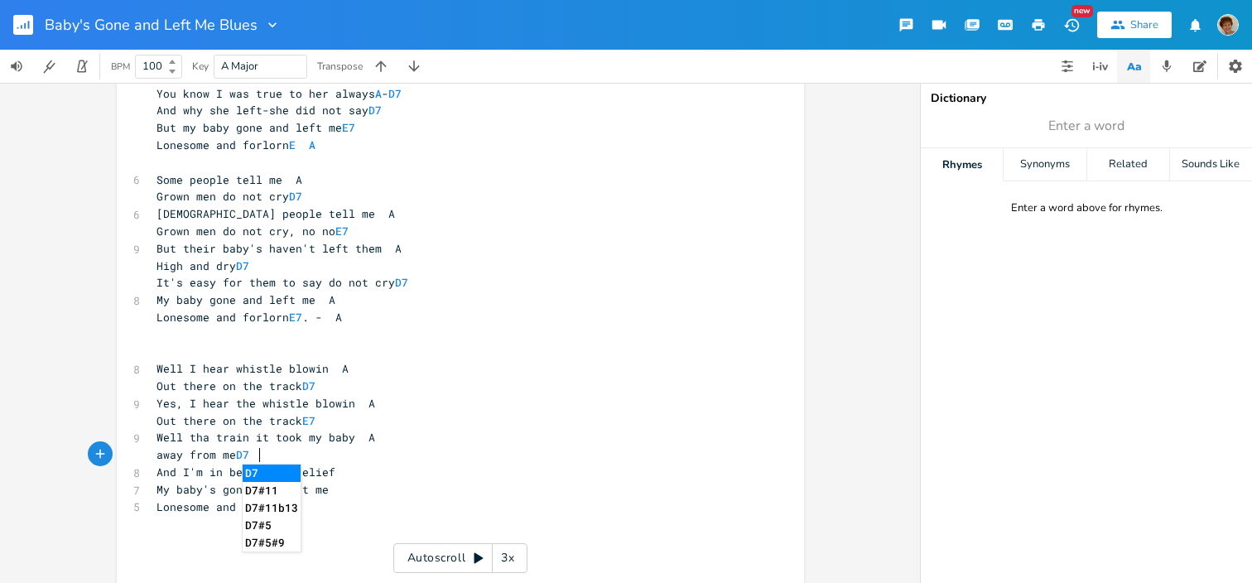
type textarea "D7"
click at [254, 470] on li "D7" at bounding box center [272, 472] width 58 height 17
click at [360, 468] on pre "And I'm in bed in disbelief" at bounding box center [452, 472] width 598 height 17
type textarea "D7"
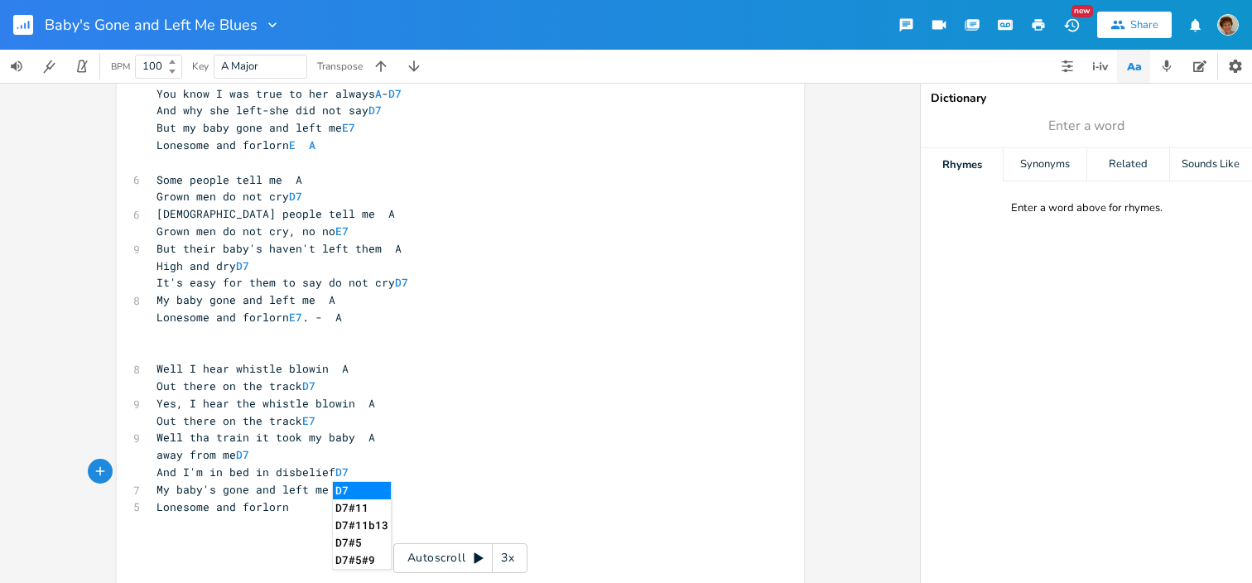
type textarea "D7"
click at [362, 491] on li "D7" at bounding box center [362, 490] width 58 height 17
click at [346, 490] on pre "My baby's gone and left me" at bounding box center [452, 489] width 598 height 17
type textarea "A"
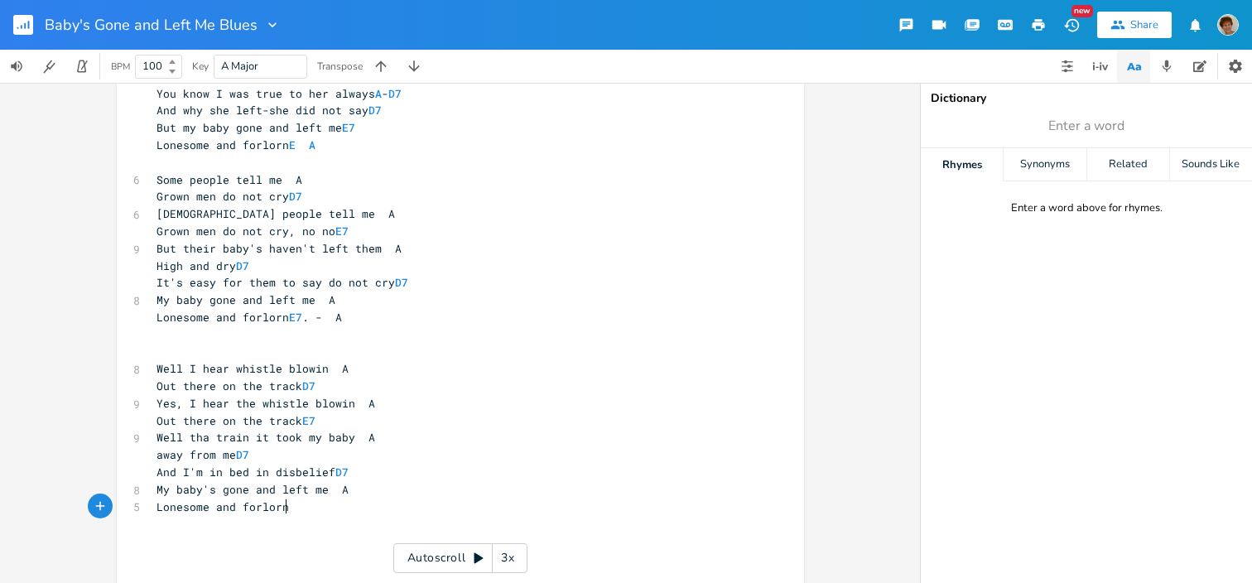
click at [334, 513] on pre "Lonesome and forlorn" at bounding box center [452, 506] width 598 height 17
type textarea "E7. - A"
click at [313, 508] on span "Lonesome and forlorn E7 . - A" at bounding box center [248, 506] width 185 height 15
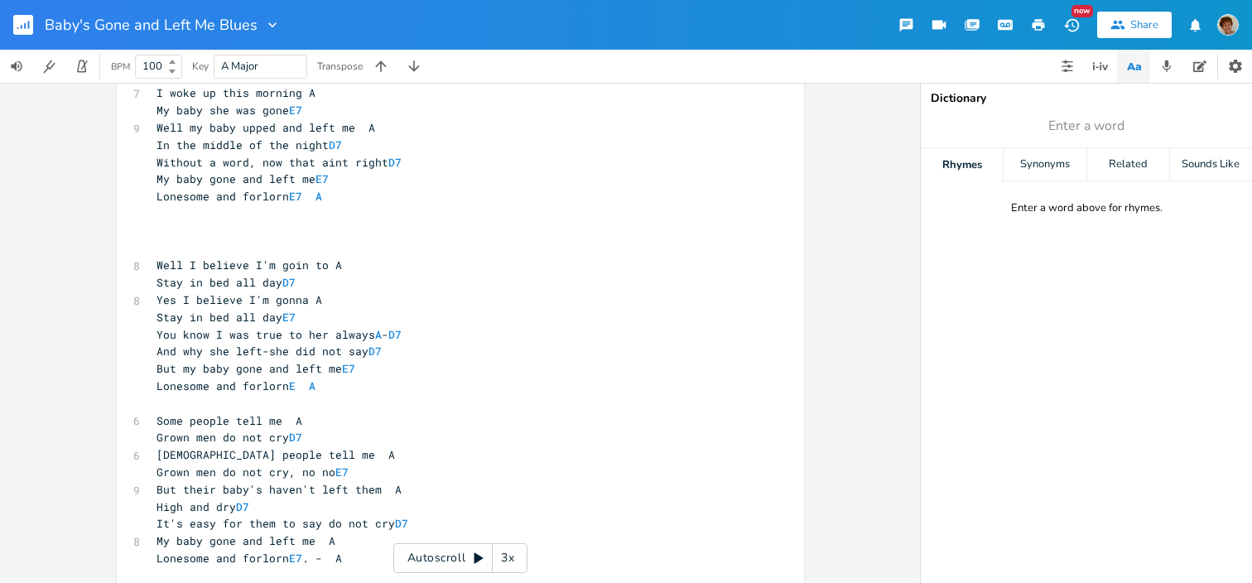
scroll to position [0, 0]
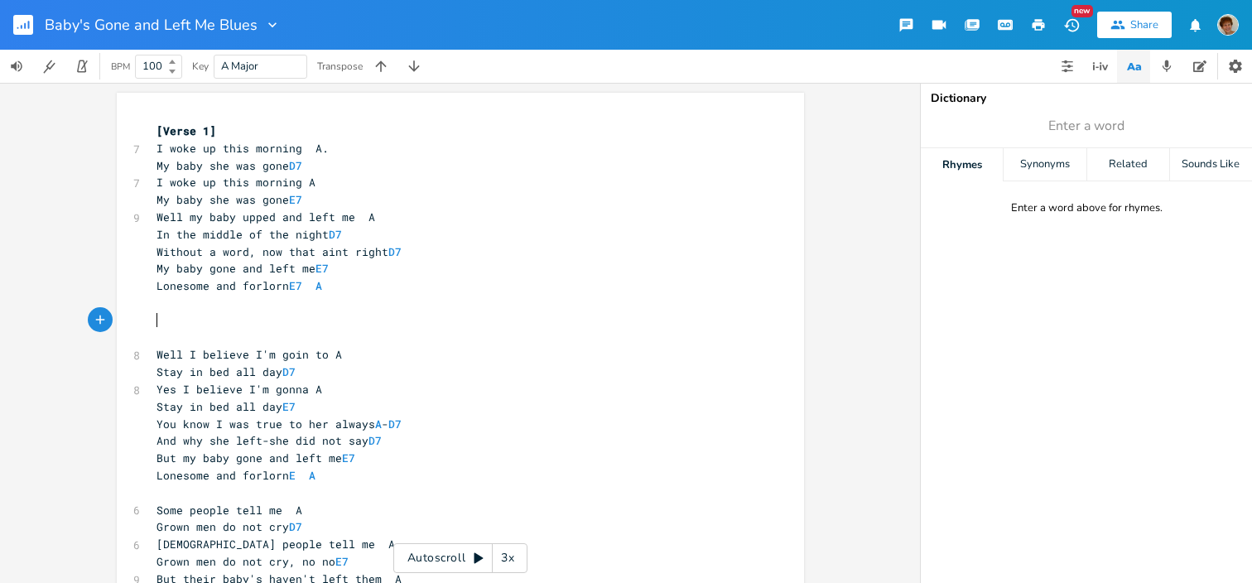
click at [368, 326] on pre "​" at bounding box center [452, 320] width 598 height 17
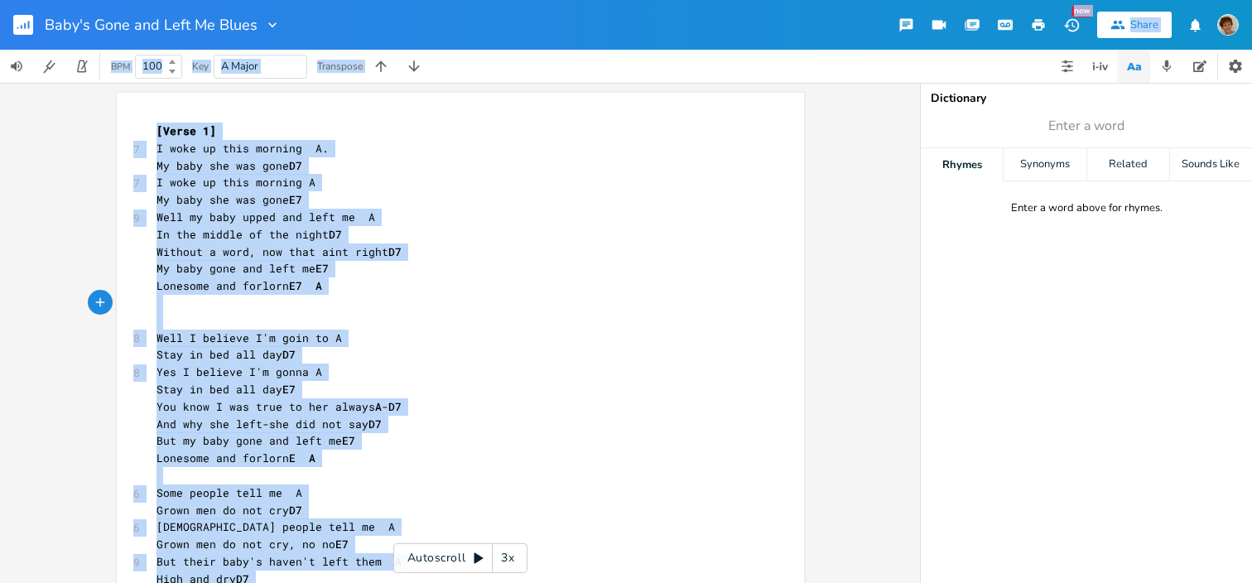
drag, startPoint x: 783, startPoint y: 49, endPoint x: 867, endPoint y: 156, distance: 136.3
click at [867, 156] on div "Baby's Gone and Left Me Blues New Share BPM 100 Key A Major Transpose x [Verse …" at bounding box center [626, 291] width 1252 height 583
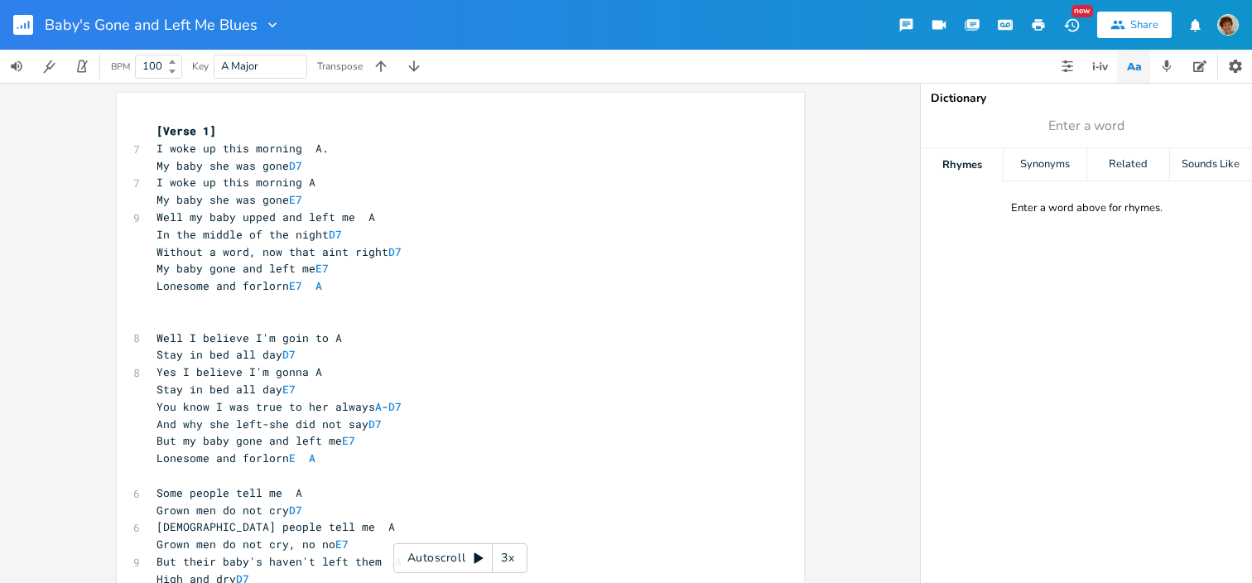
drag, startPoint x: 867, startPoint y: 156, endPoint x: 867, endPoint y: 272, distance: 115.9
click at [867, 272] on div "x [Verse 1] 7 I woke up this morning A. My baby she was gone D7 7 I woke up thi…" at bounding box center [460, 333] width 920 height 500
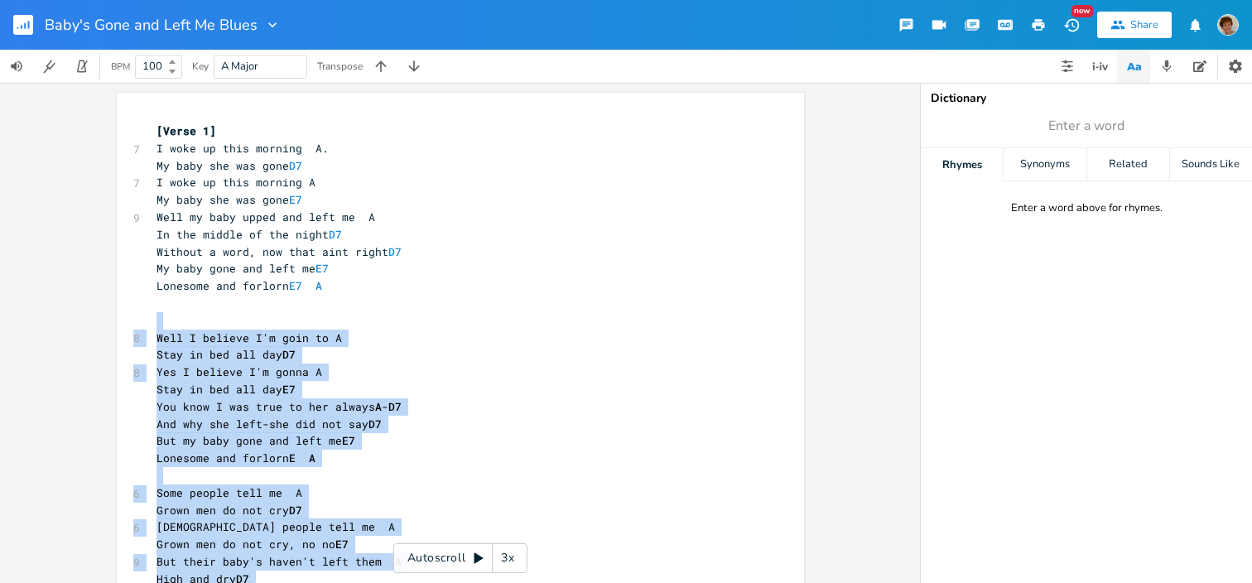
drag, startPoint x: 867, startPoint y: 272, endPoint x: 701, endPoint y: 309, distance: 169.5
click at [713, 309] on div "x [Verse 1] 7 I woke up this morning A. My baby she was gone D7 7 I woke up thi…" at bounding box center [460, 333] width 920 height 500
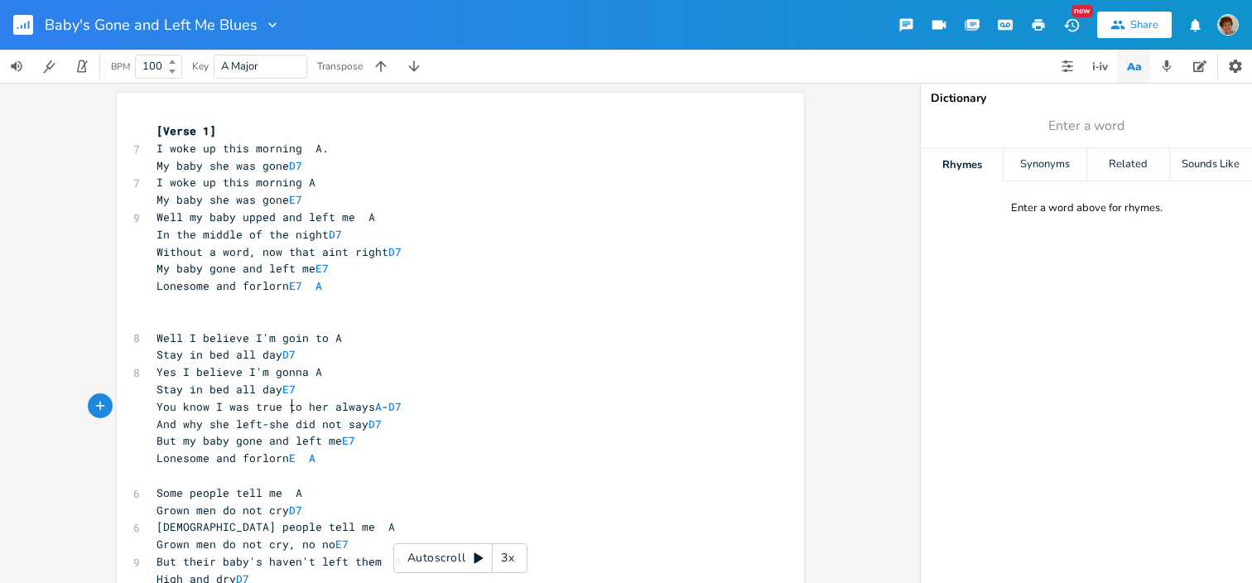
click at [286, 405] on span "You know I was true to her always A - D7" at bounding box center [278, 406] width 245 height 15
click at [281, 404] on span "You know I was true to her always A - D7" at bounding box center [278, 406] width 245 height 15
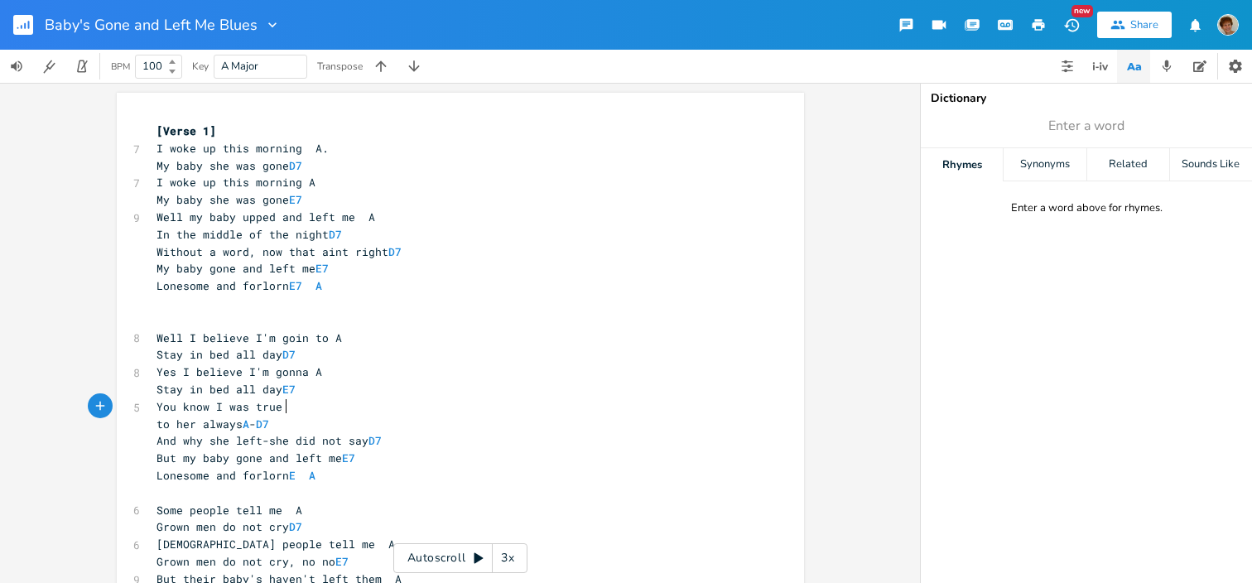
click at [300, 405] on pre "You know I was true" at bounding box center [452, 406] width 598 height 17
type textarea "A"
click at [269, 420] on span "to her always A - D7" at bounding box center [212, 423] width 113 height 15
click at [341, 266] on pre "My baby gone and left me E7" at bounding box center [452, 268] width 598 height 17
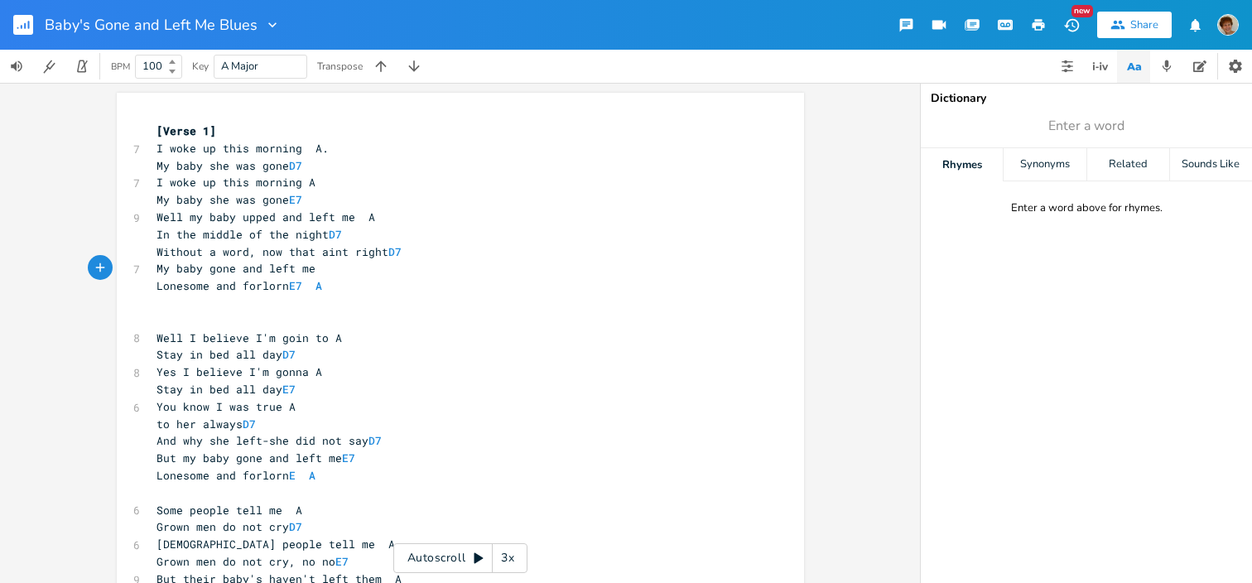
type textarea "A"
click at [366, 454] on pre "But my baby gone and left me E7" at bounding box center [452, 457] width 598 height 17
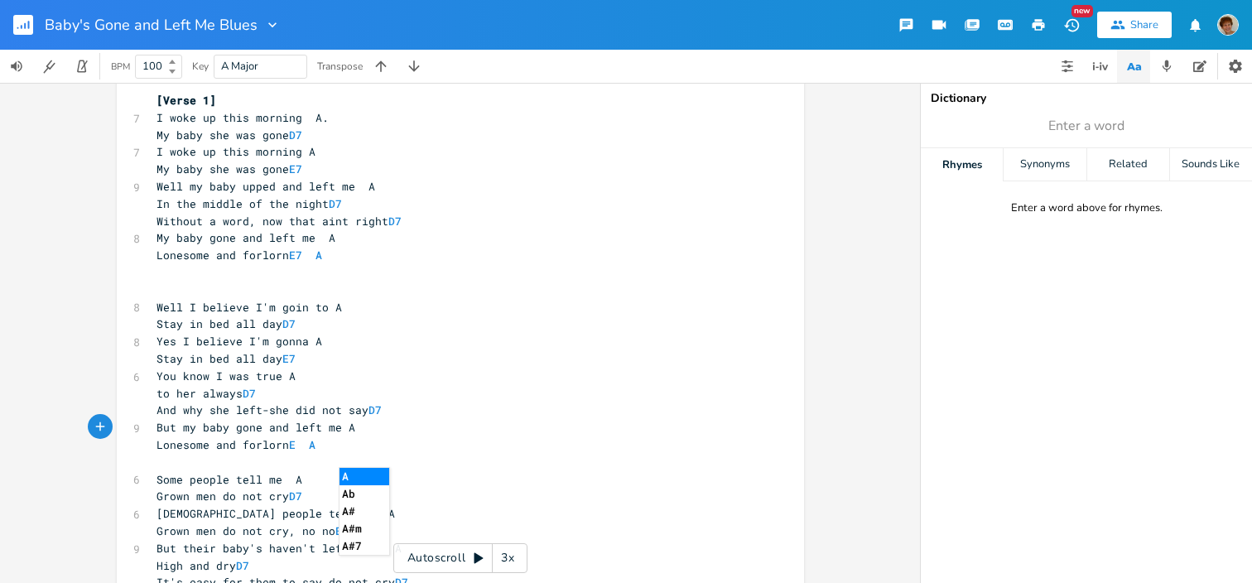
scroll to position [0, 0]
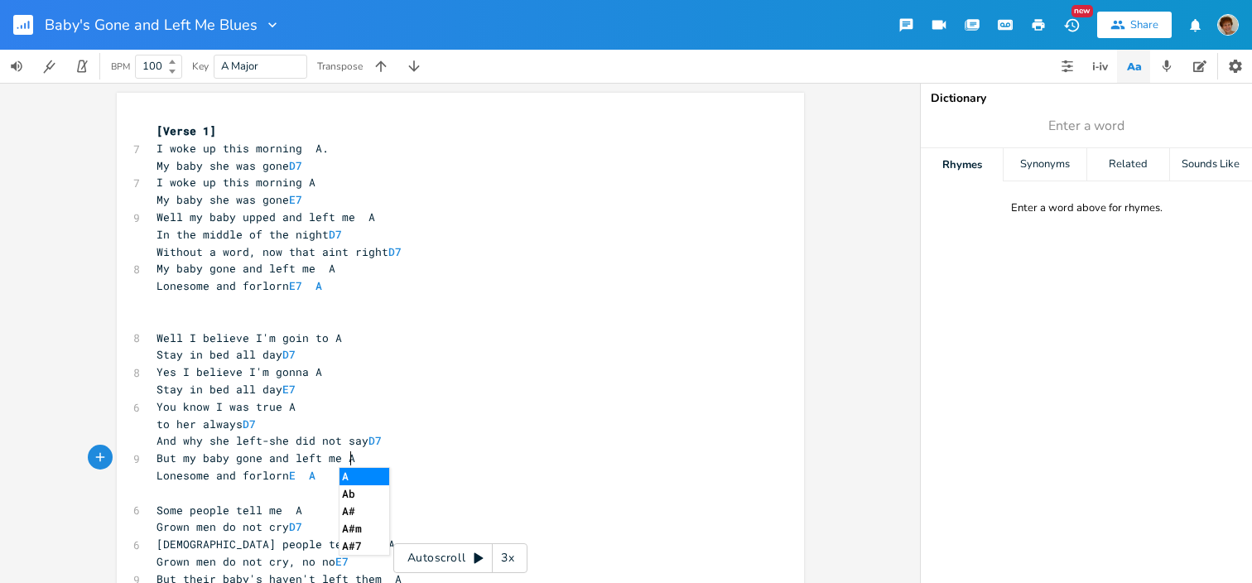
type textarea "A"
click at [645, 232] on pre "In the middle of the night D7" at bounding box center [452, 234] width 598 height 17
click at [451, 567] on div "Autoscroll 3x" at bounding box center [460, 558] width 134 height 30
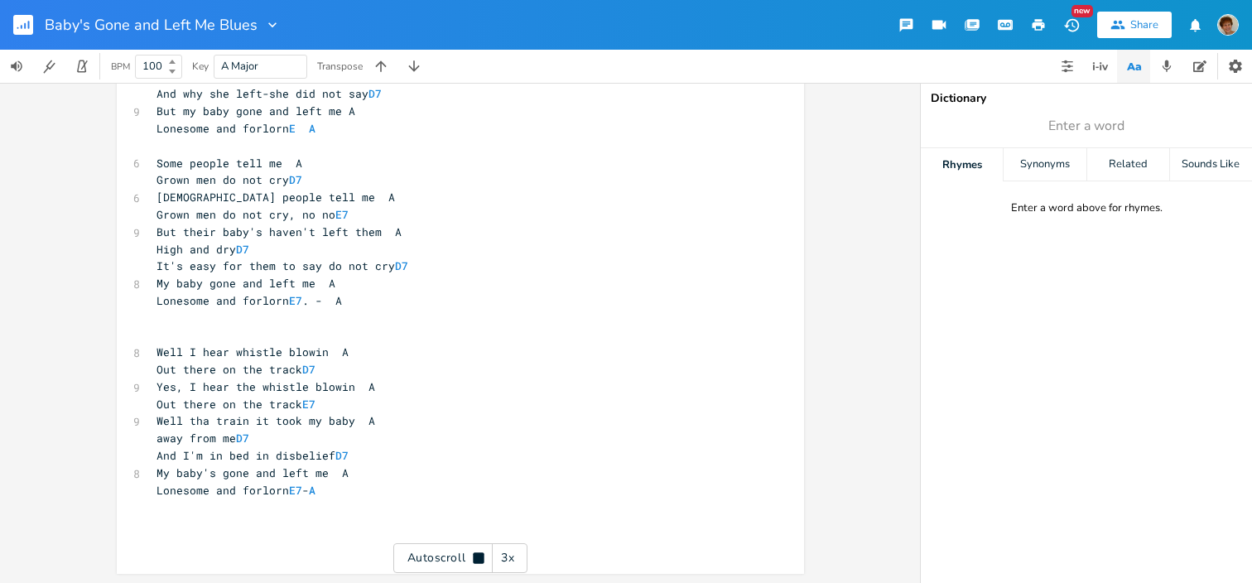
scroll to position [348, 0]
click at [412, 475] on pre "My baby's gone and left me A" at bounding box center [452, 472] width 598 height 17
click at [406, 492] on pre "Lonesome and forlorn E7 - A" at bounding box center [452, 489] width 598 height 17
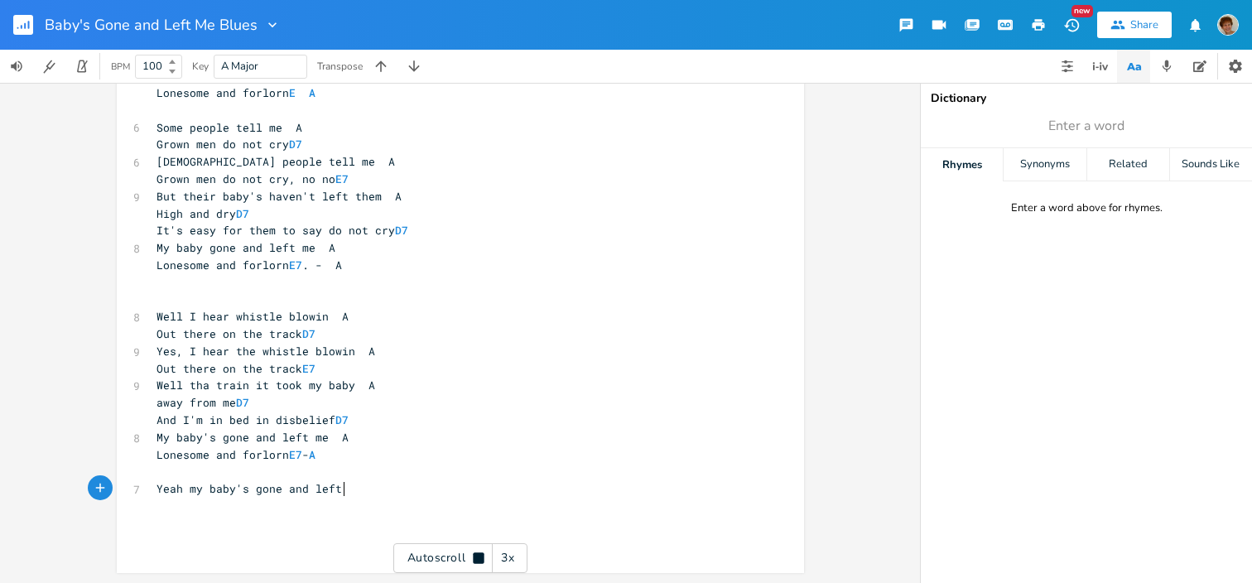
type textarea "Yeah my baby's gone and left me"
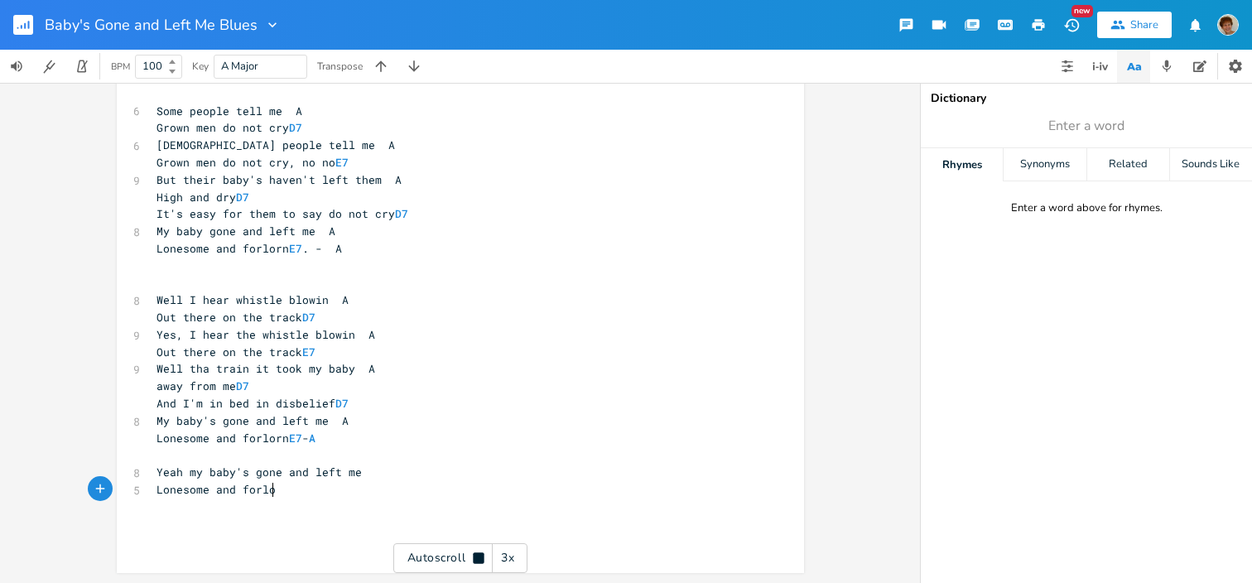
type textarea "Lonesome and forlorn"
click at [198, 458] on pre "​" at bounding box center [452, 454] width 598 height 17
type textarea "nnnD7"
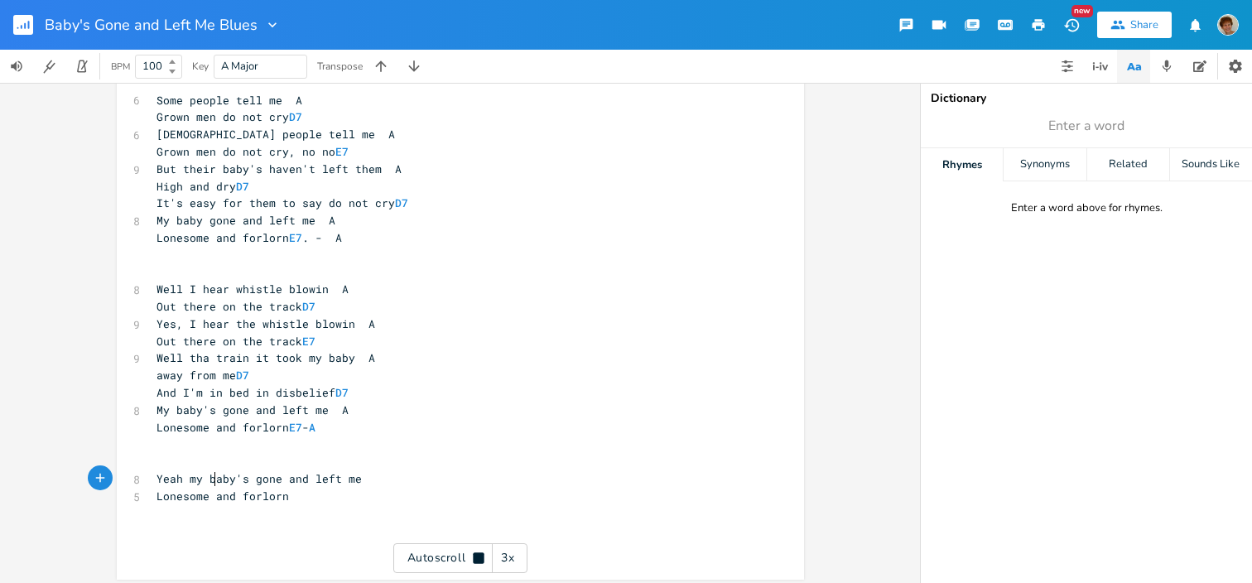
click at [209, 471] on pre "Yeah my baby's gone and left me" at bounding box center [452, 478] width 598 height 17
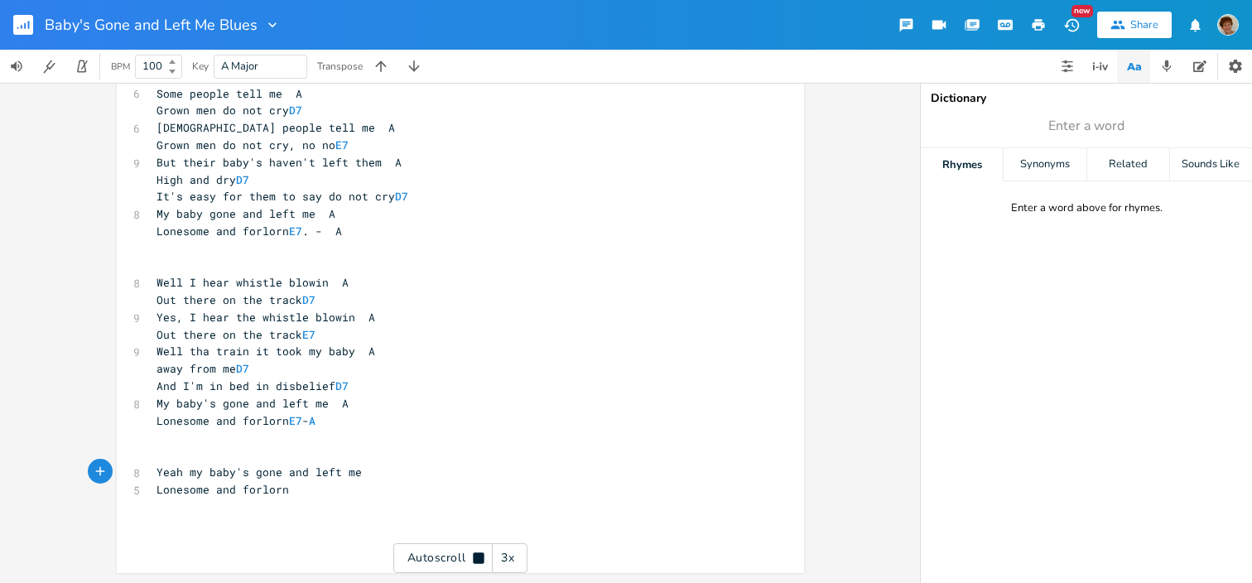
click at [209, 457] on pre "​" at bounding box center [452, 454] width 598 height 17
type textarea "D7"
click at [210, 467] on li "D7" at bounding box center [233, 472] width 58 height 17
click at [364, 468] on pre "Yeah my baby's gone and left me" at bounding box center [452, 472] width 598 height 17
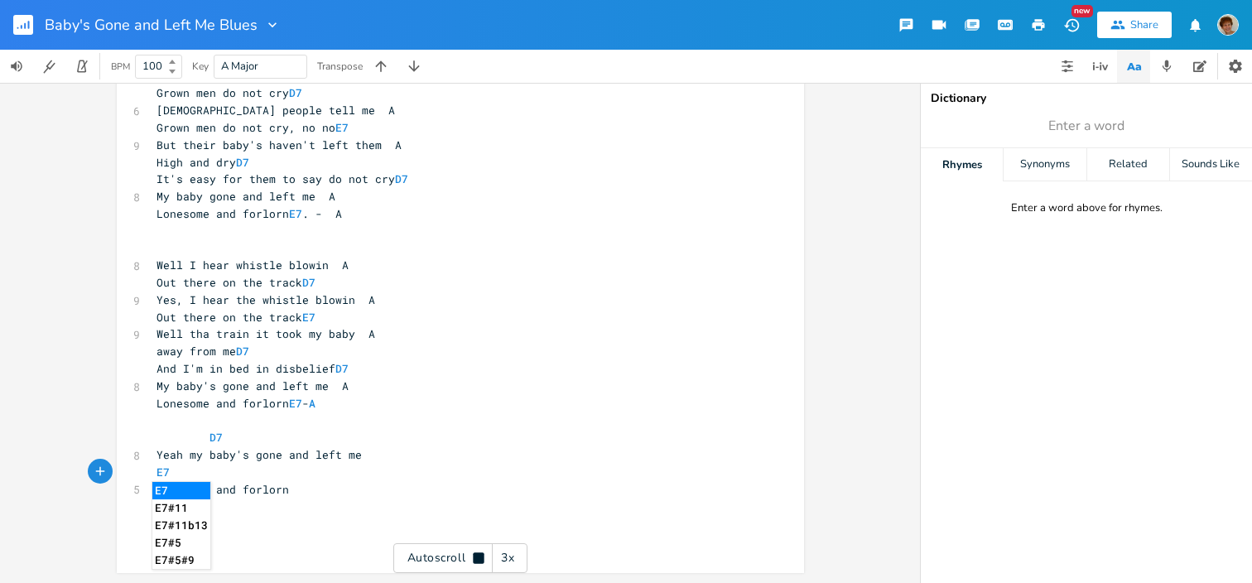
type textarea "E7"
click at [199, 491] on li "E7" at bounding box center [181, 490] width 58 height 17
click at [265, 478] on pre "E7" at bounding box center [452, 472] width 598 height 17
type textarea "A"
